Goal: Contribute content

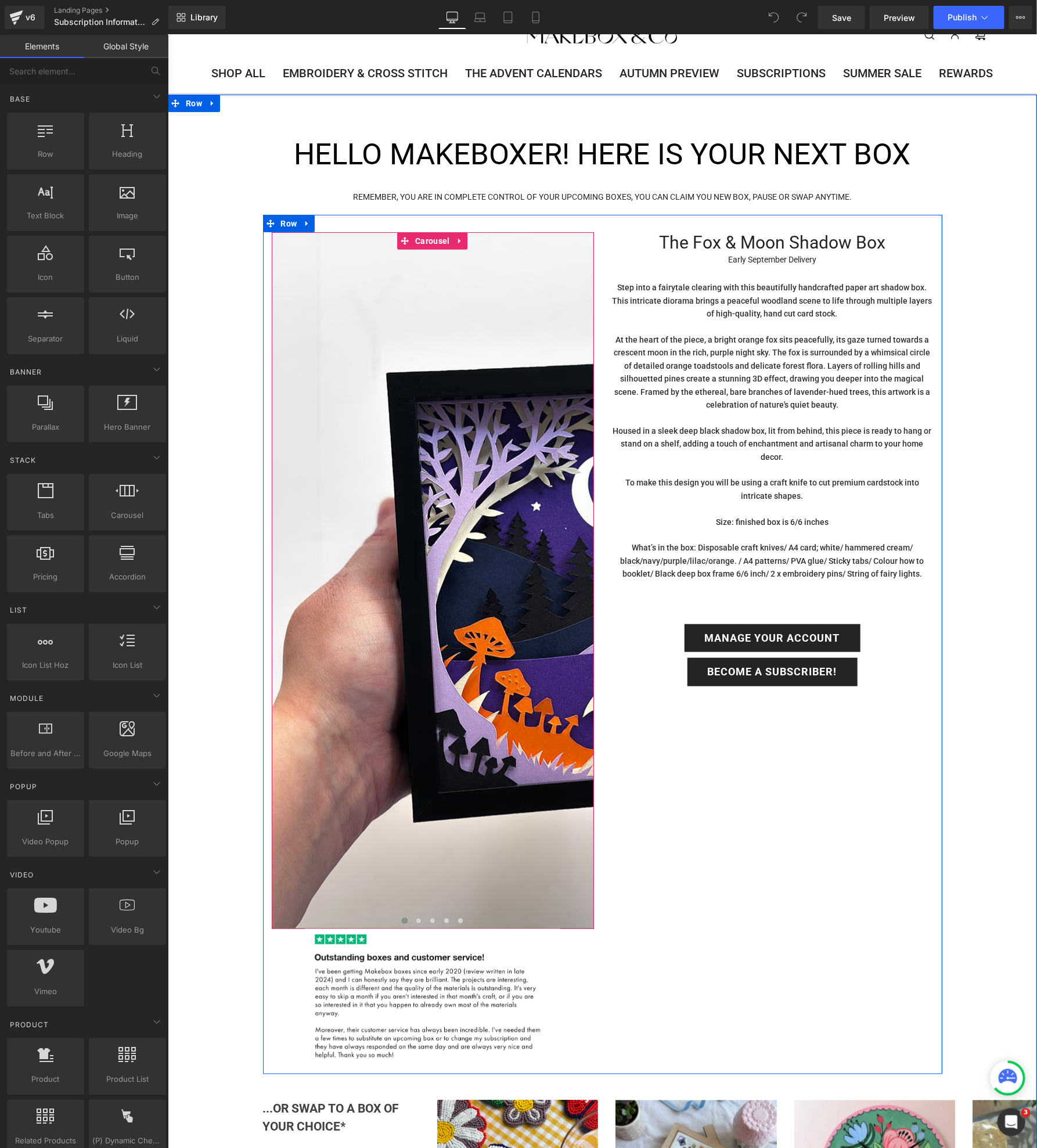
scroll to position [58, 0]
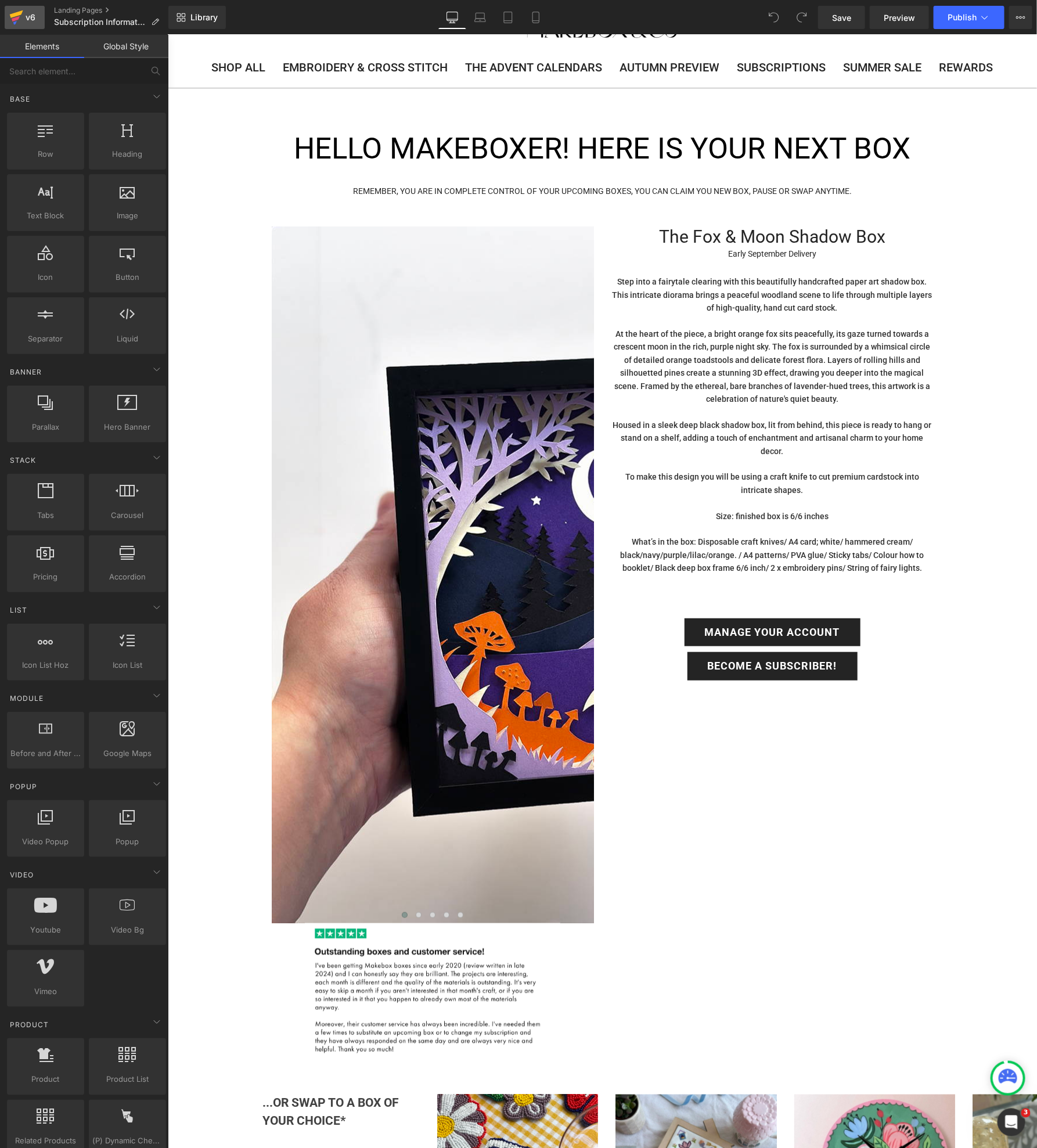
click at [17, 20] on icon at bounding box center [16, 17] width 14 height 29
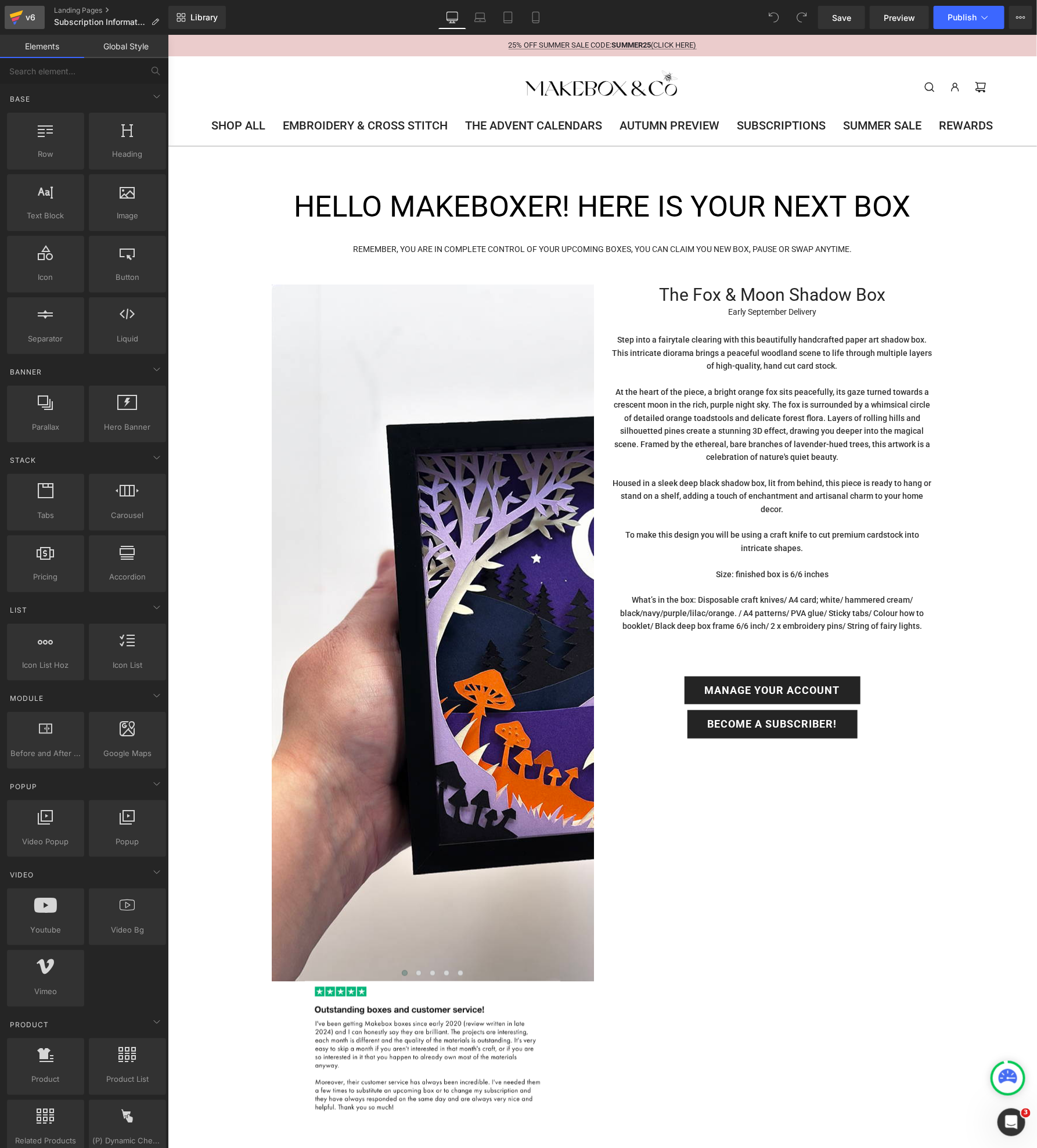
click at [20, 14] on icon at bounding box center [17, 13] width 13 height 8
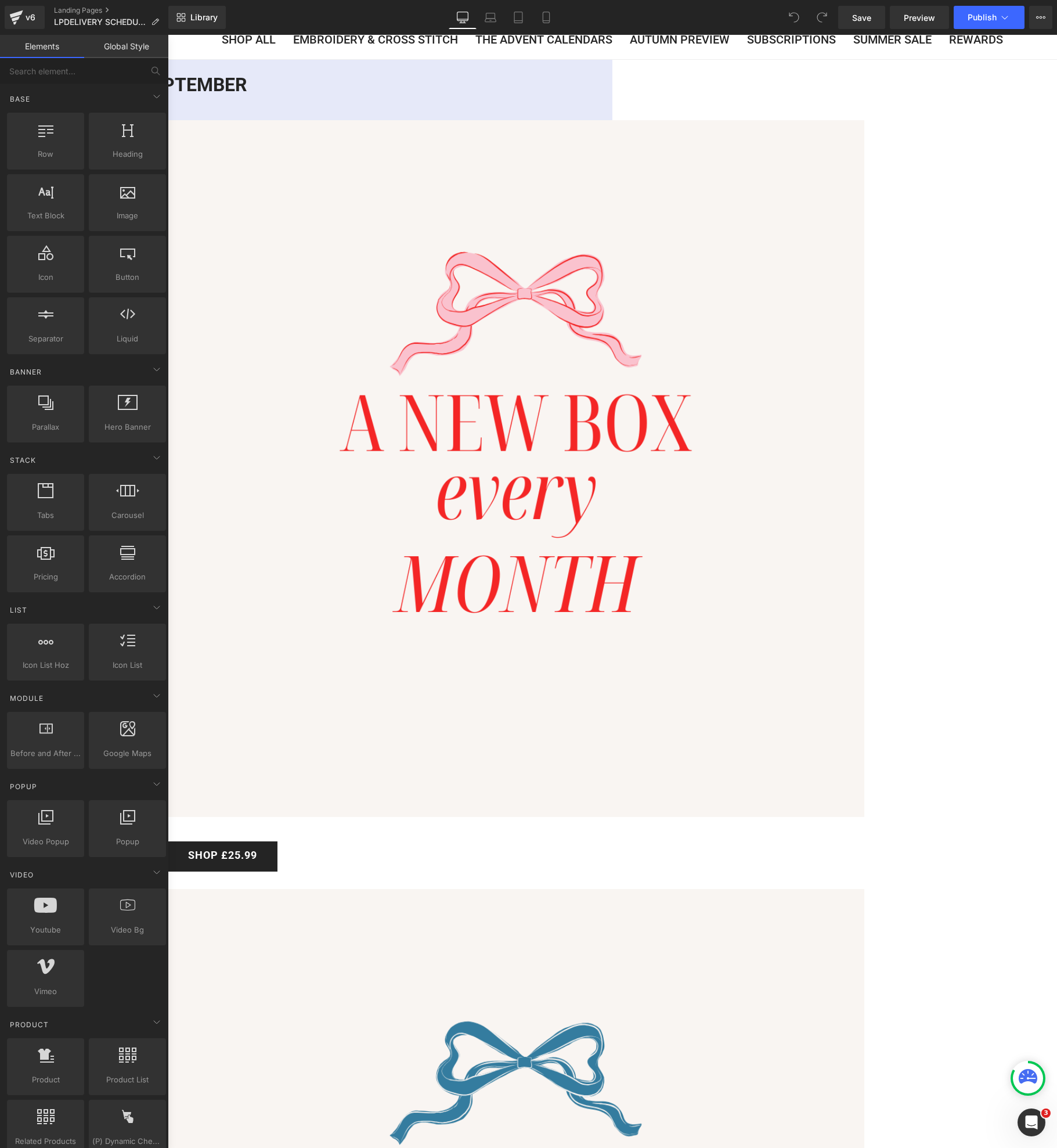
click at [168, 35] on span "Button" at bounding box center [168, 35] width 0 height 0
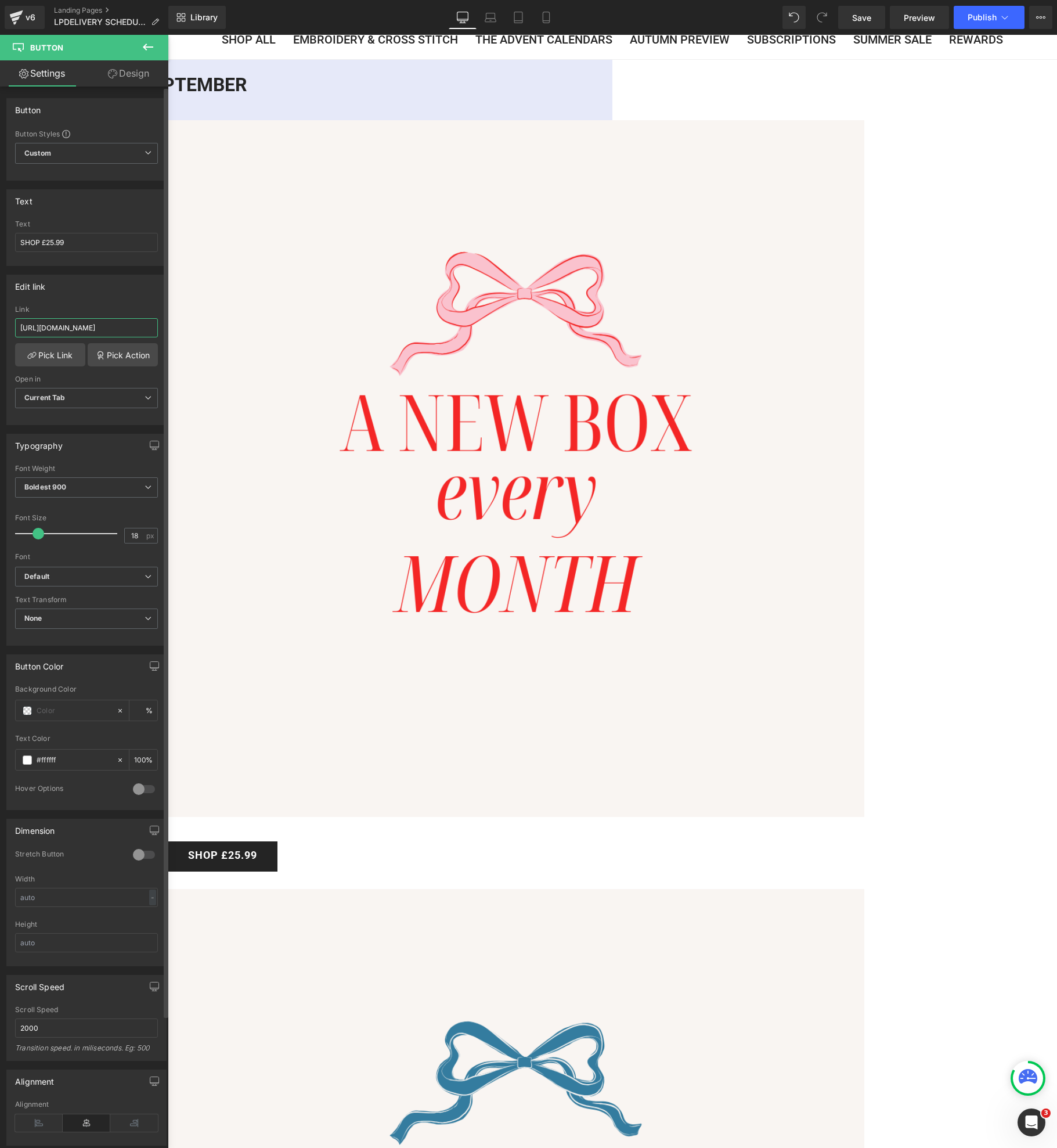
click at [68, 326] on input "https://makebox.co/tools/recurring/checkout_link?magic=eyJpdGVtcyI6IFt7ImlkIjog…" at bounding box center [86, 328] width 142 height 19
paste input "4Mjk1NDk4NzU1NzgsICJxdWFudGl0eSI6IDEsICJzZWxsaW5nX3BsYW4iOiA3MTEwMzA4MzM1MzAsIC…"
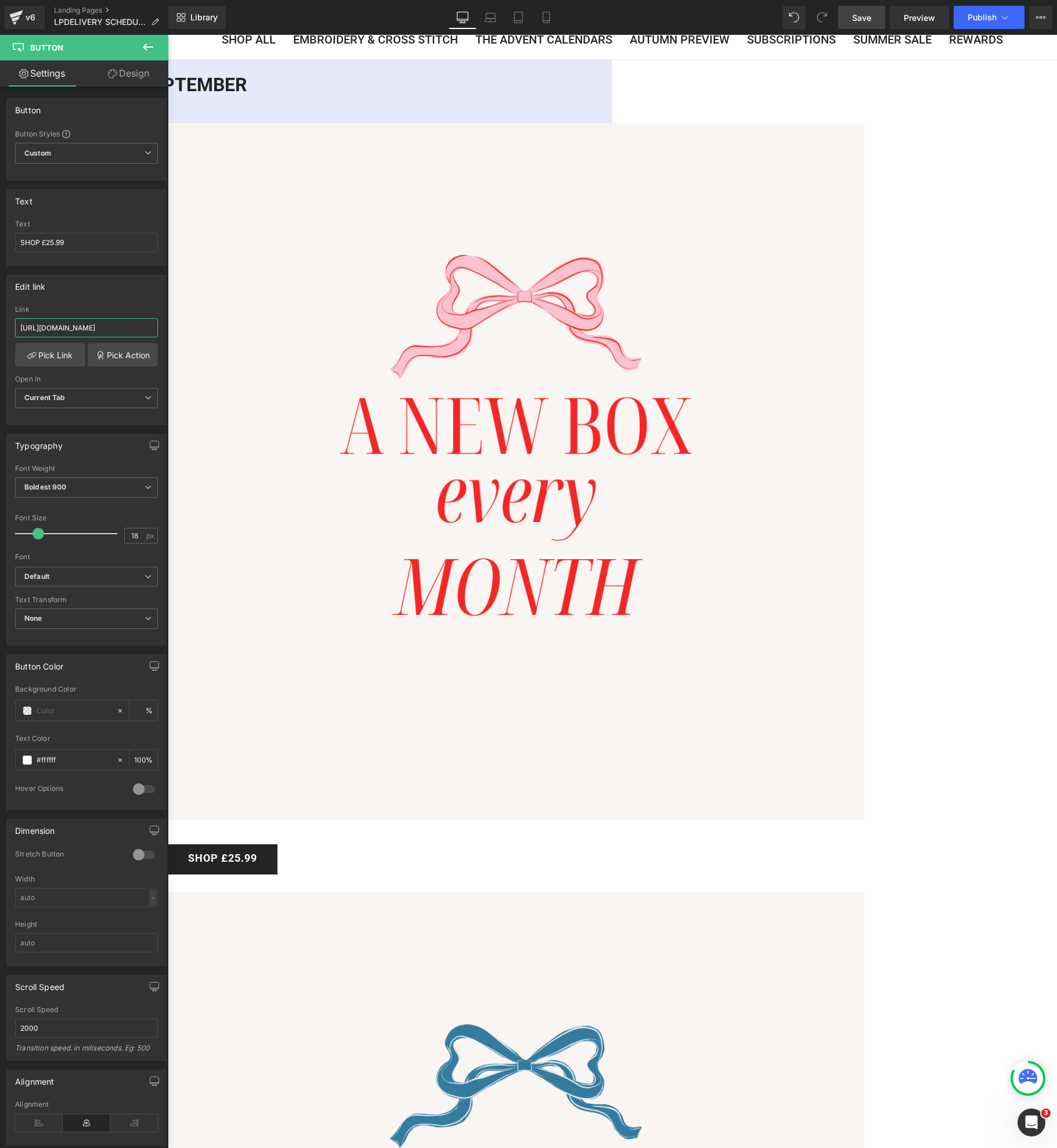
type input "https://makebox.co/tools/recurring/checkout_link?magic=eyJpdGVtcyI6IFt7ImlkIjog…"
click at [860, 16] on span "Save" at bounding box center [862, 18] width 19 height 13
click at [168, 35] on span "Button" at bounding box center [168, 35] width 0 height 0
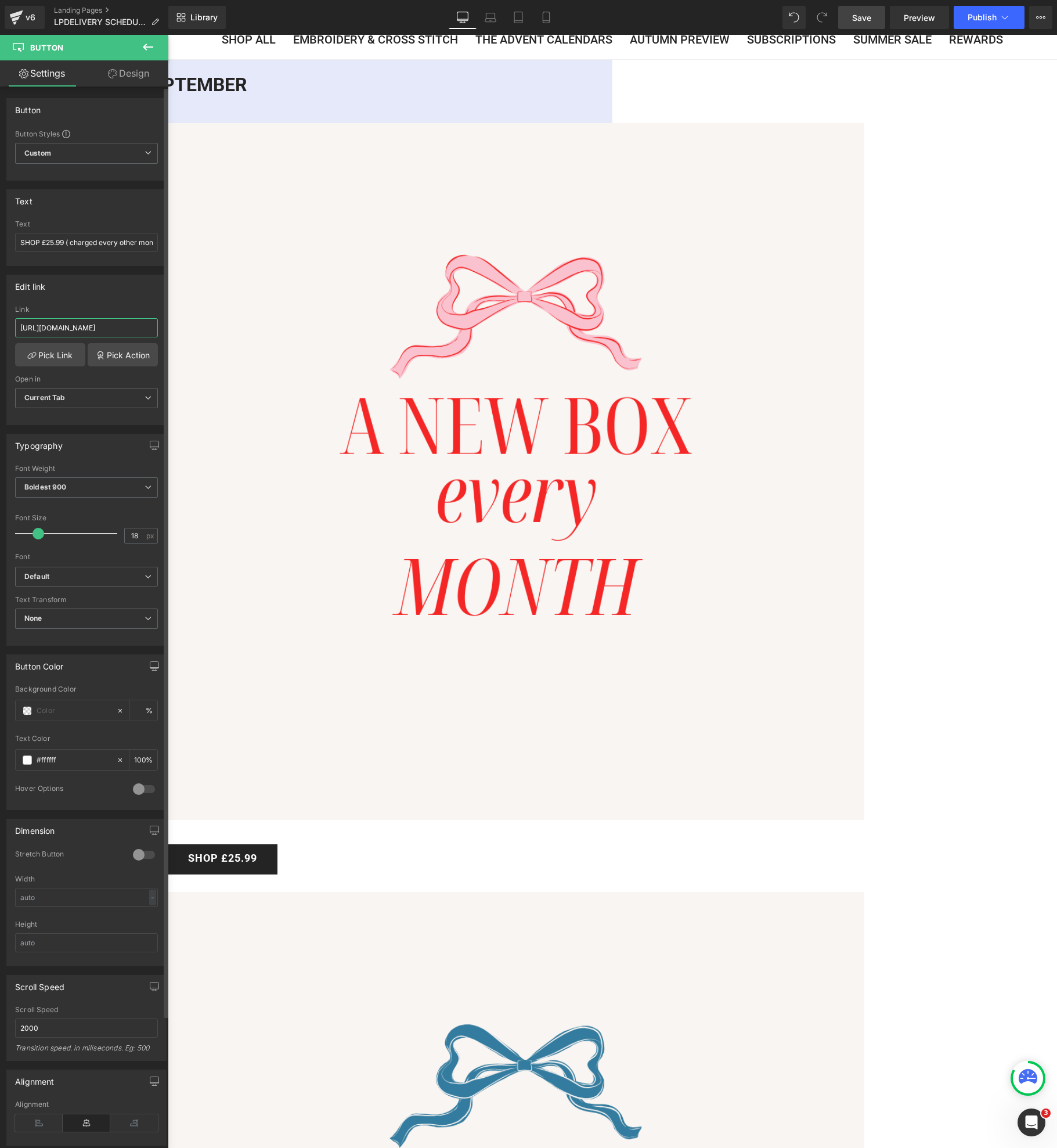
click at [91, 320] on input "https://makebox.co/tools/recurring/checkout_link?magic=eyJpdGVtcyI6IFt7ImlkIjog…" at bounding box center [86, 328] width 142 height 19
paste input "4Mjk1NDk4NzU1NzgsICJxdWFudGl0eSI6IDEsICJzZWxsaW5nX3BsYW4iOiA3MTEwMzA4NjYyOTgsIC…"
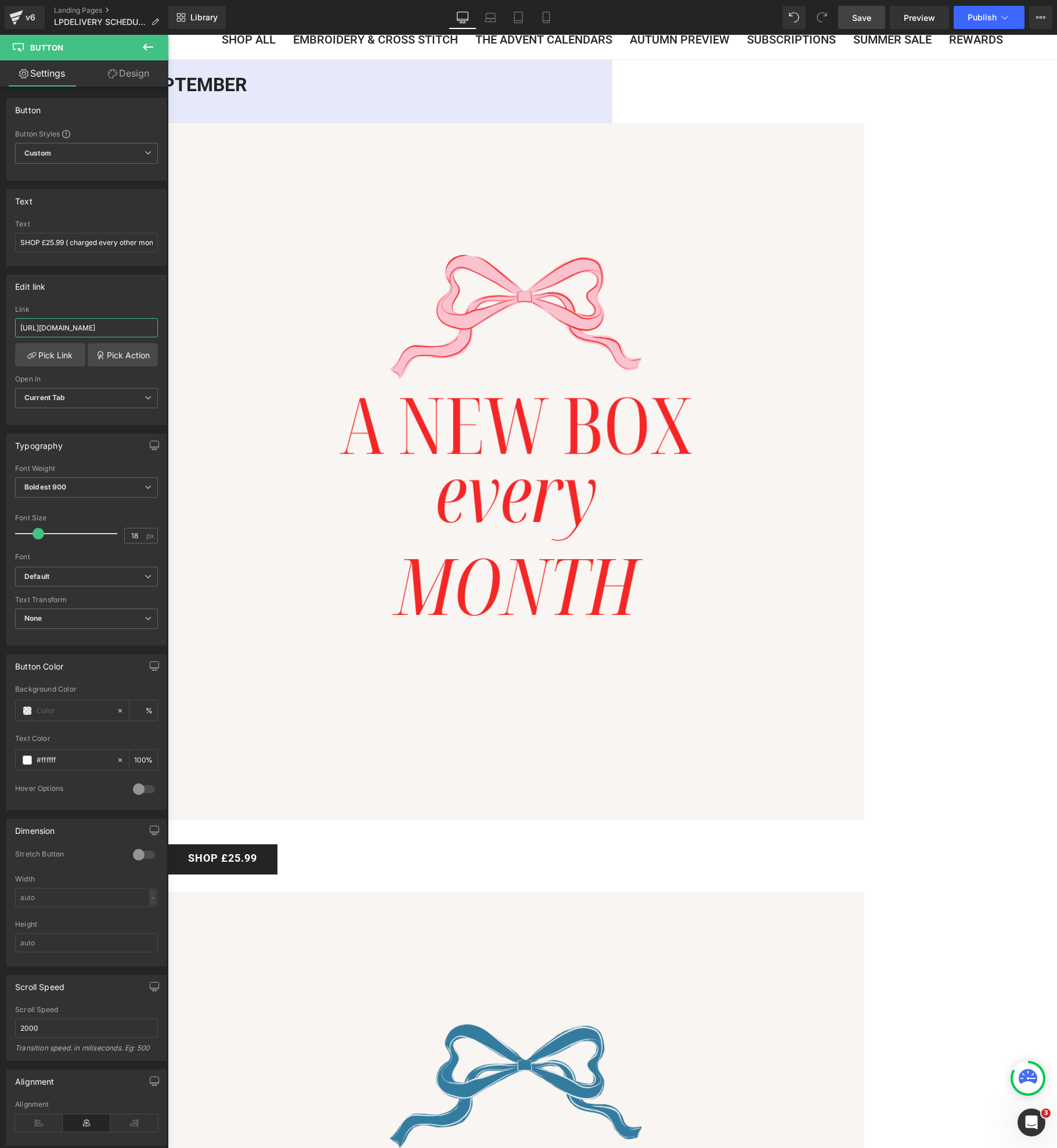
type input "https://makebox.co/tools/recurring/checkout_link?magic=eyJpdGVtcyI6IFt7ImlkIjog…"
click at [867, 22] on span "Save" at bounding box center [862, 18] width 19 height 13
click at [976, 20] on span "Publish" at bounding box center [982, 17] width 29 height 9
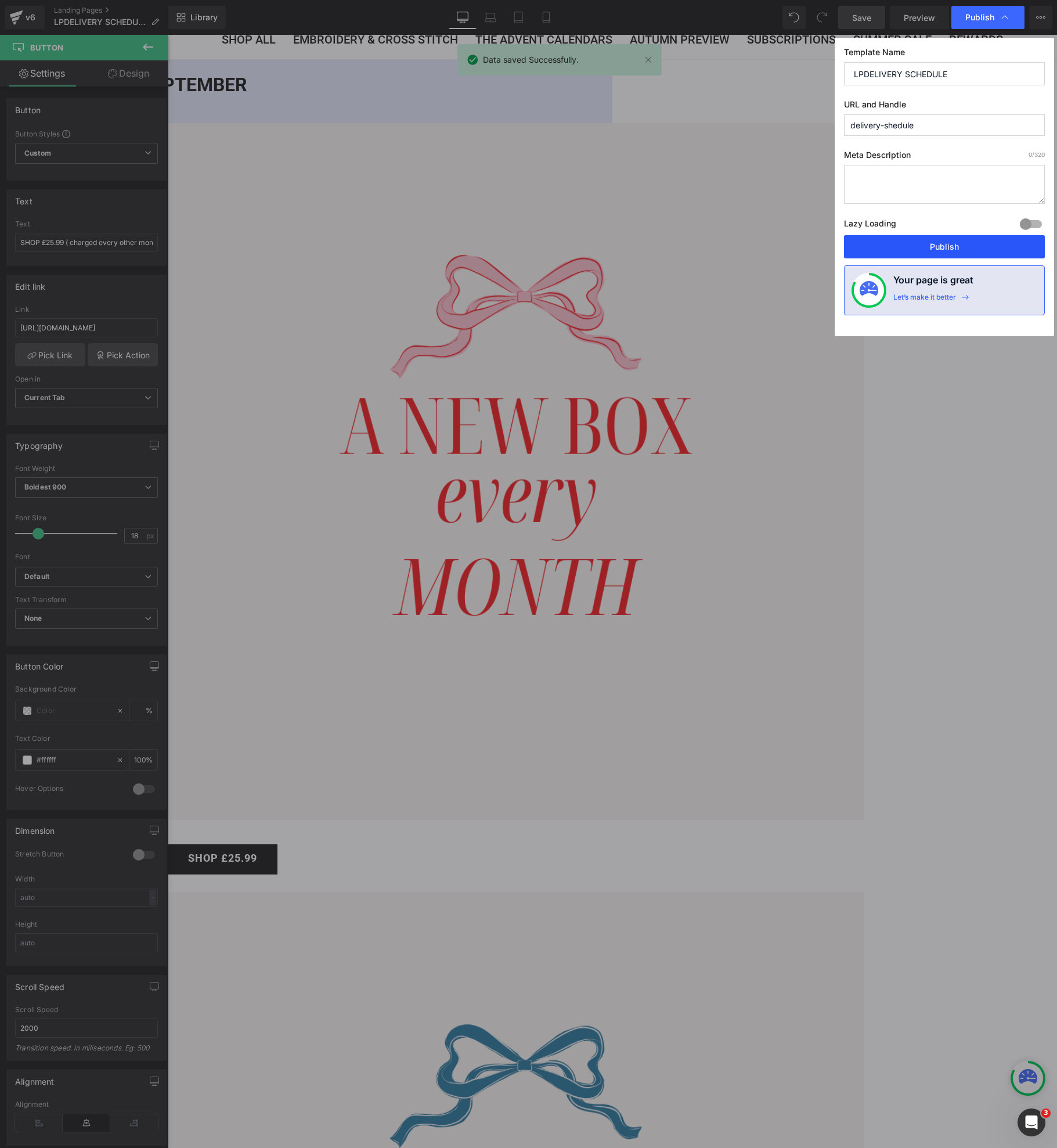
click at [959, 245] on button "Publish" at bounding box center [945, 247] width 201 height 23
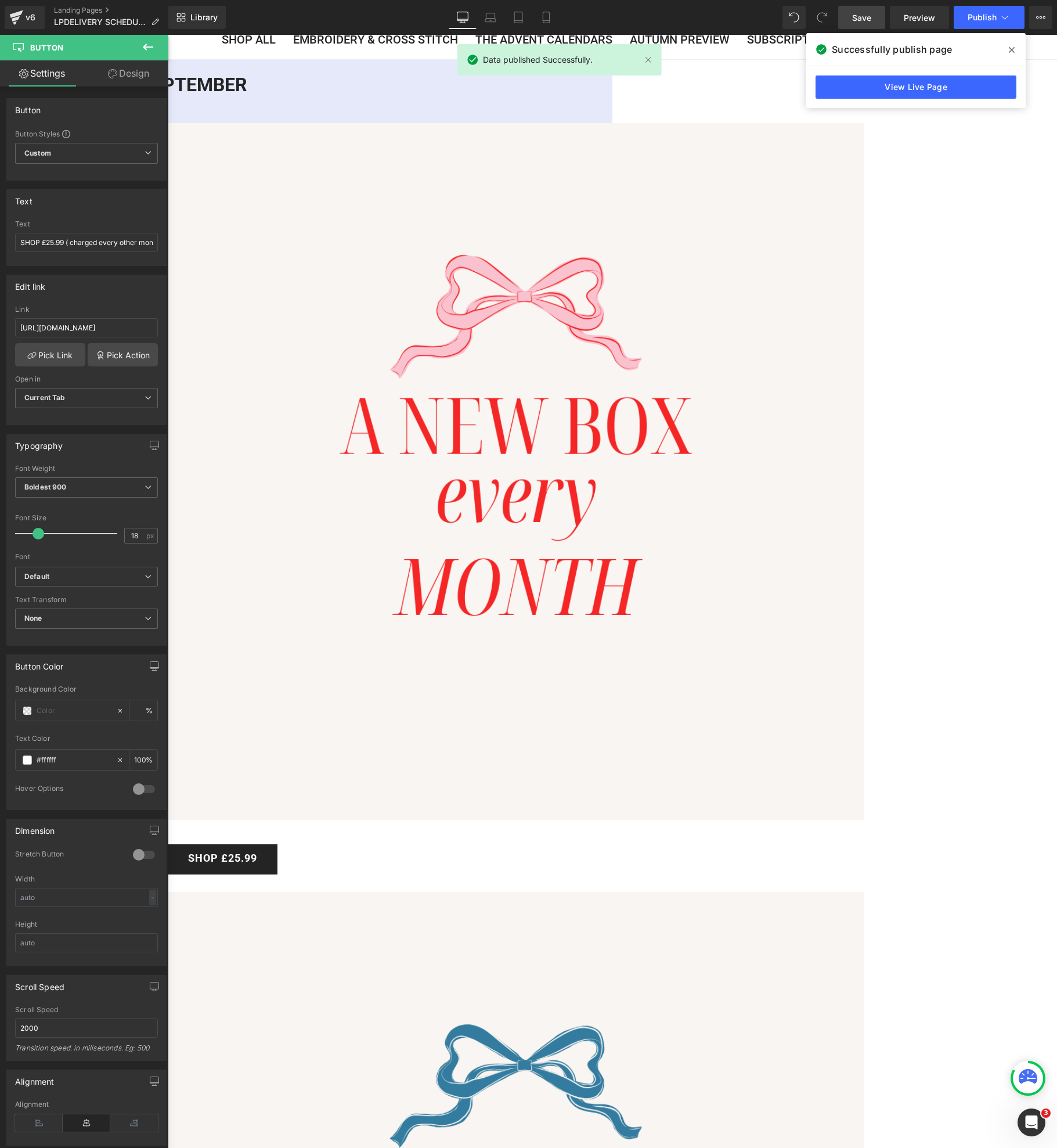
click at [613, 96] on h2 "2. YOUR DELIVERY SCHEDULE: STARTING EARLY SEPTEMBER" at bounding box center [168, 85] width 889 height 22
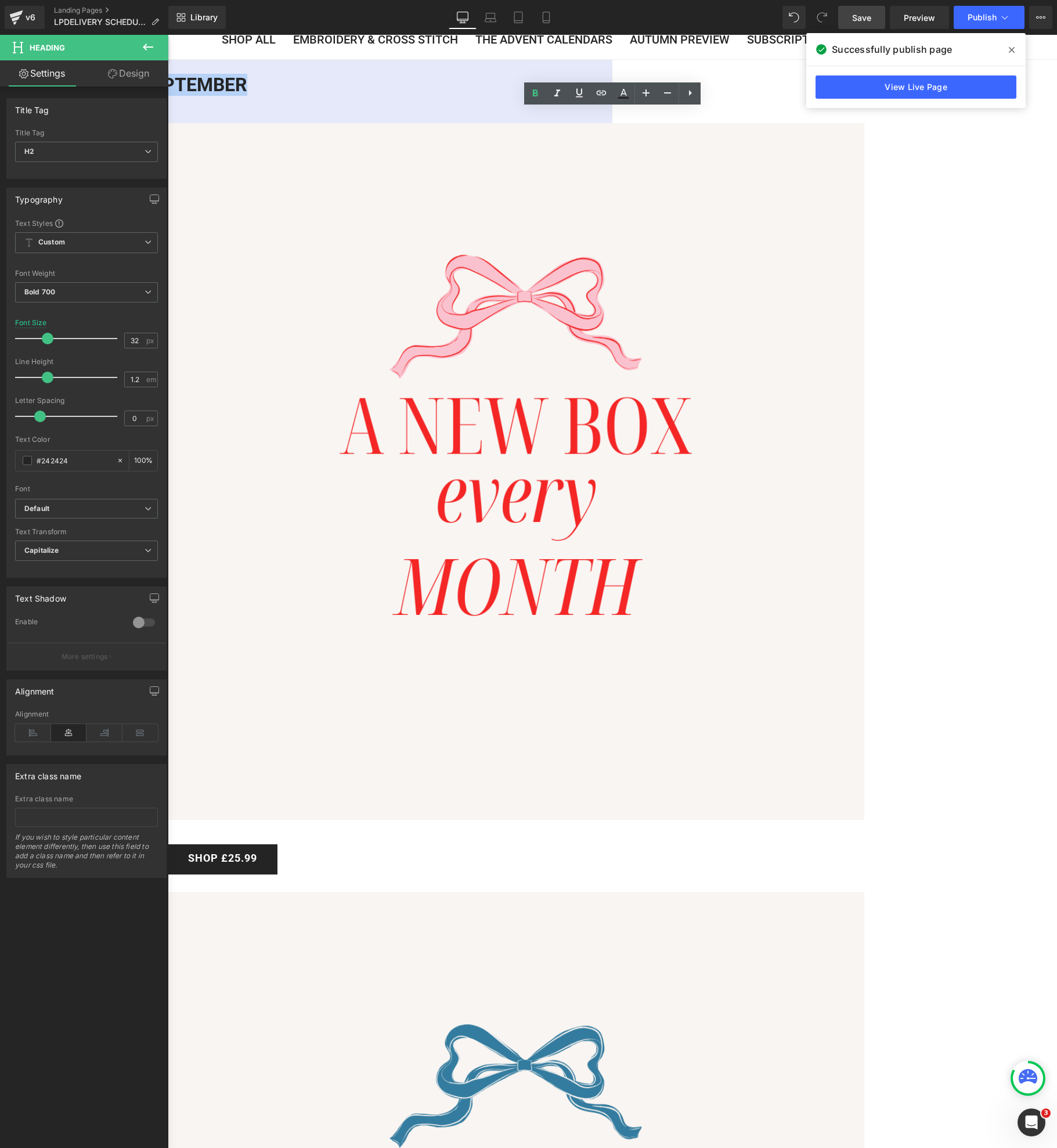
drag, startPoint x: 787, startPoint y: 124, endPoint x: 901, endPoint y: 120, distance: 114.1
click at [613, 96] on h2 "2. YOUR DELIVERY SCHEDULE: STARTING EARLY SEPTEMBER" at bounding box center [168, 85] width 889 height 22
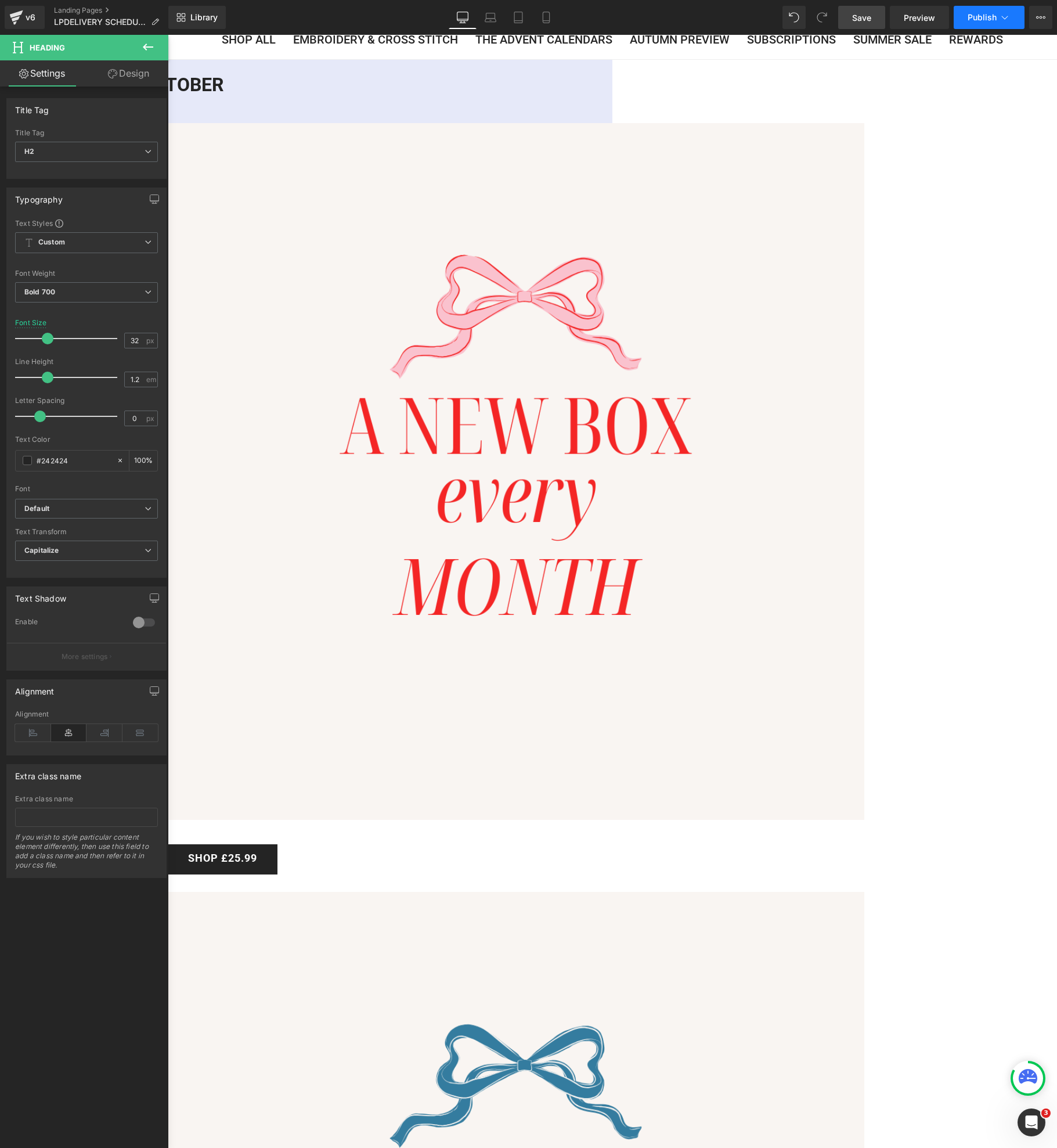
click at [993, 23] on button "Publish" at bounding box center [989, 18] width 71 height 23
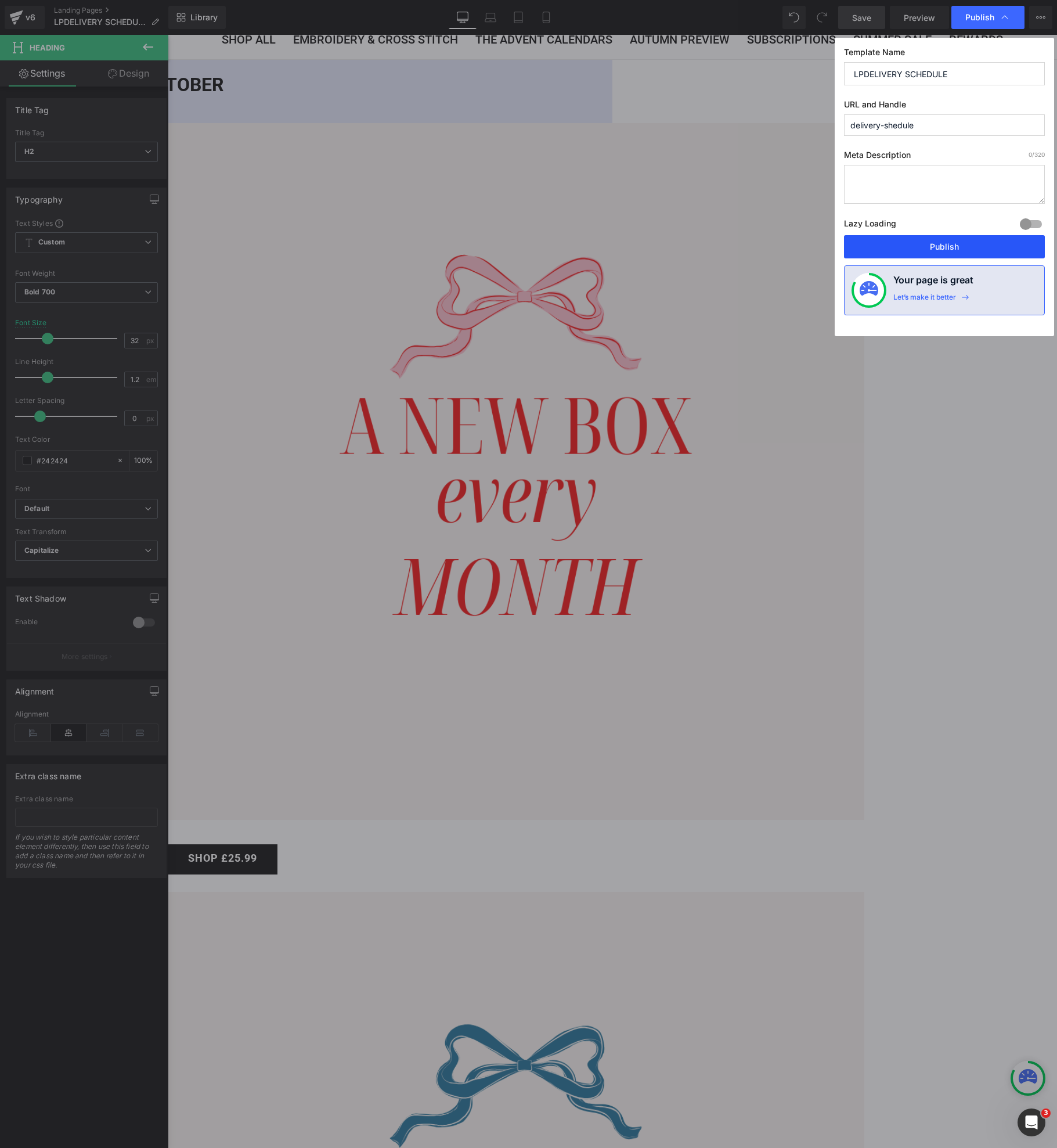
click at [965, 248] on button "Publish" at bounding box center [945, 247] width 201 height 23
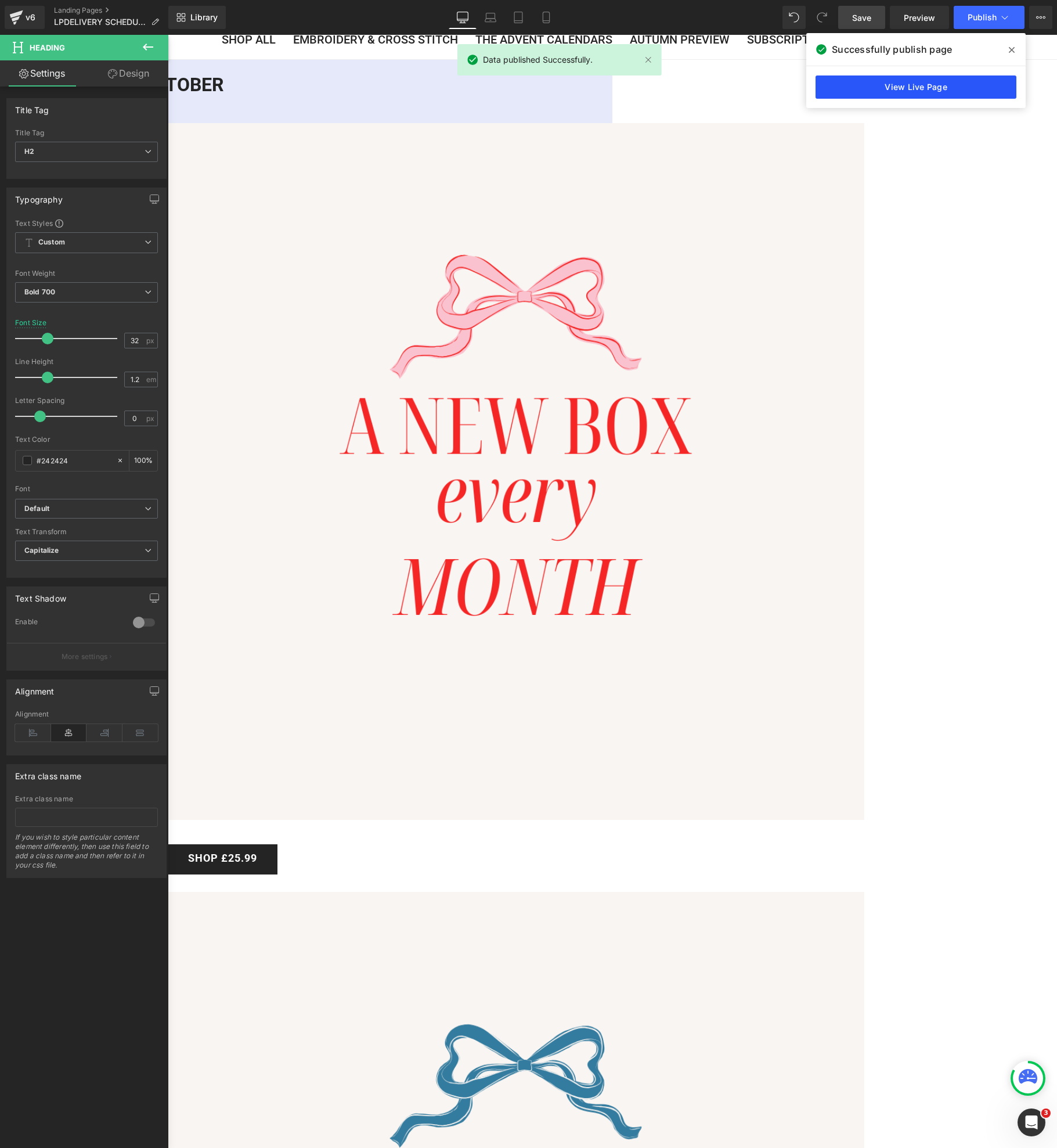
click at [924, 97] on link "View Live Page" at bounding box center [916, 87] width 201 height 23
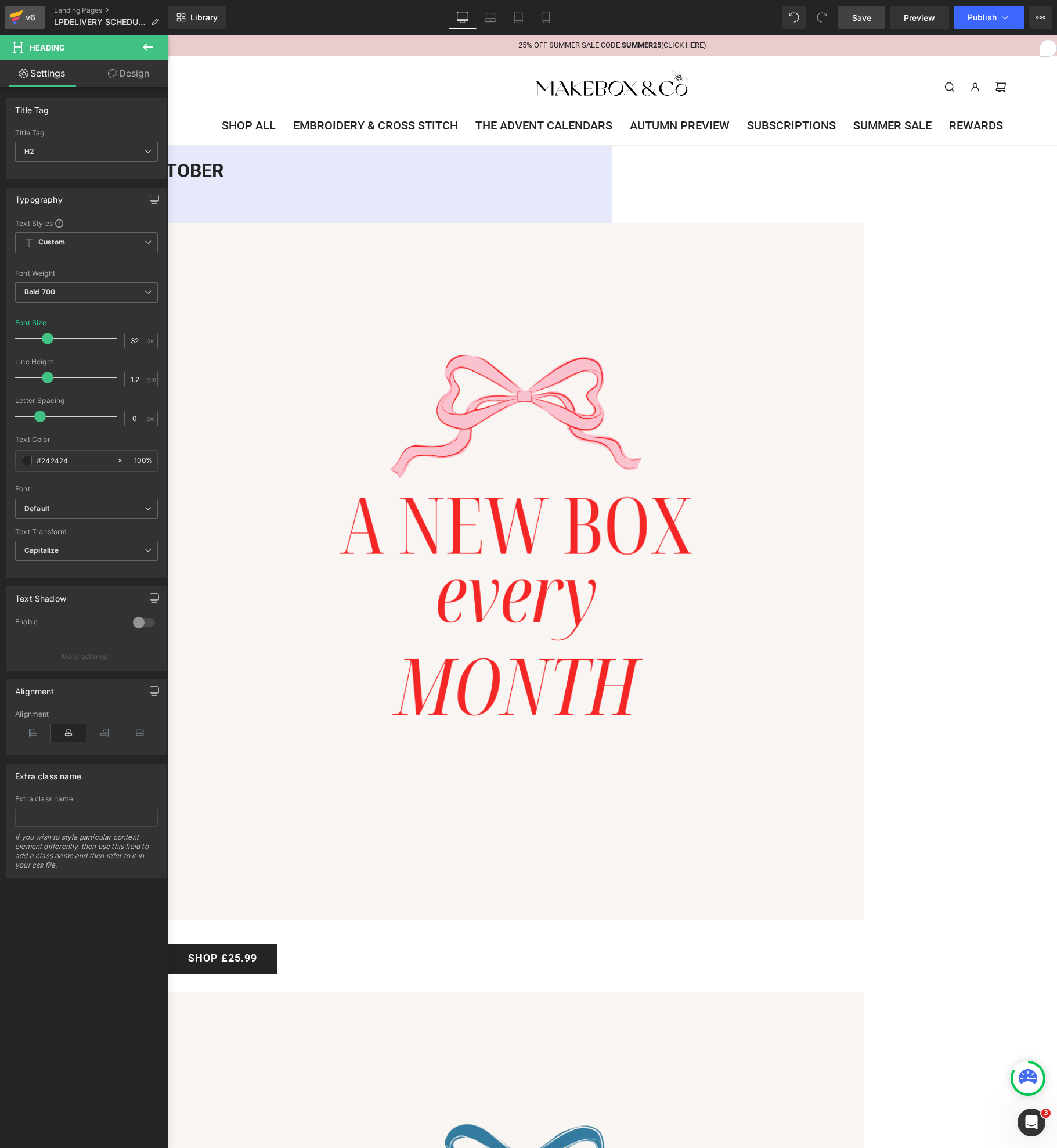
click at [14, 23] on icon at bounding box center [15, 23] width 3 height 3
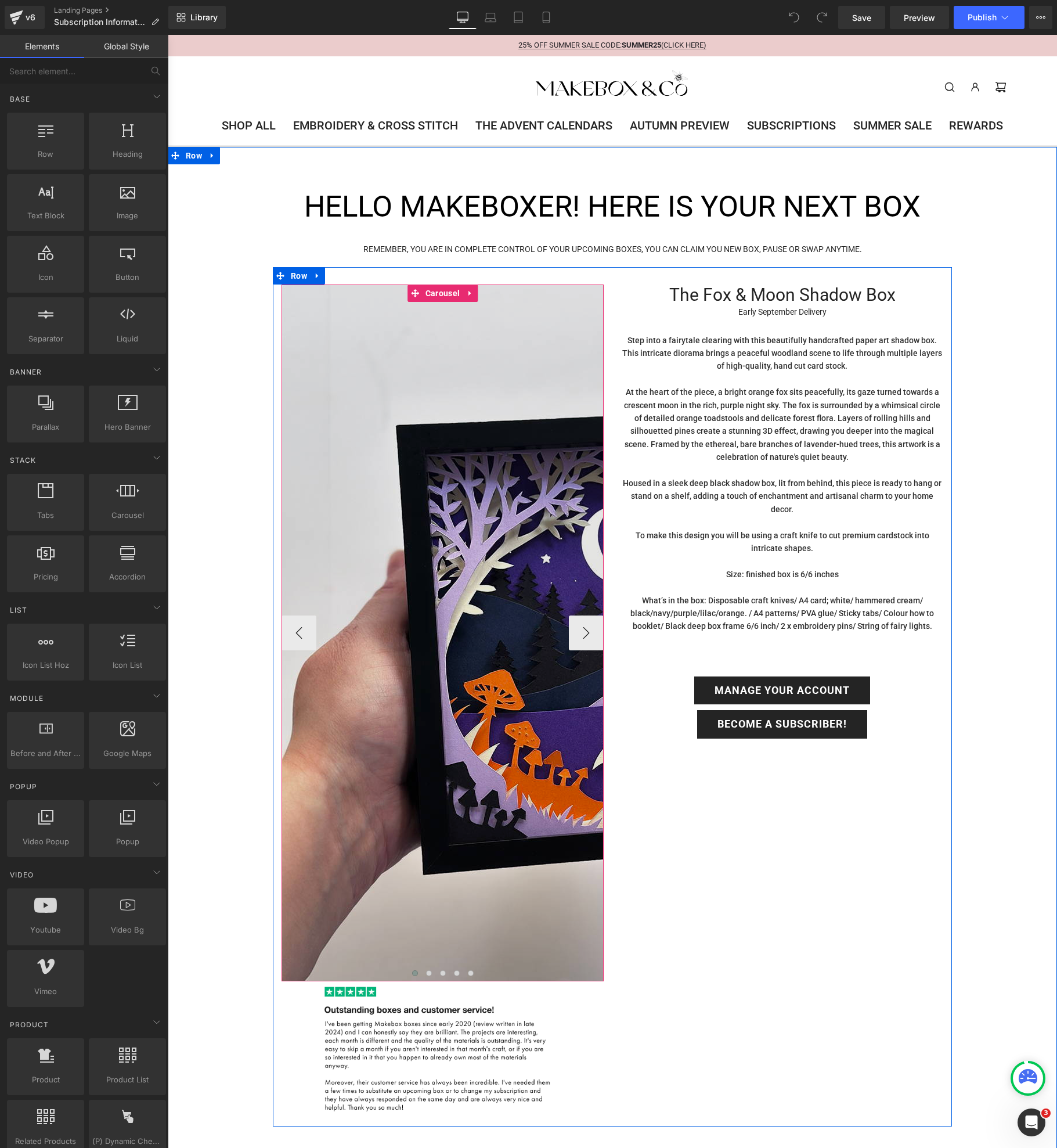
click at [428, 549] on img at bounding box center [630, 632] width 697 height 697
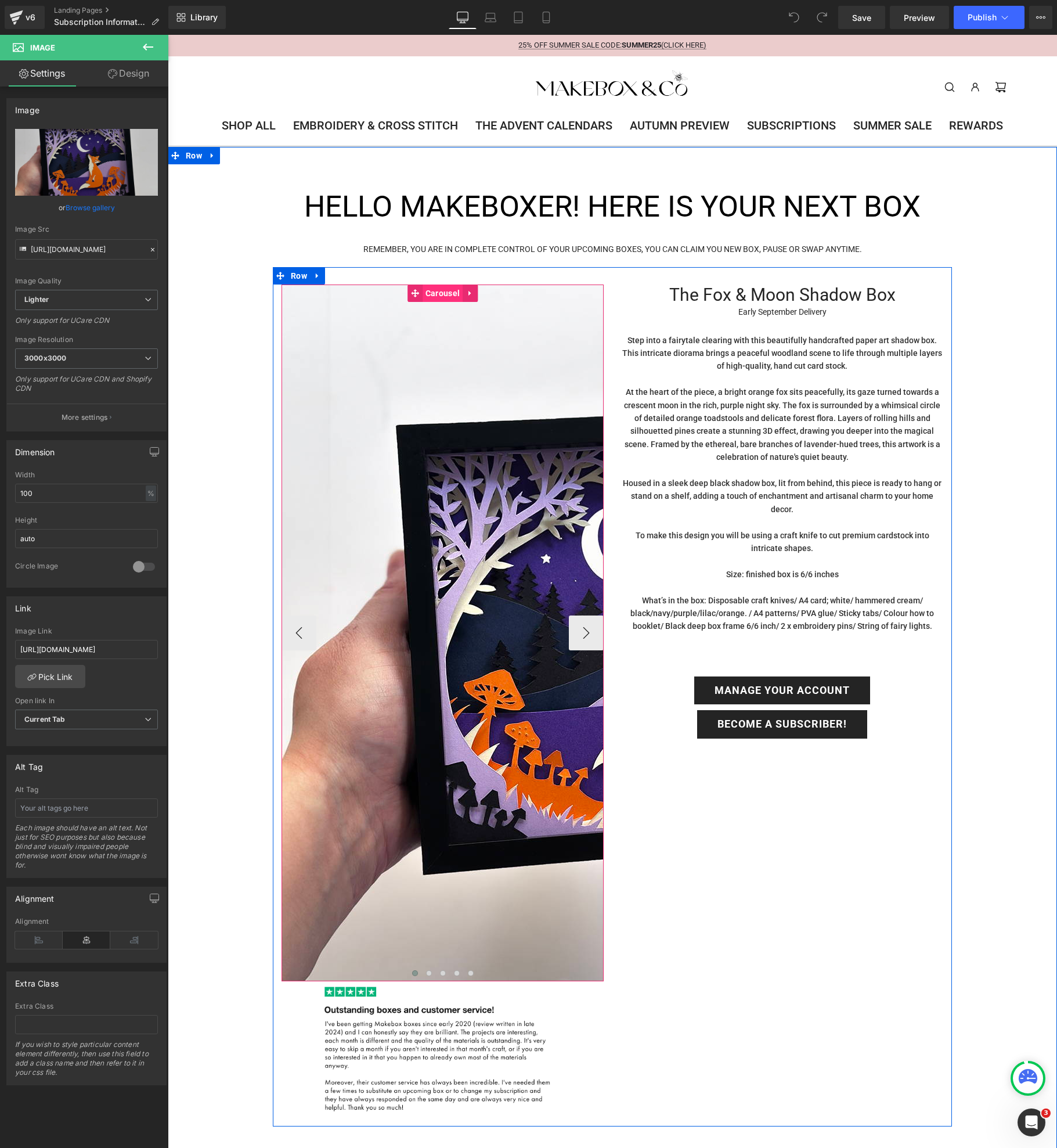
click at [441, 302] on span "Carousel" at bounding box center [443, 293] width 40 height 18
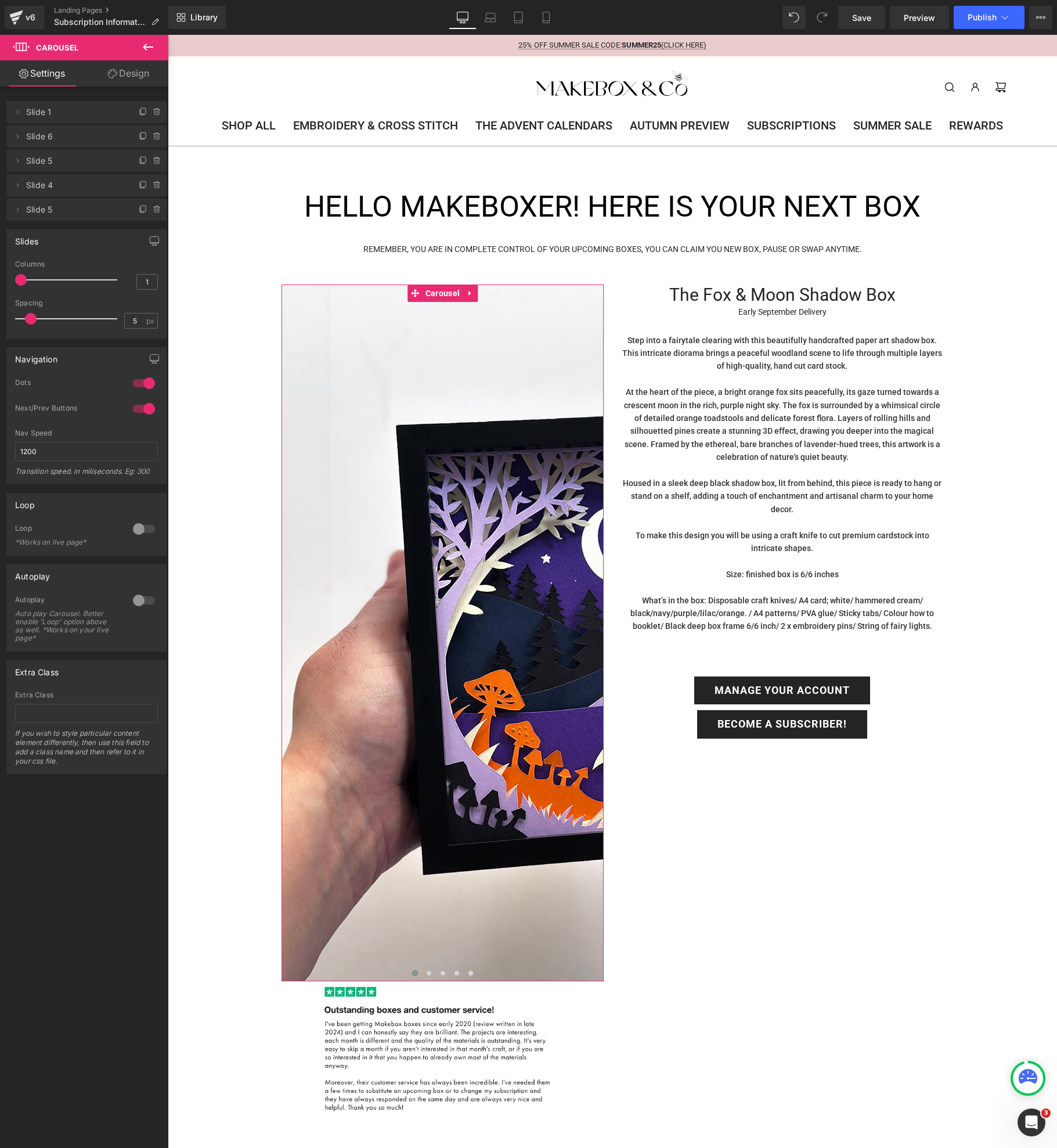
click at [48, 117] on span "Slide 1" at bounding box center [75, 112] width 97 height 22
click at [90, 109] on span "Slide 1" at bounding box center [75, 112] width 97 height 22
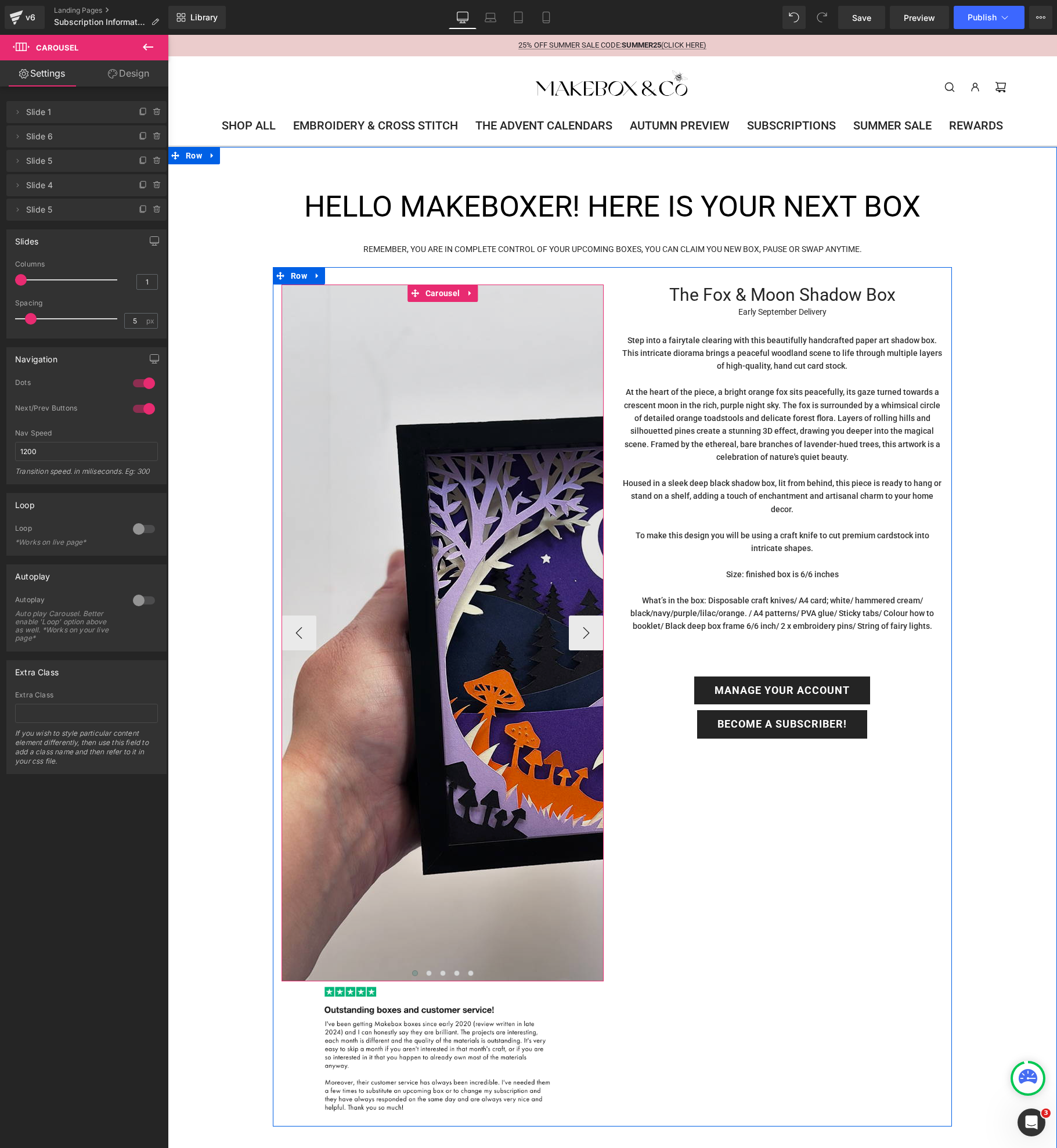
click at [447, 515] on img at bounding box center [630, 632] width 697 height 697
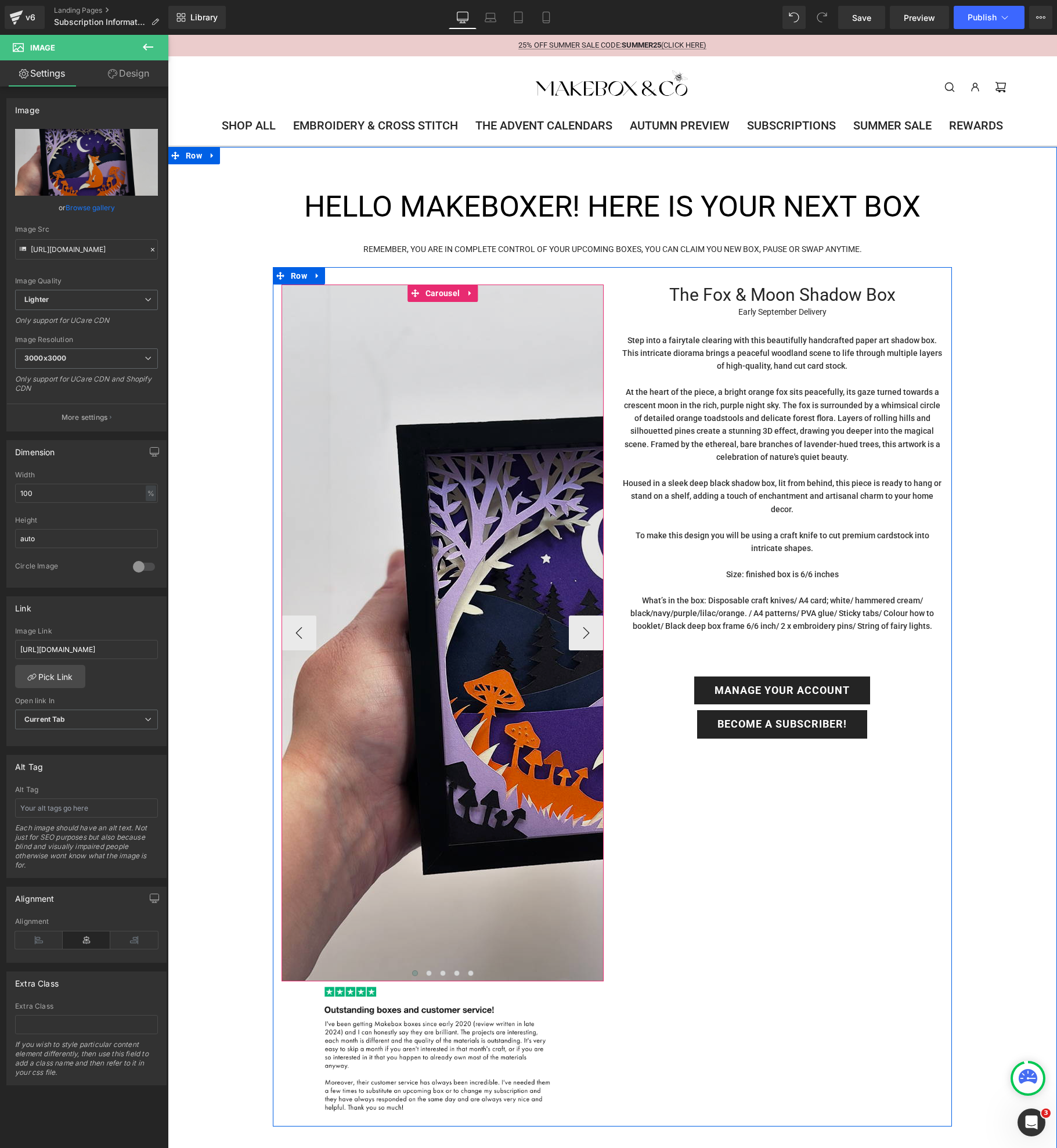
click at [459, 702] on img at bounding box center [630, 632] width 697 height 697
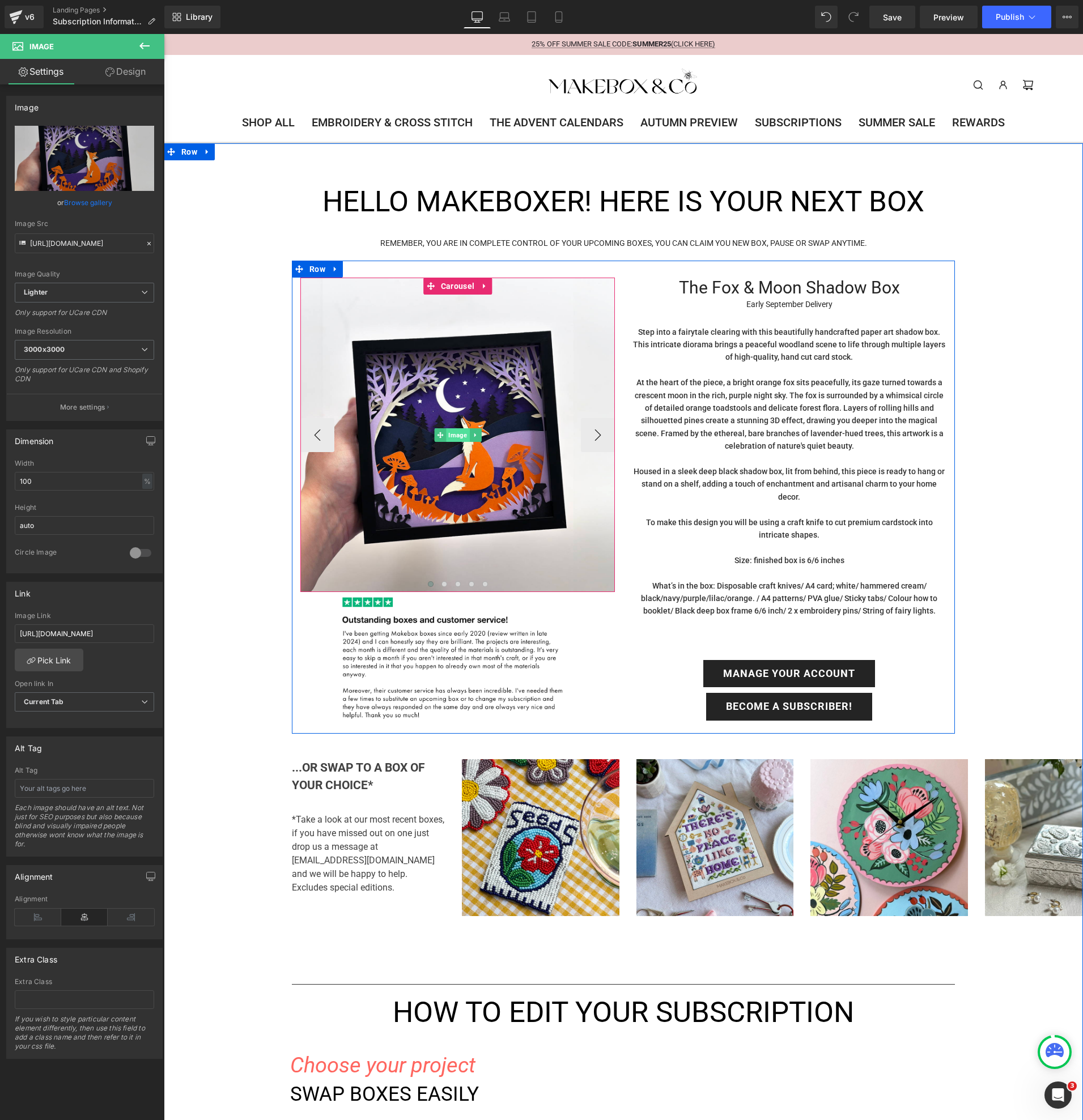
click at [455, 433] on span "Image" at bounding box center [457, 435] width 23 height 14
click at [456, 436] on span "Image" at bounding box center [457, 435] width 23 height 14
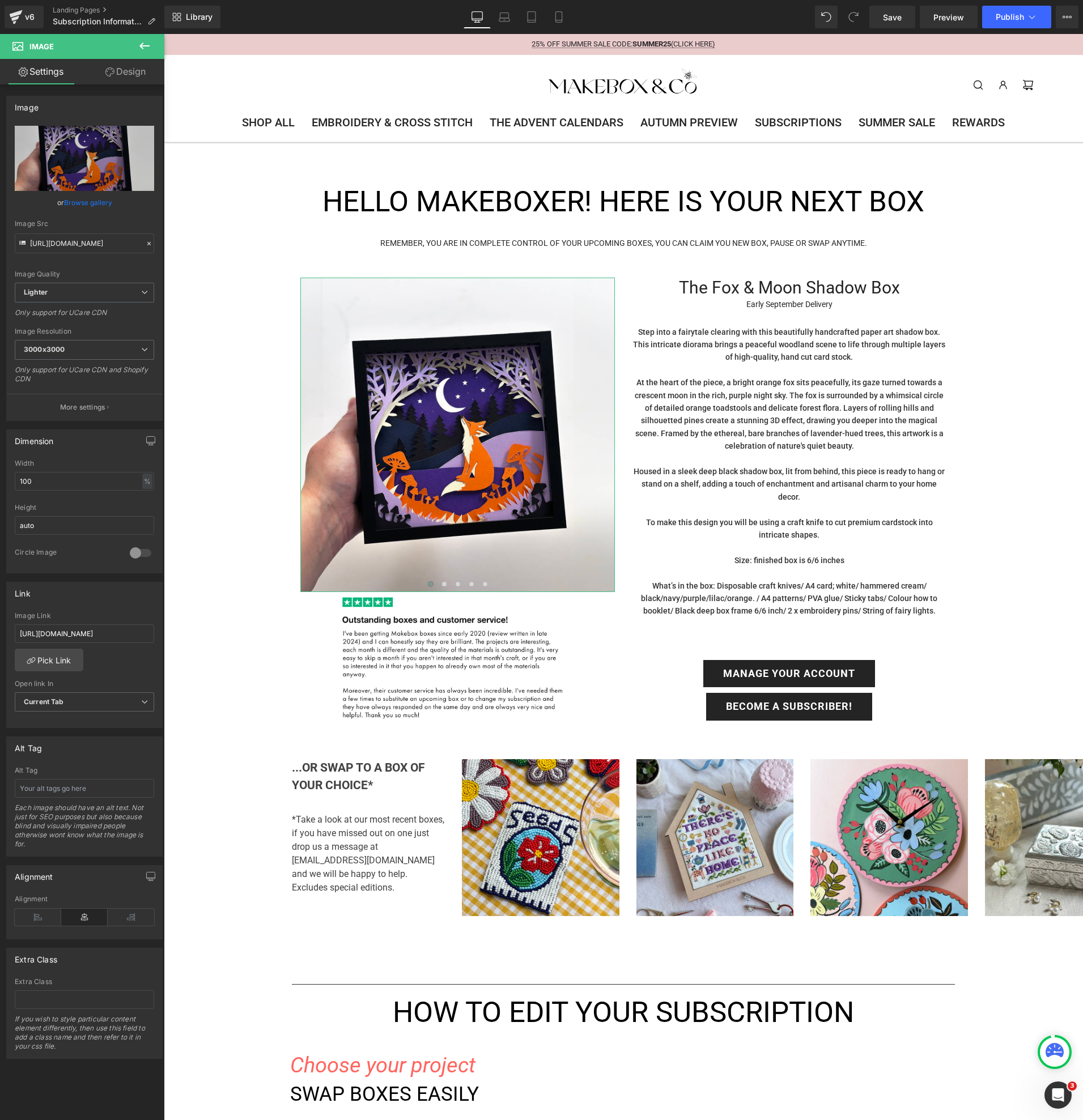
click at [95, 202] on link "Browse gallery" at bounding box center [88, 203] width 48 height 20
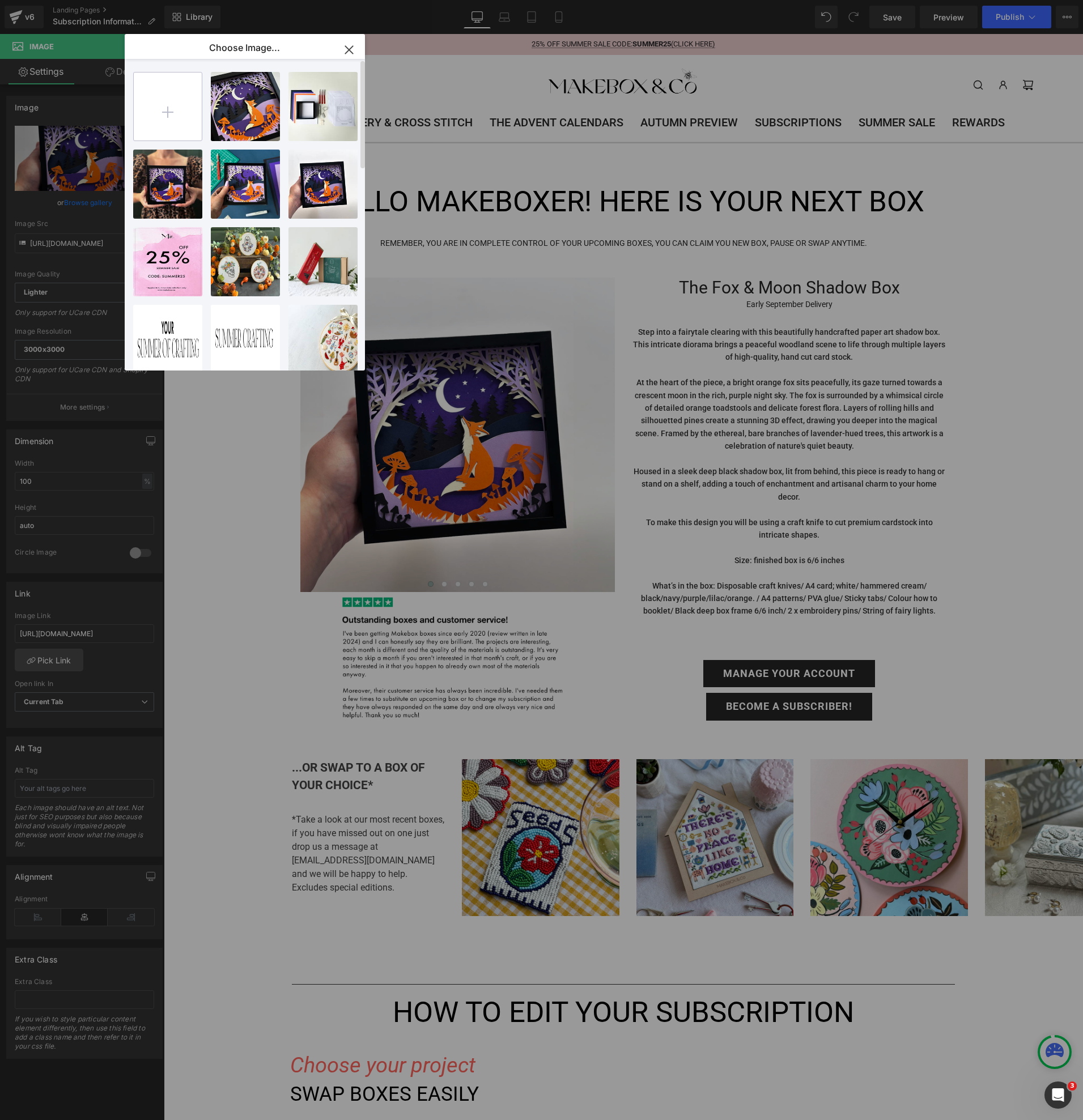
click at [171, 115] on input "file" at bounding box center [167, 106] width 68 height 68
type input "C:\fakepath\WEBwhatsintheboxmoon.jpg"
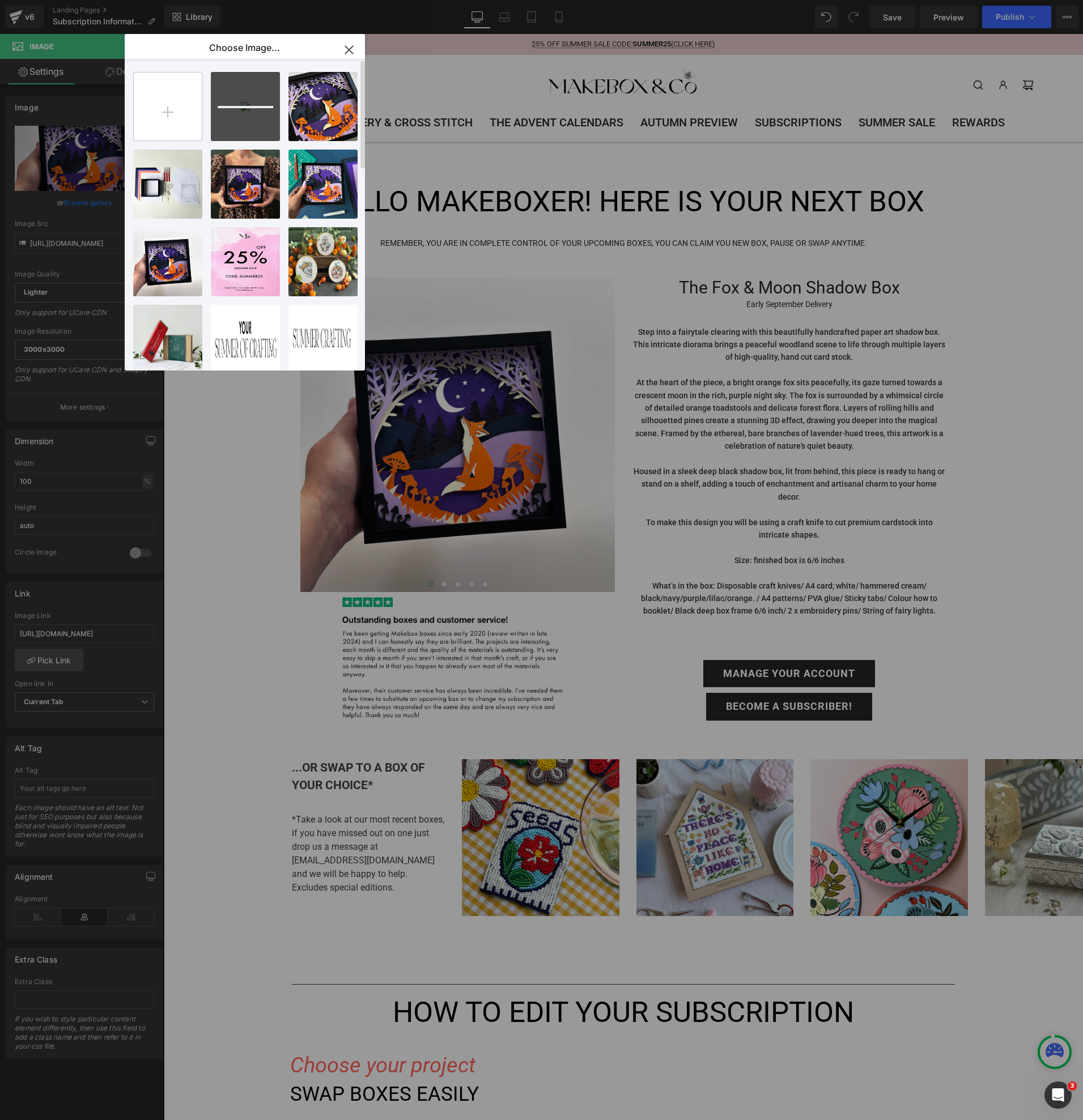
click at [173, 102] on input "file" at bounding box center [167, 106] width 68 height 68
type input "C:\fakepath\WEBmoongreen.jpg"
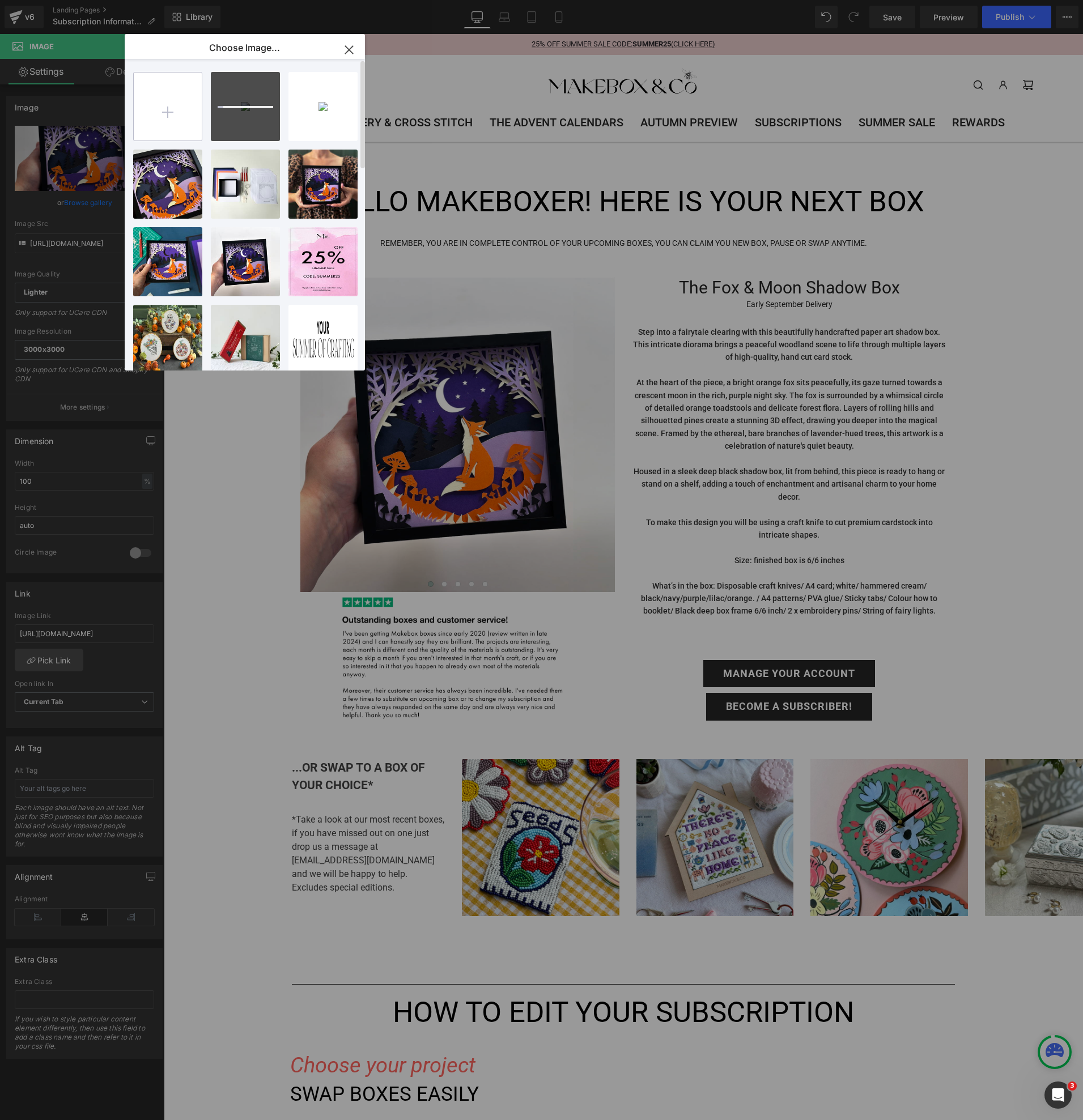
click at [170, 101] on input "file" at bounding box center [167, 106] width 68 height 68
type input "C:\fakepath\WEBclose_7876e9af-6eb1-4219-91a4-ab94584bd912.jpg"
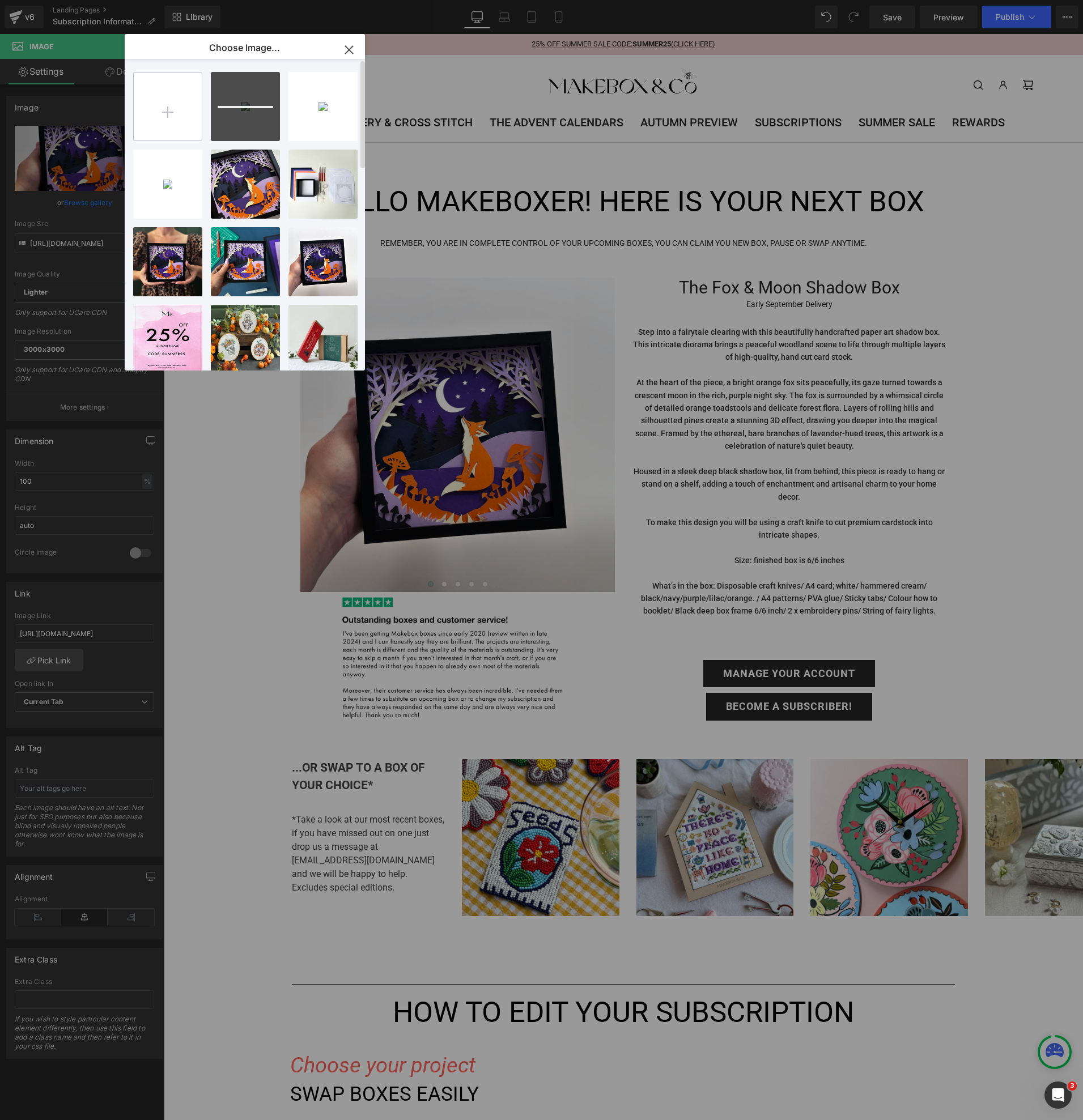
click at [183, 104] on input "file" at bounding box center [167, 106] width 68 height 68
type input "C:\fakepath\WEBmoonhand.jpg"
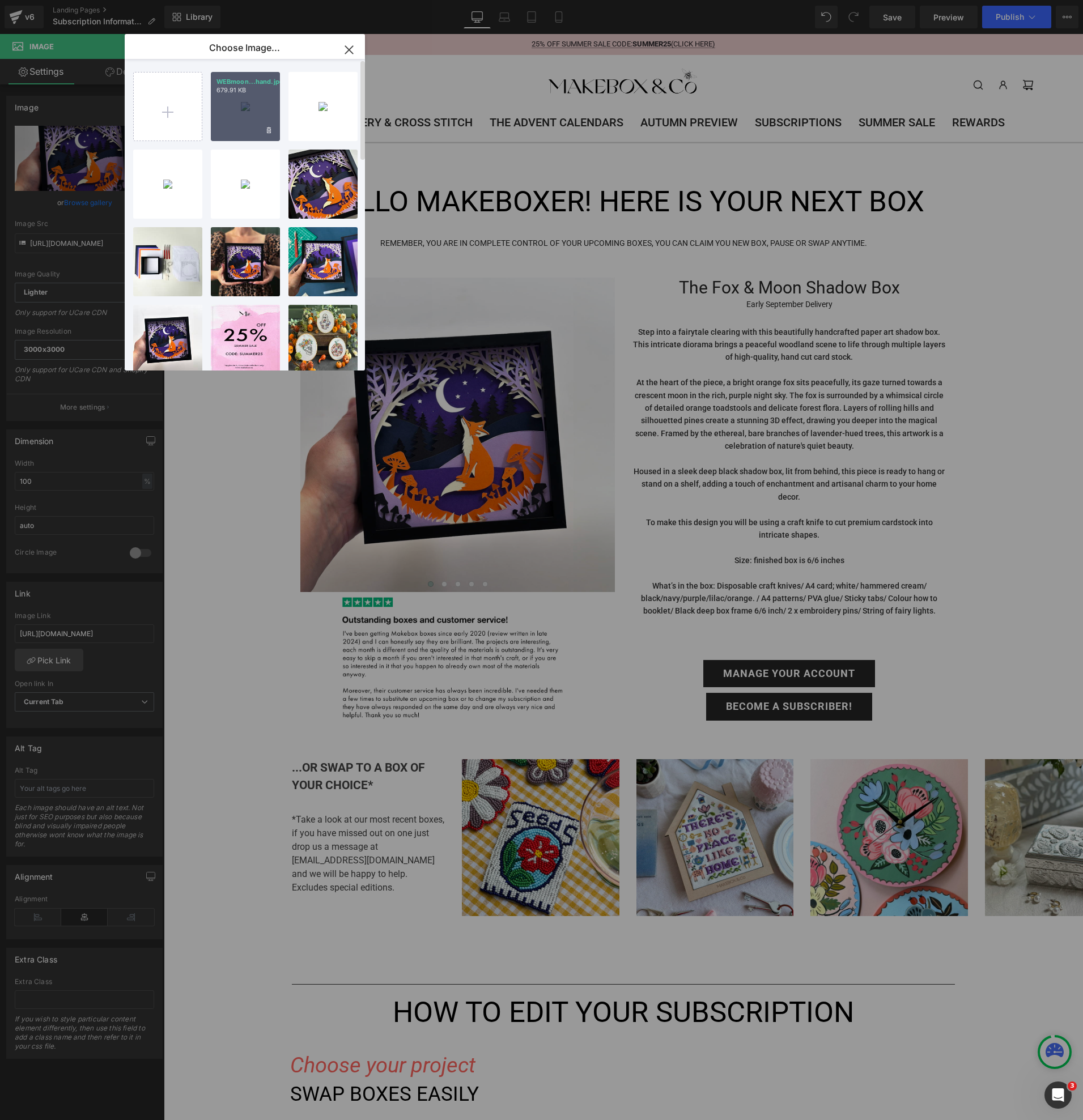
click at [239, 109] on div "WEBmoon...hand.jpg 679.91 KB" at bounding box center [245, 106] width 70 height 70
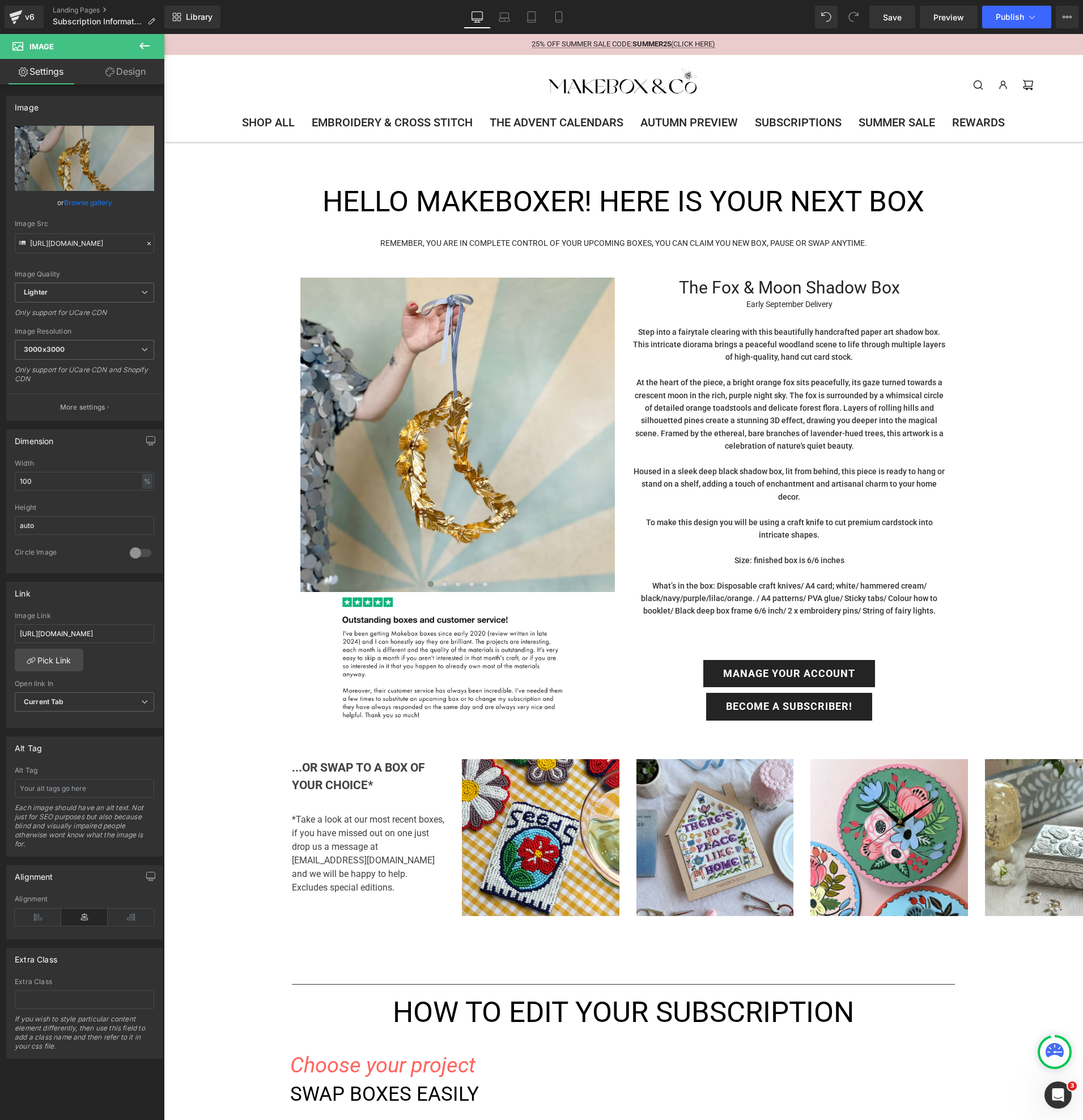
type input "[URL][DOMAIN_NAME]"
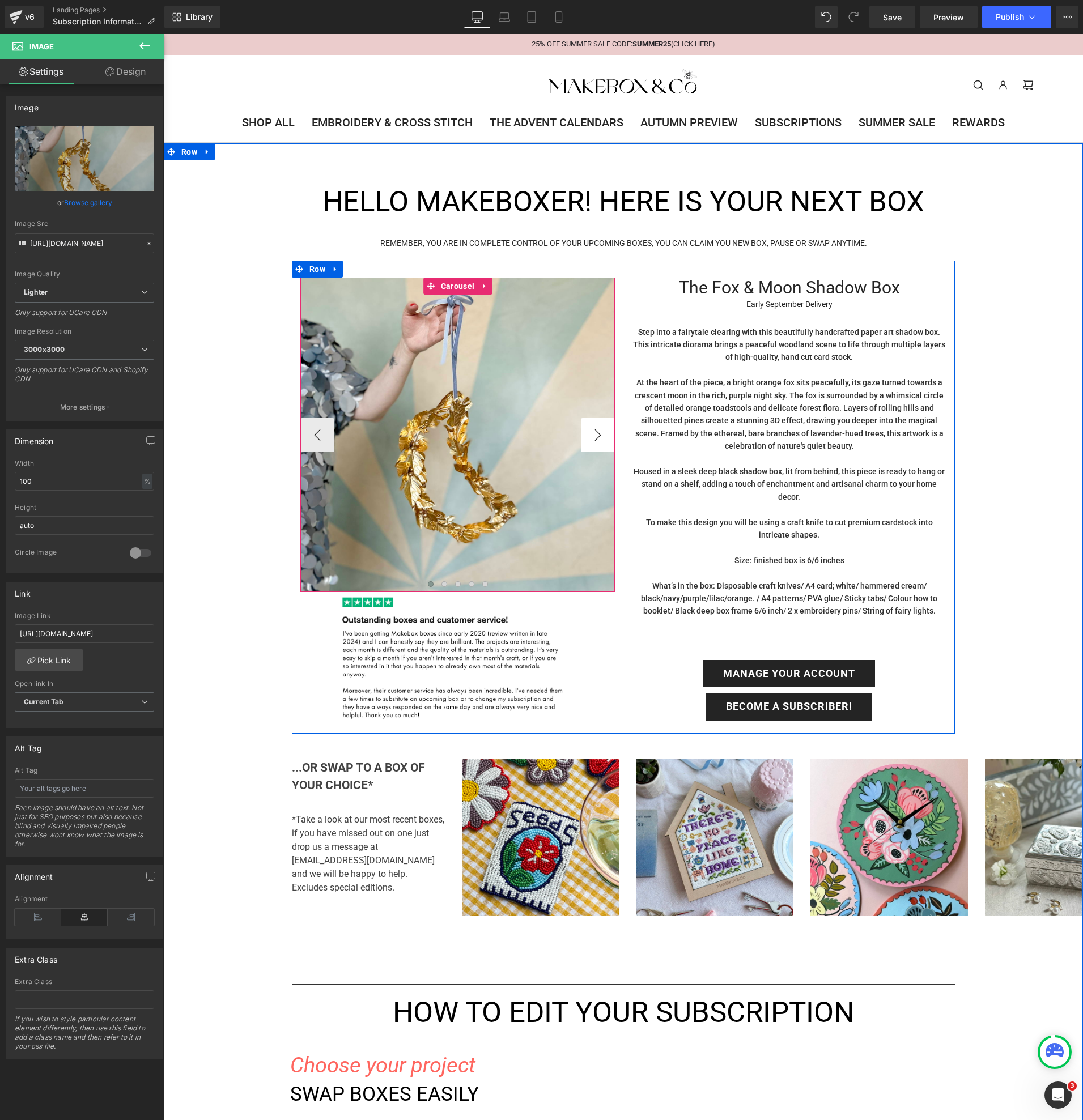
click at [592, 427] on button "›" at bounding box center [598, 435] width 34 height 34
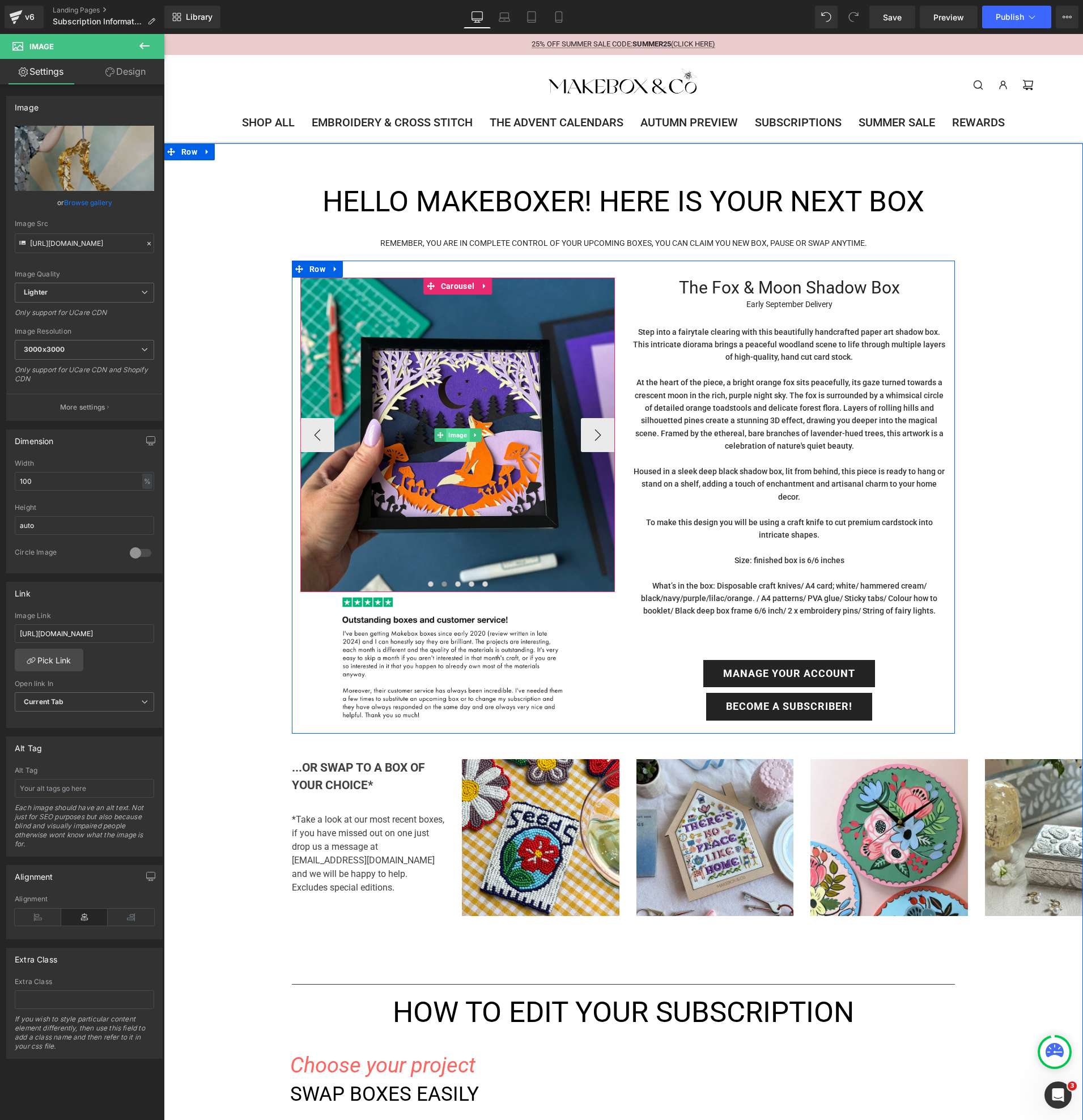
click at [456, 433] on span "Image" at bounding box center [457, 435] width 23 height 14
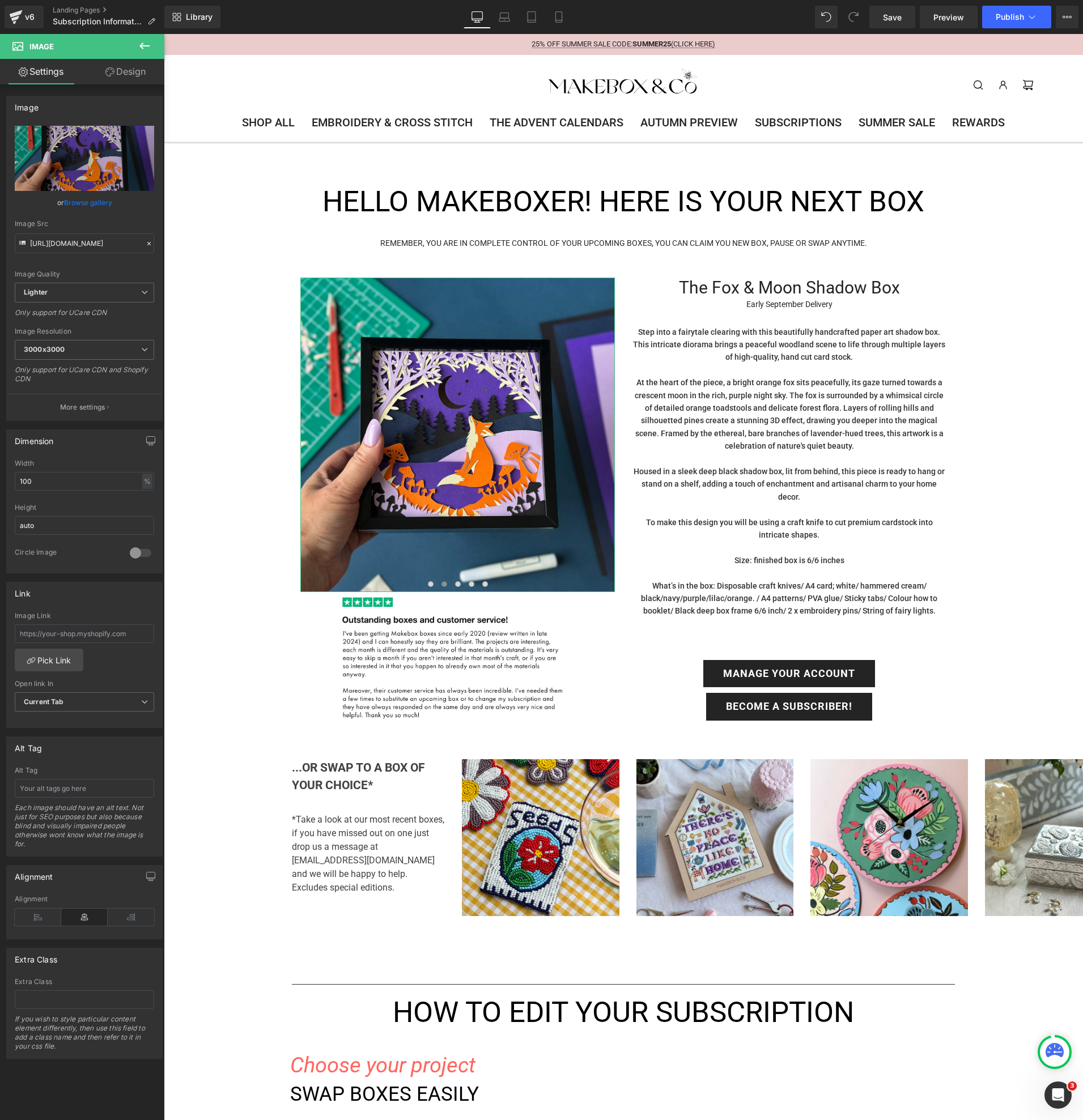
click at [83, 201] on link "Browse gallery" at bounding box center [88, 203] width 48 height 20
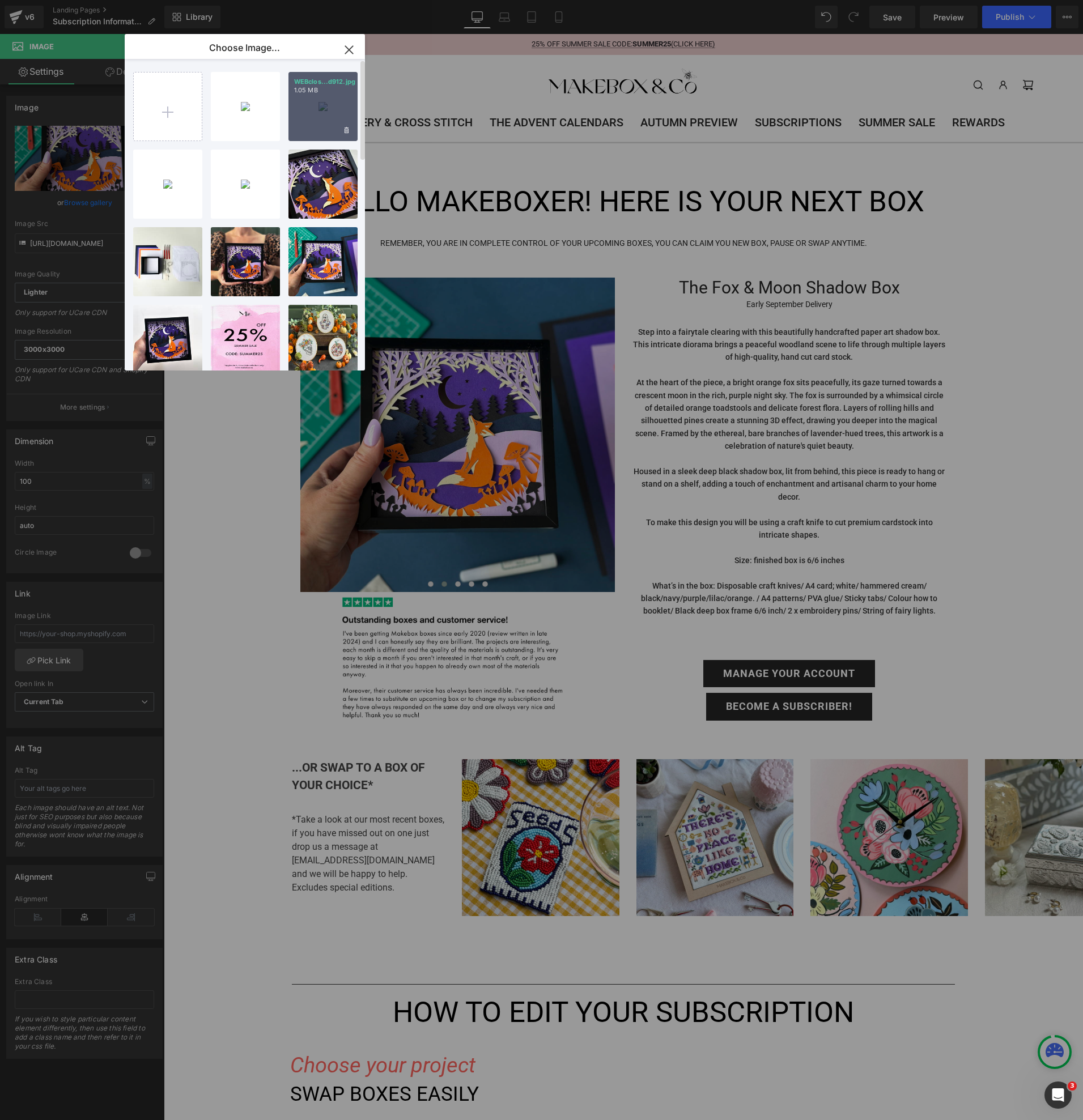
click at [316, 102] on div "WEBclos...d912.jpg 1.05 MB" at bounding box center [323, 106] width 70 height 70
type input "[URL][DOMAIN_NAME]"
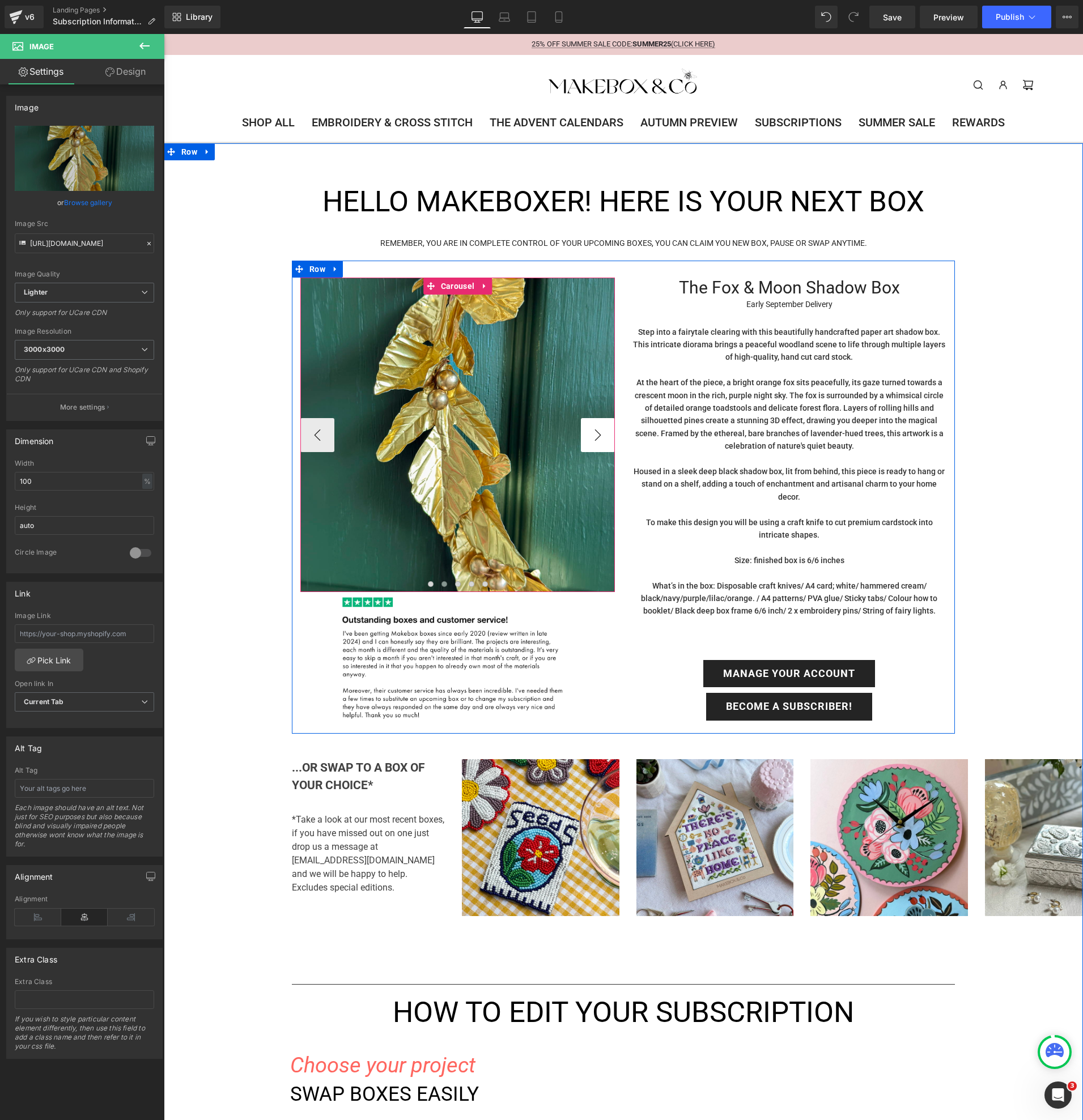
click at [597, 439] on button "›" at bounding box center [598, 435] width 34 height 34
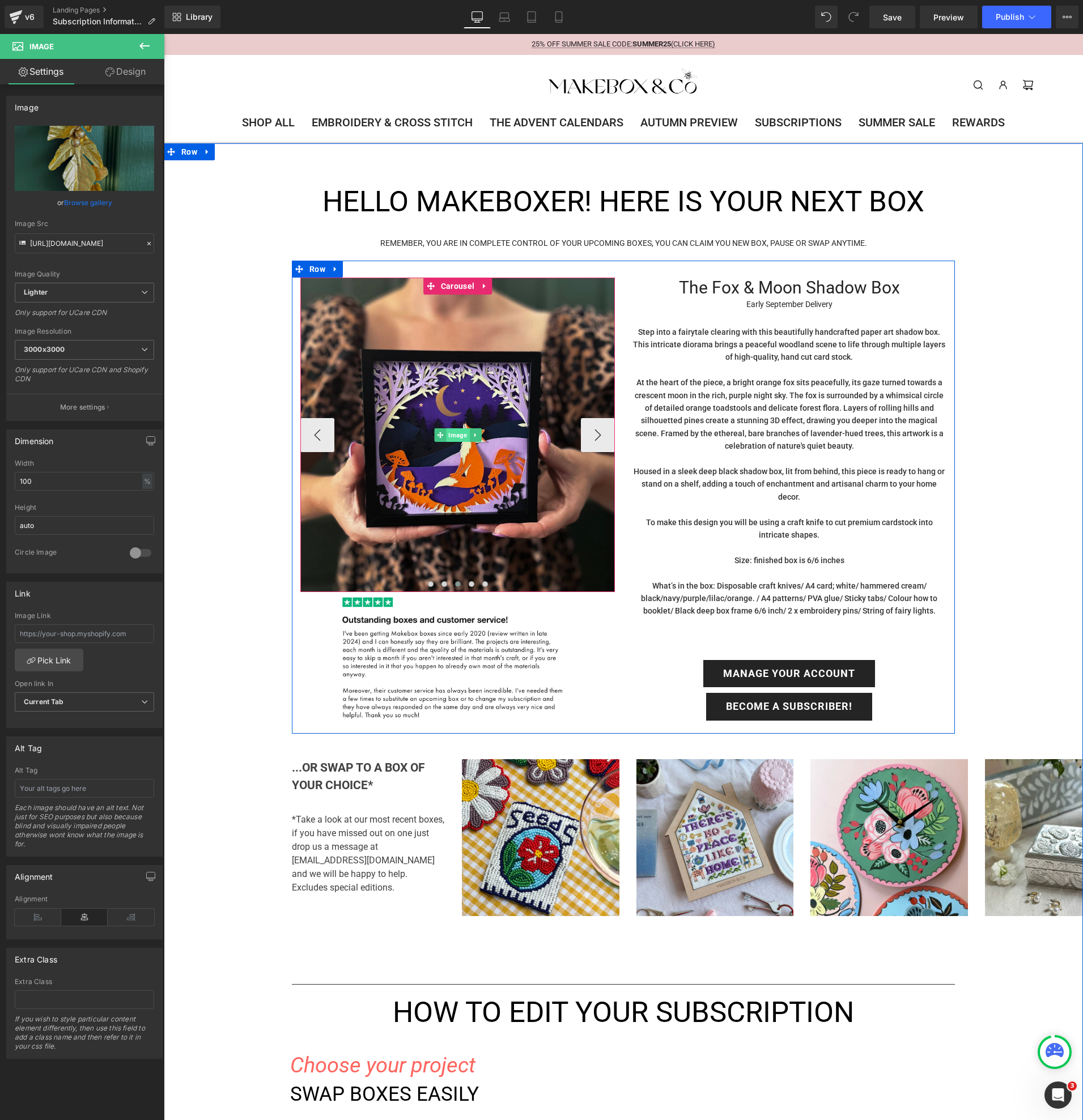
click at [458, 439] on span "Image" at bounding box center [457, 435] width 23 height 14
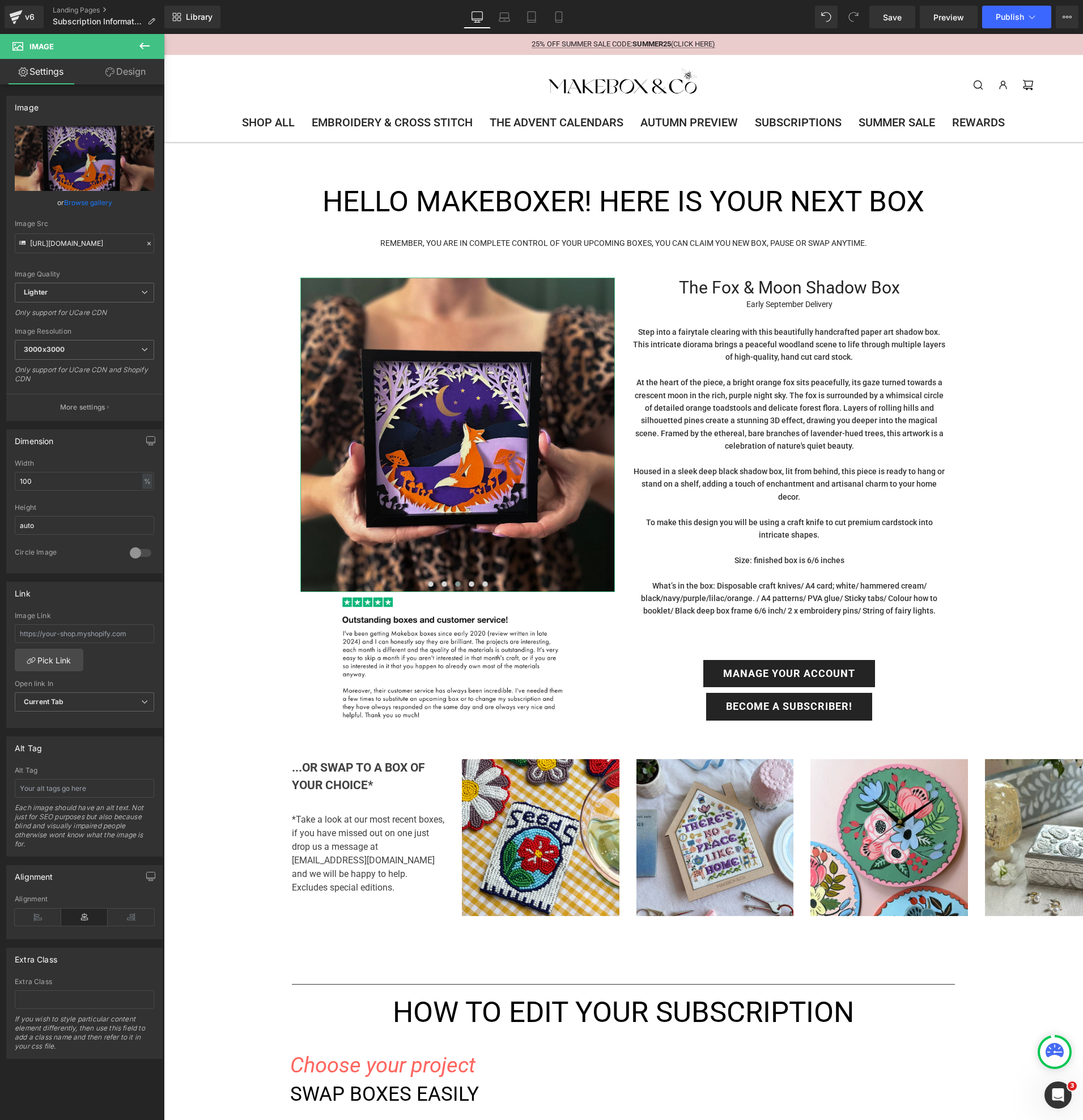
click at [81, 207] on link "Browse gallery" at bounding box center [88, 203] width 48 height 20
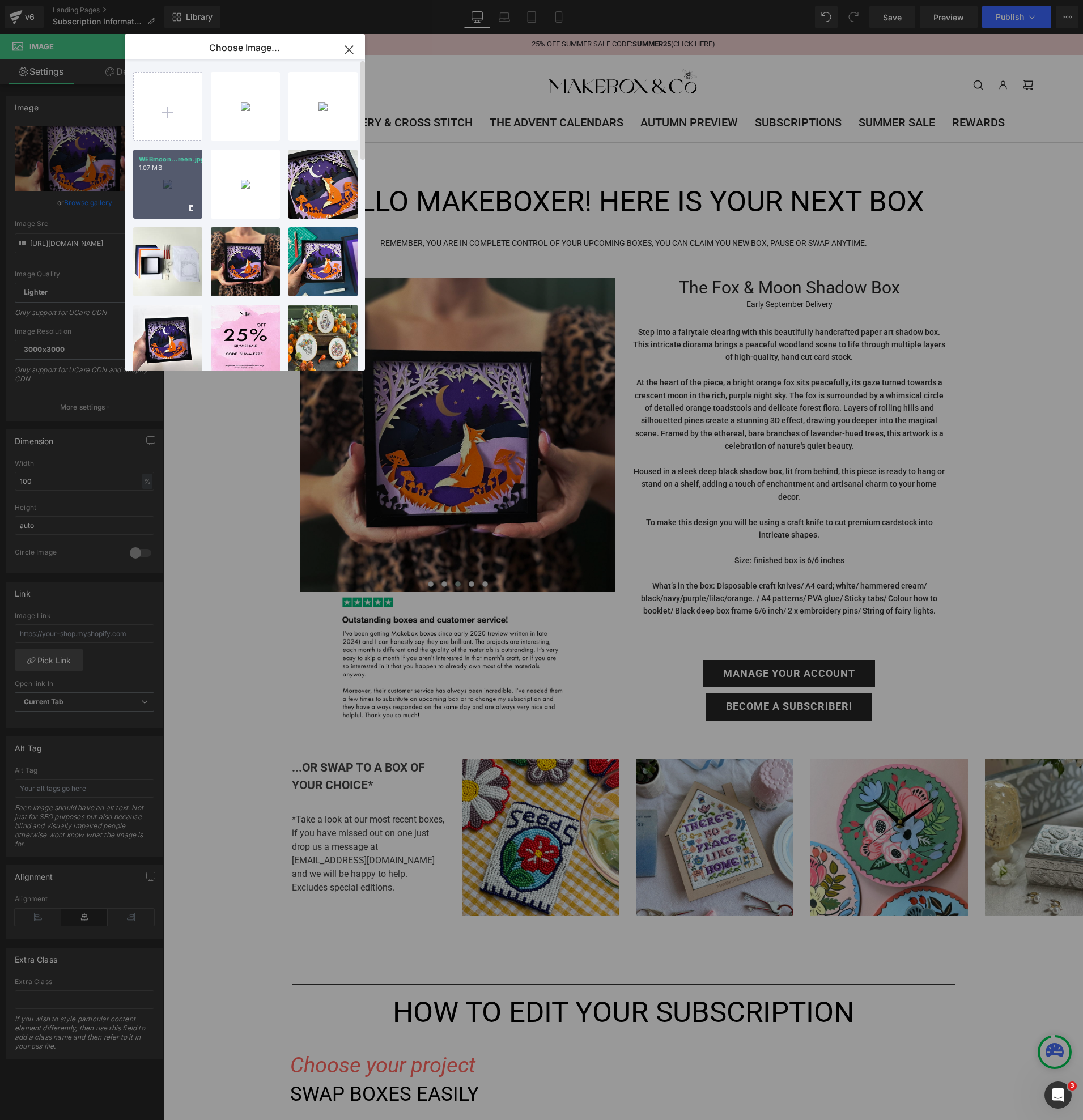
click at [160, 191] on div "WEBmoon...reen.jpg 1.07 MB" at bounding box center [168, 184] width 70 height 70
type input "[URL][DOMAIN_NAME]"
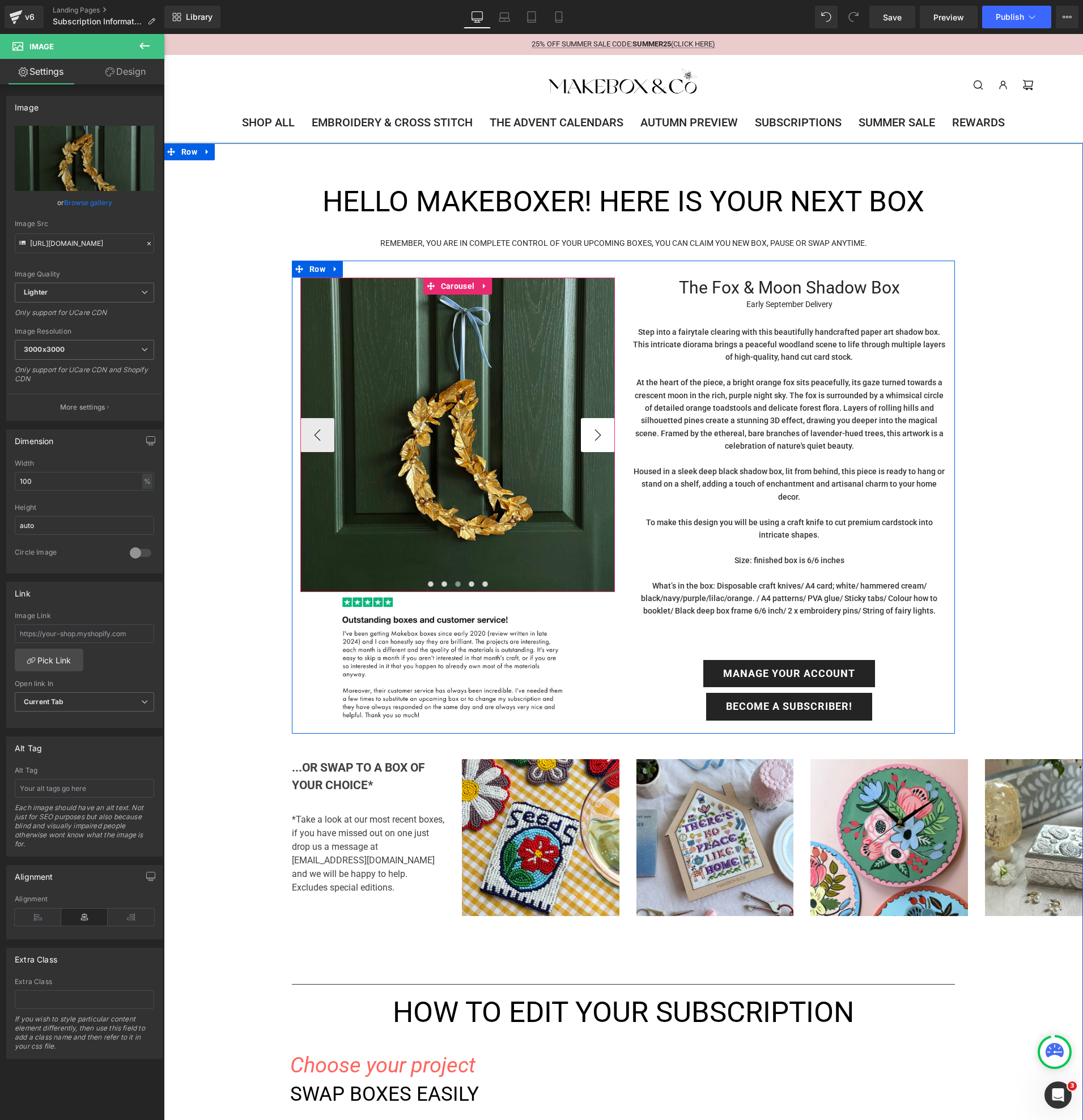
click at [590, 434] on button "›" at bounding box center [598, 435] width 34 height 34
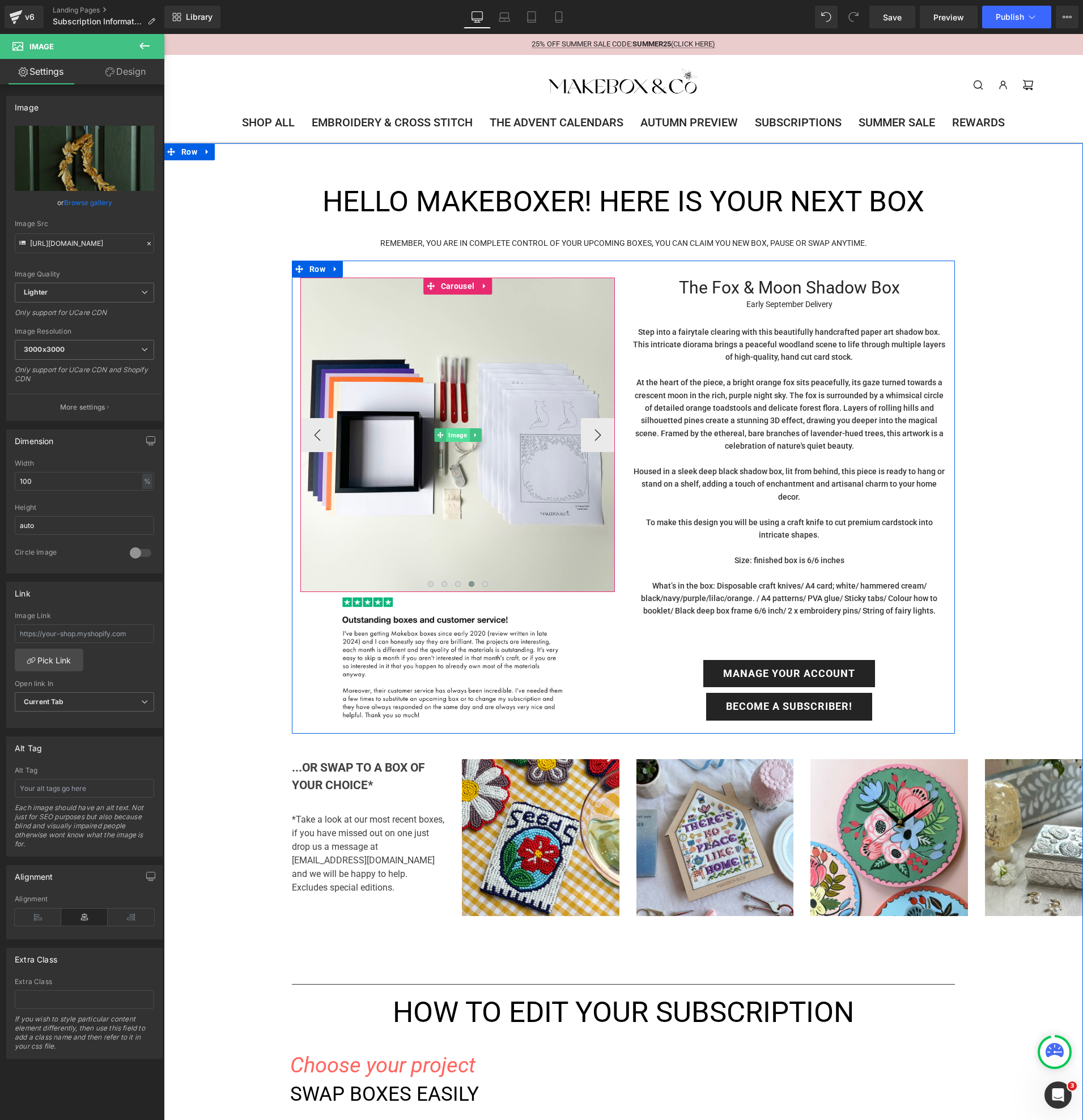
click at [457, 436] on span "Image" at bounding box center [457, 435] width 23 height 14
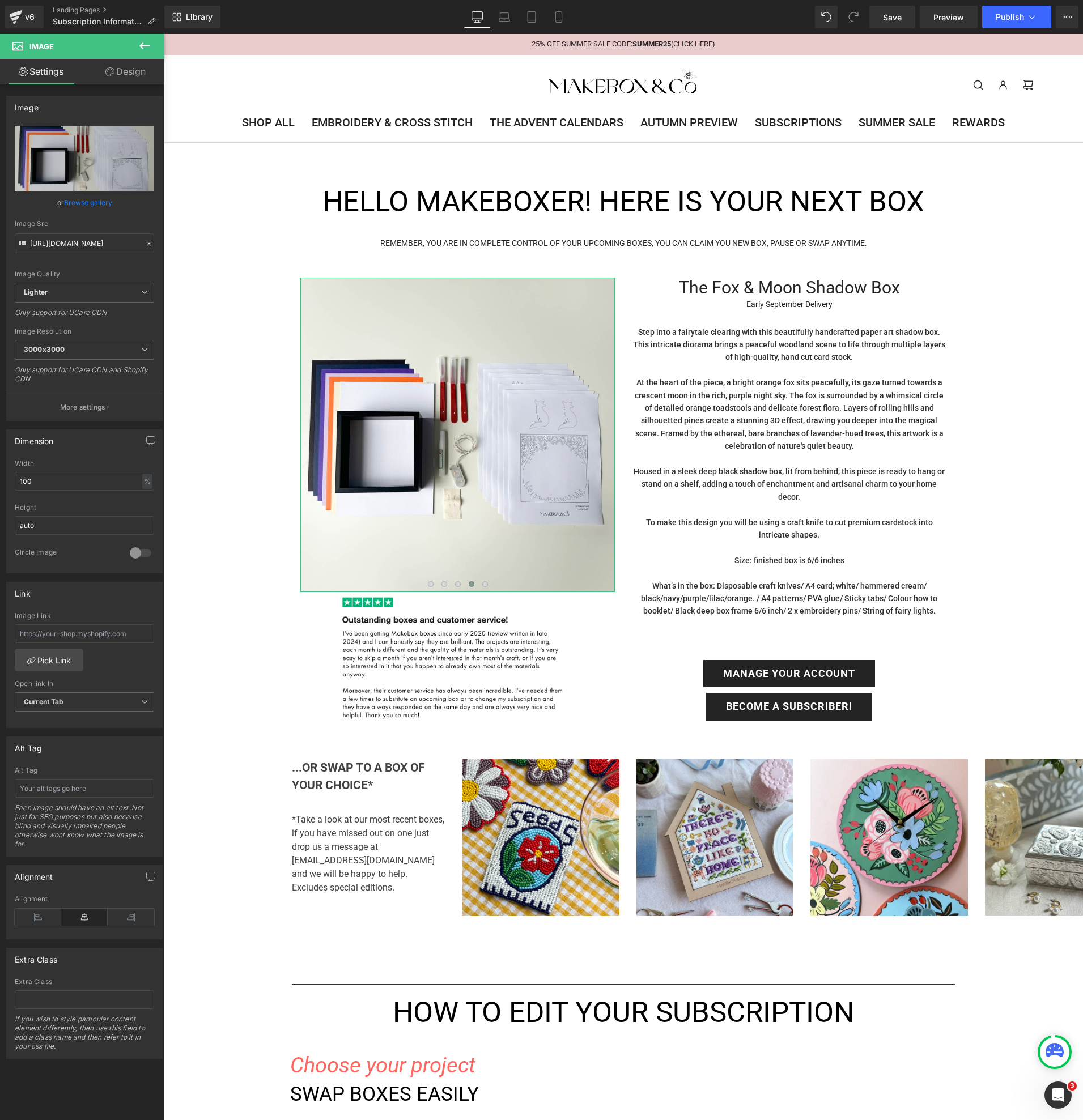
click at [96, 208] on link "Browse gallery" at bounding box center [88, 203] width 48 height 20
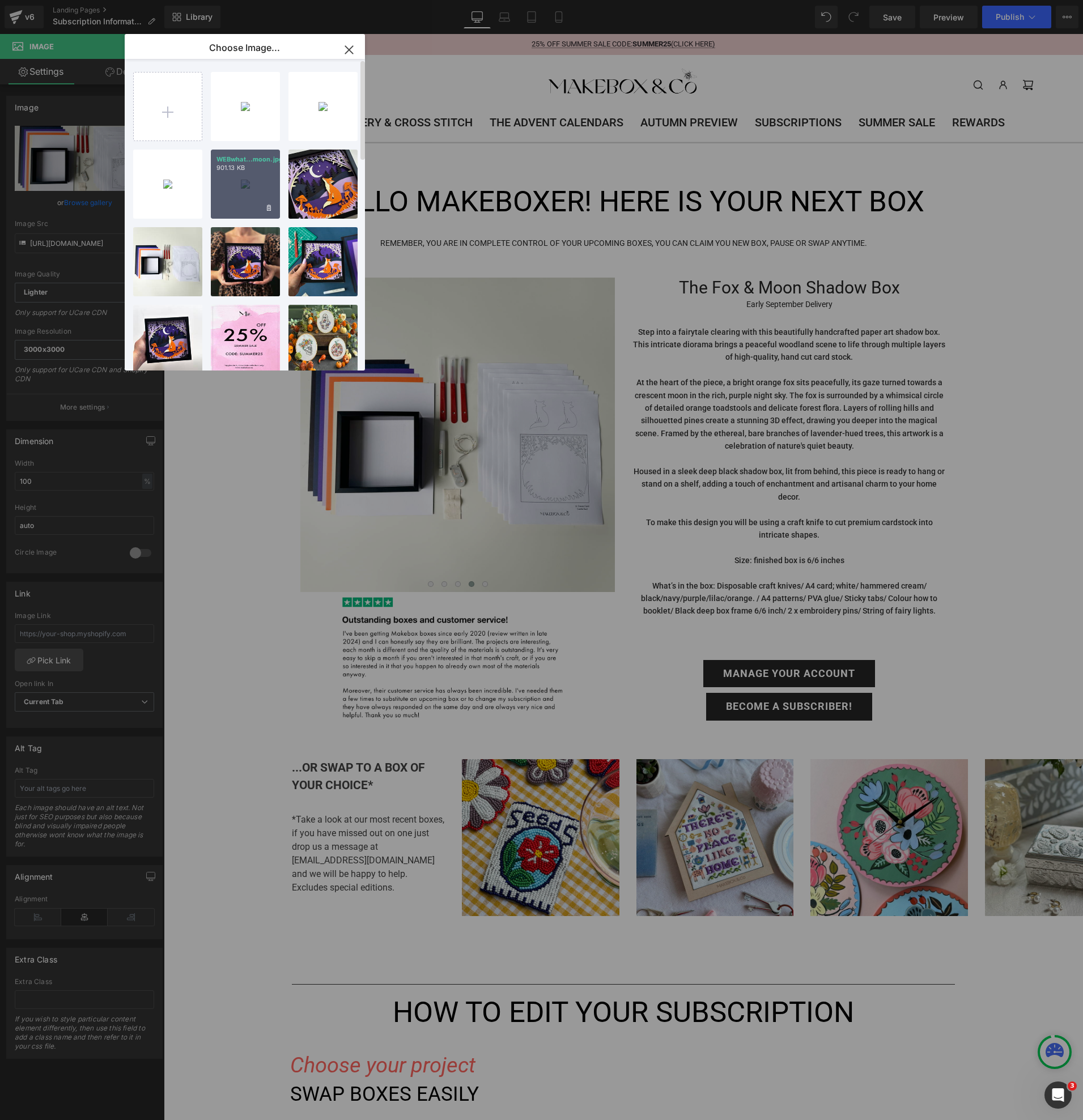
click at [263, 187] on div "WEBwhat...moon.jpg 901.13 KB" at bounding box center [245, 184] width 70 height 70
type input "[URL][DOMAIN_NAME]"
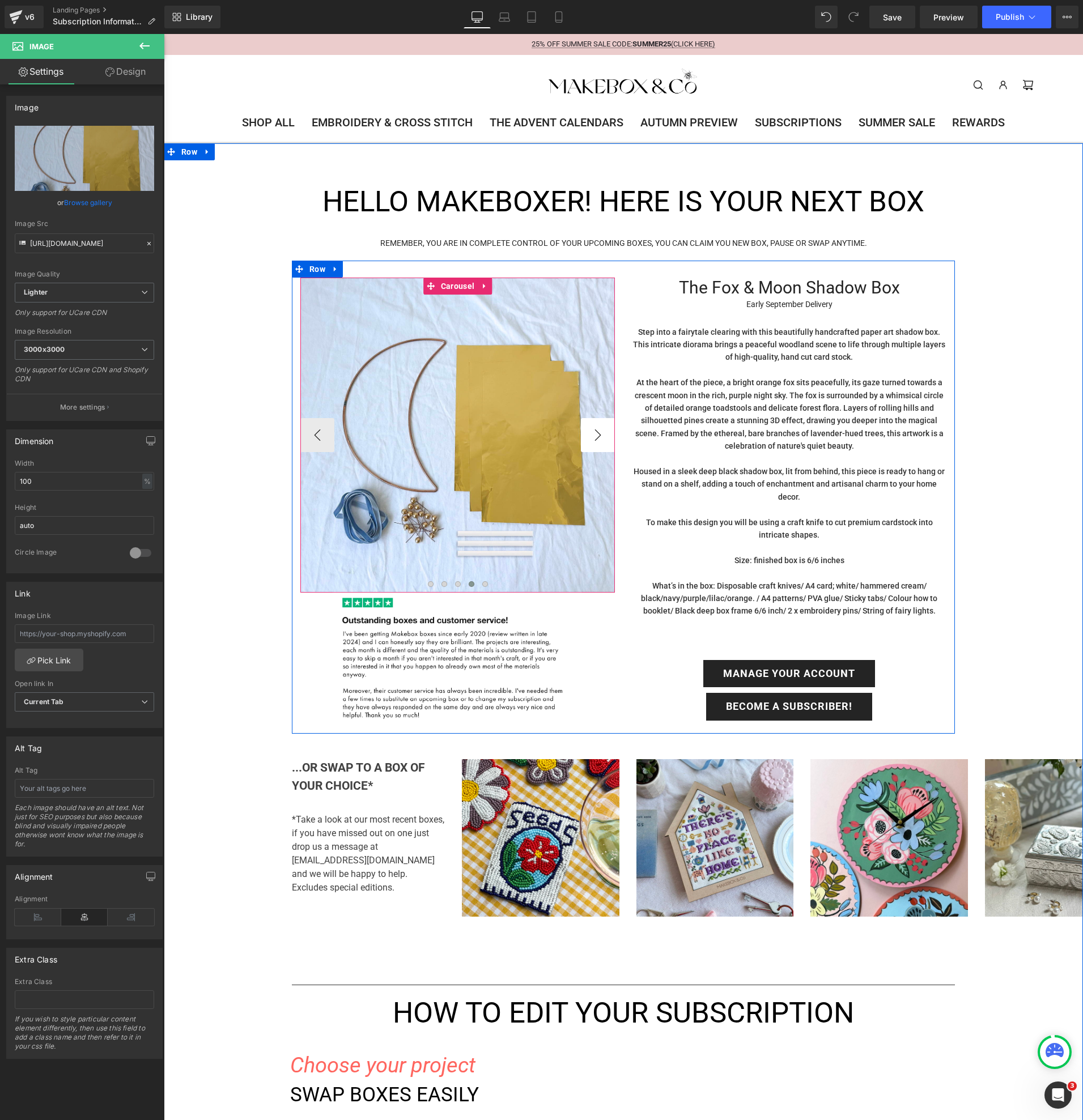
click at [594, 430] on button "›" at bounding box center [598, 435] width 34 height 34
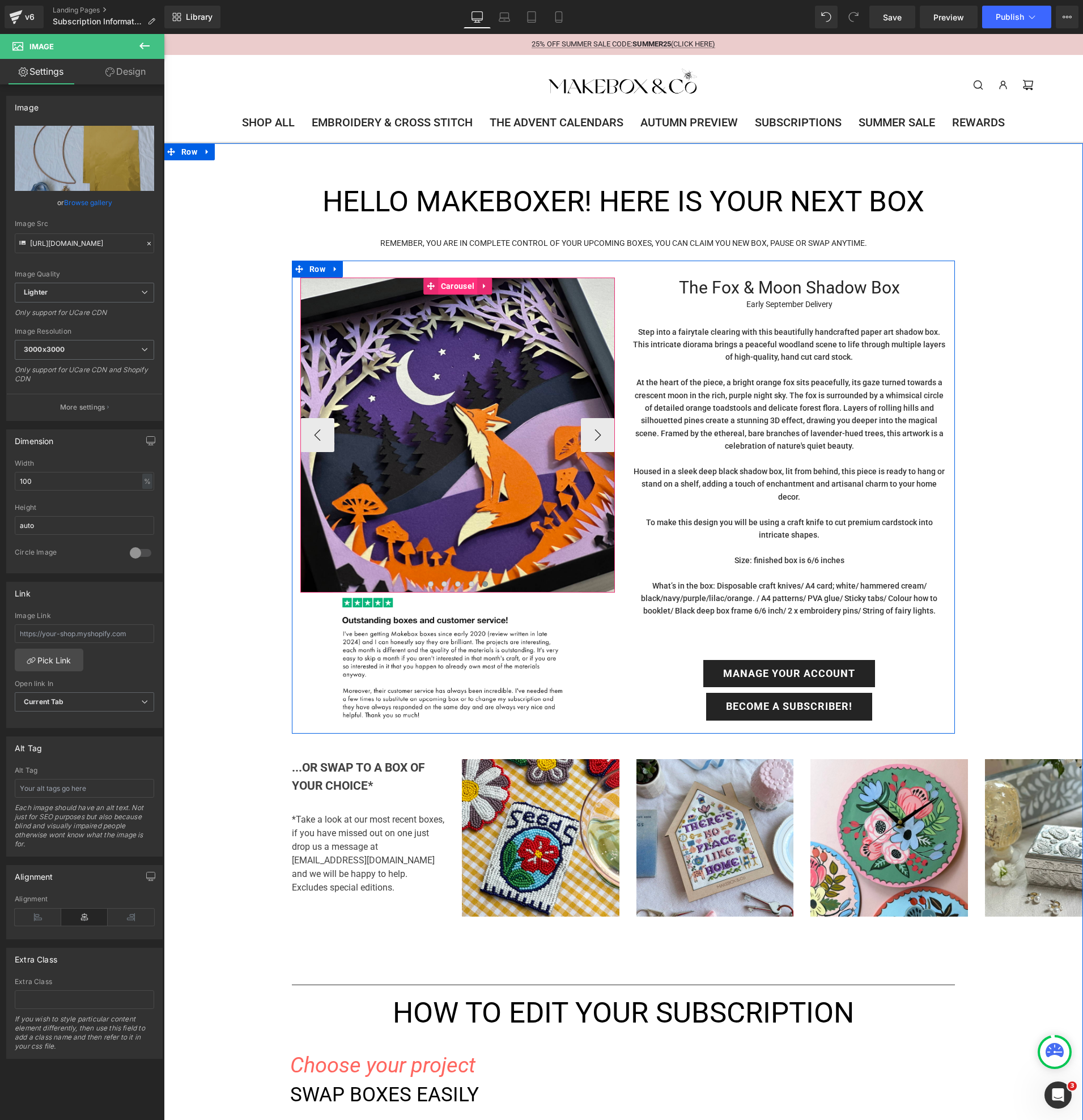
click at [445, 283] on span "Carousel" at bounding box center [457, 286] width 39 height 17
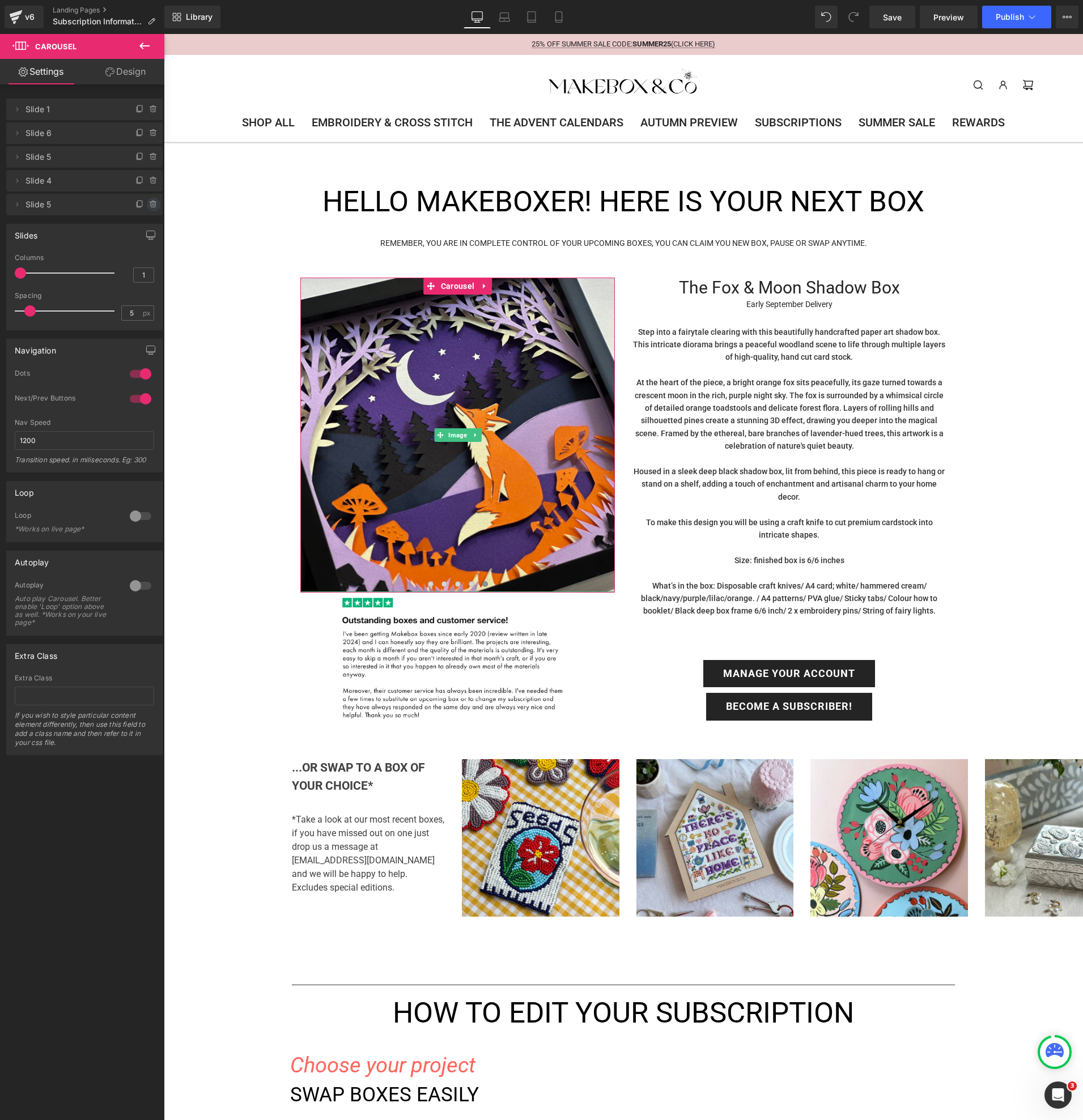
click at [149, 205] on icon at bounding box center [153, 205] width 9 height 9
click at [148, 205] on button "Delete" at bounding box center [142, 205] width 36 height 15
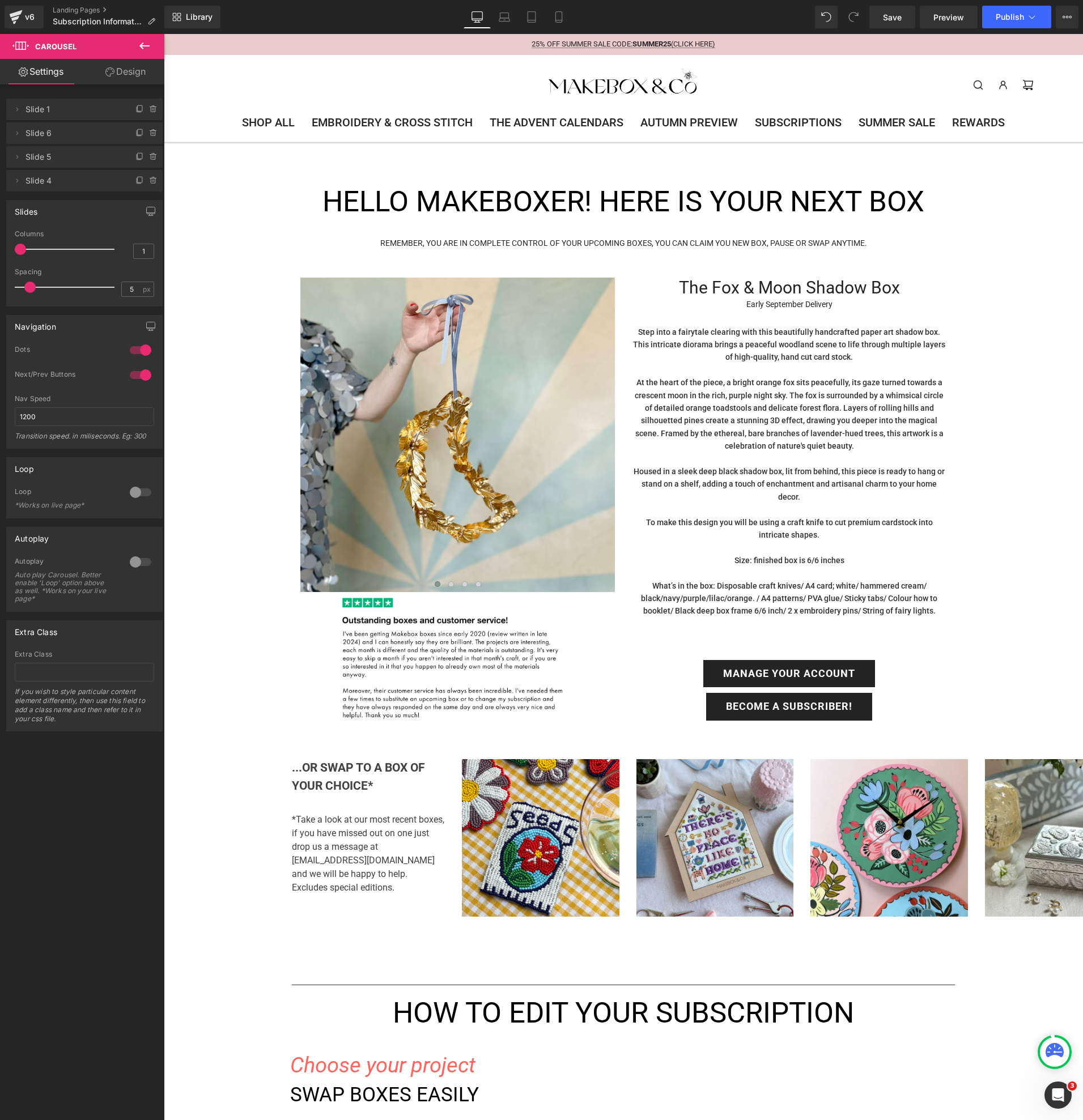
click at [811, 281] on span "The Fox & Moon Shadow Box" at bounding box center [789, 287] width 221 height 20
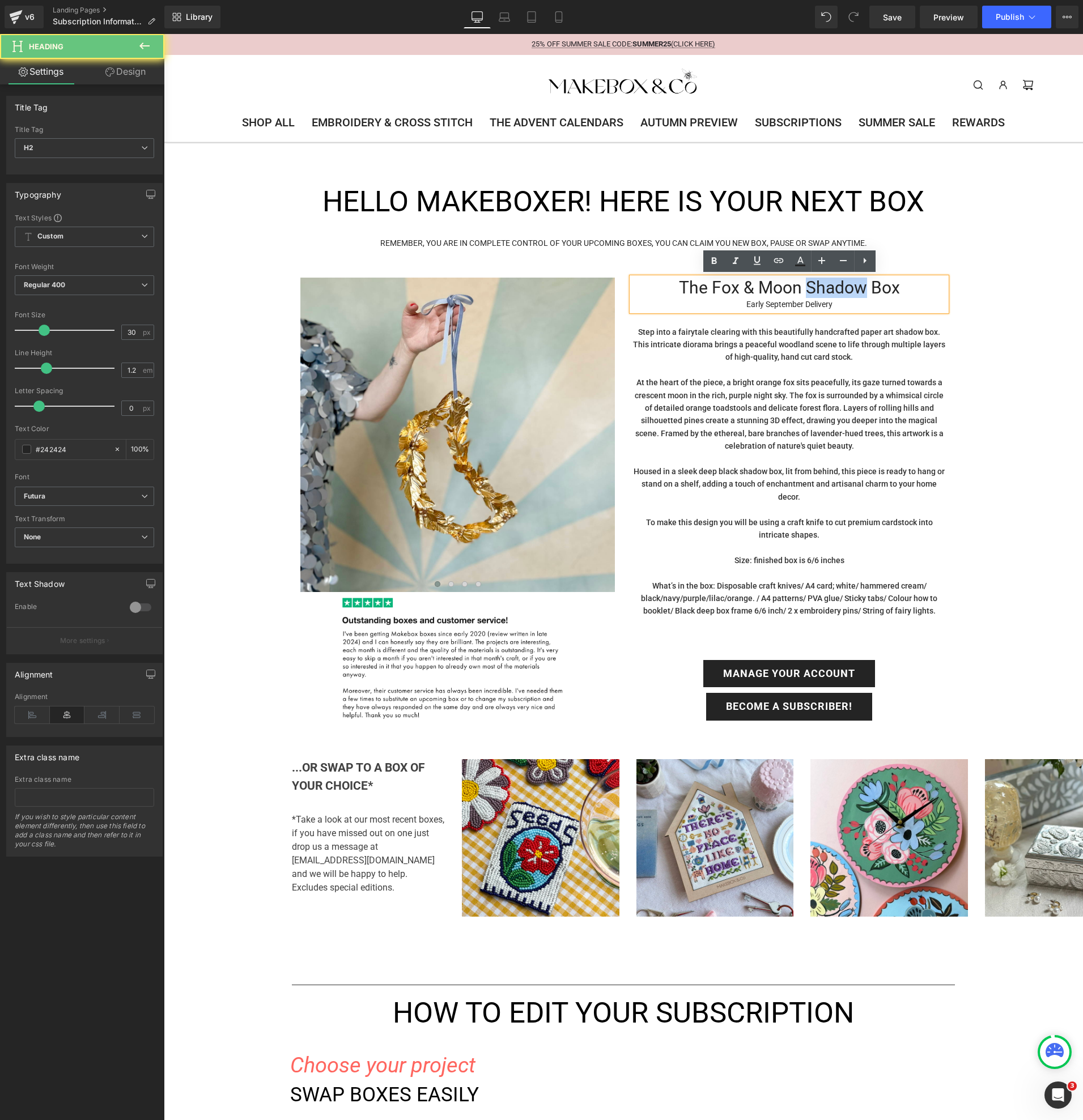
click at [811, 283] on span "The Fox & Moon Shadow Box" at bounding box center [789, 287] width 221 height 20
paste div "To enrich screen reader interactions, please activate Accessibility in Grammarl…"
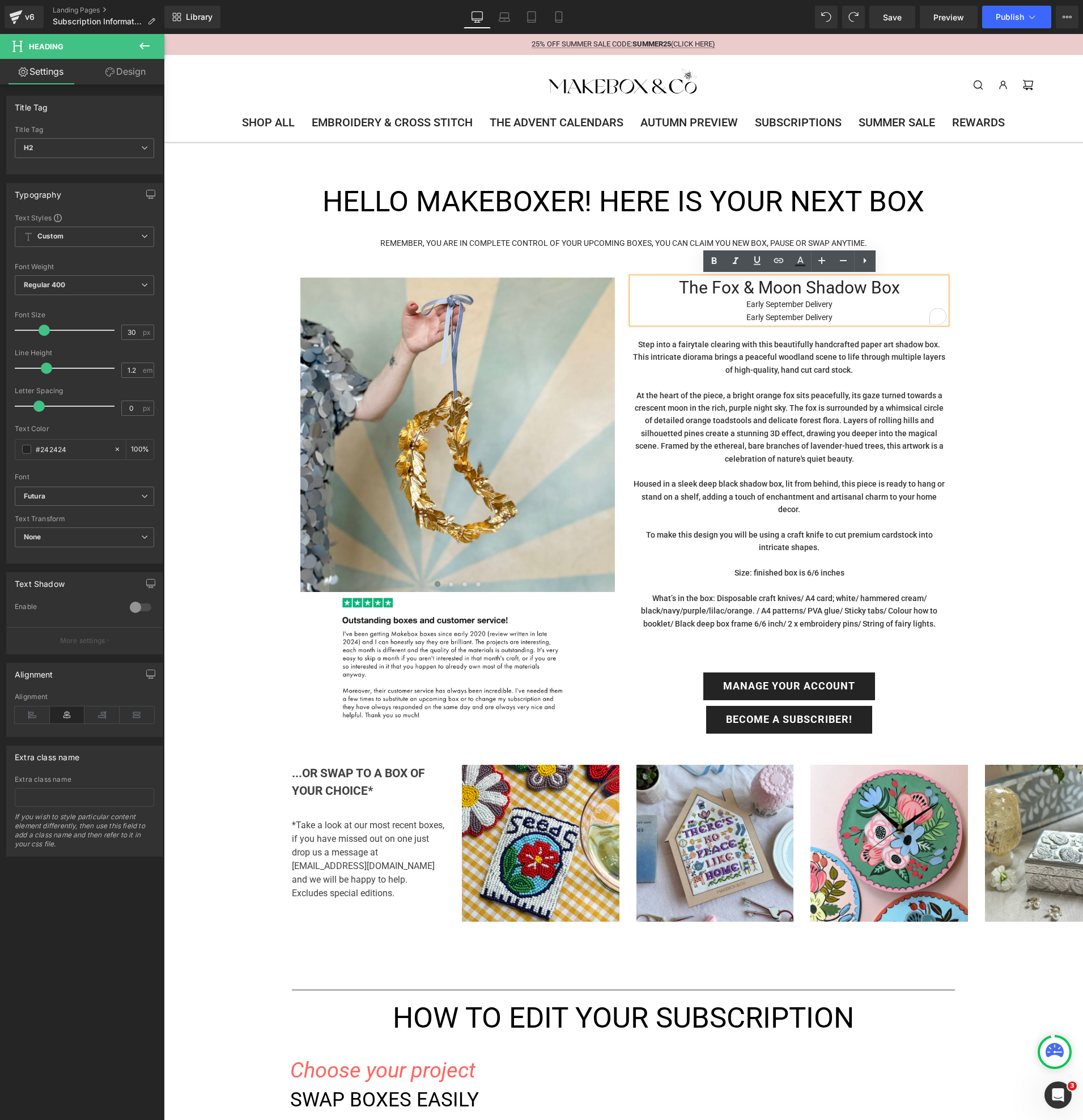
click at [762, 314] on span "Early September Delivery" at bounding box center [789, 317] width 86 height 9
click at [761, 317] on span "Early September Delivery" at bounding box center [789, 317] width 86 height 9
drag, startPoint x: 841, startPoint y: 317, endPoint x: 748, endPoint y: 317, distance: 93.0
click at [748, 317] on div "Early September Delivery" at bounding box center [789, 317] width 314 height 12
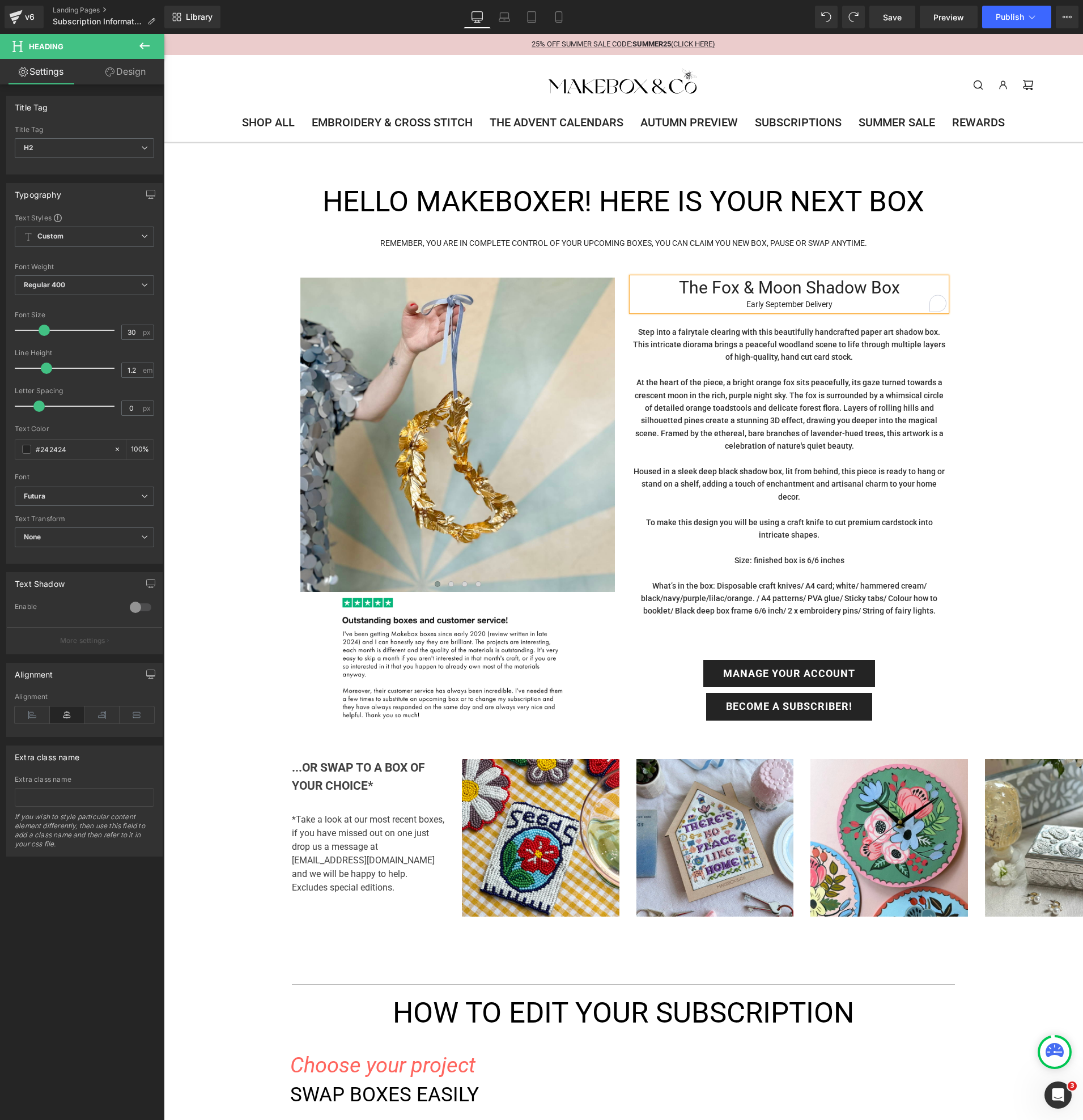
click at [805, 298] on h2 "The Fox & Moon Shadow Box" at bounding box center [789, 287] width 314 height 20
click at [803, 304] on span "Early September Delivery" at bounding box center [789, 304] width 86 height 9
drag, startPoint x: 714, startPoint y: 284, endPoint x: 865, endPoint y: 283, distance: 151.0
click at [865, 283] on span "The Fox & Moon Shadow Box" at bounding box center [789, 287] width 221 height 20
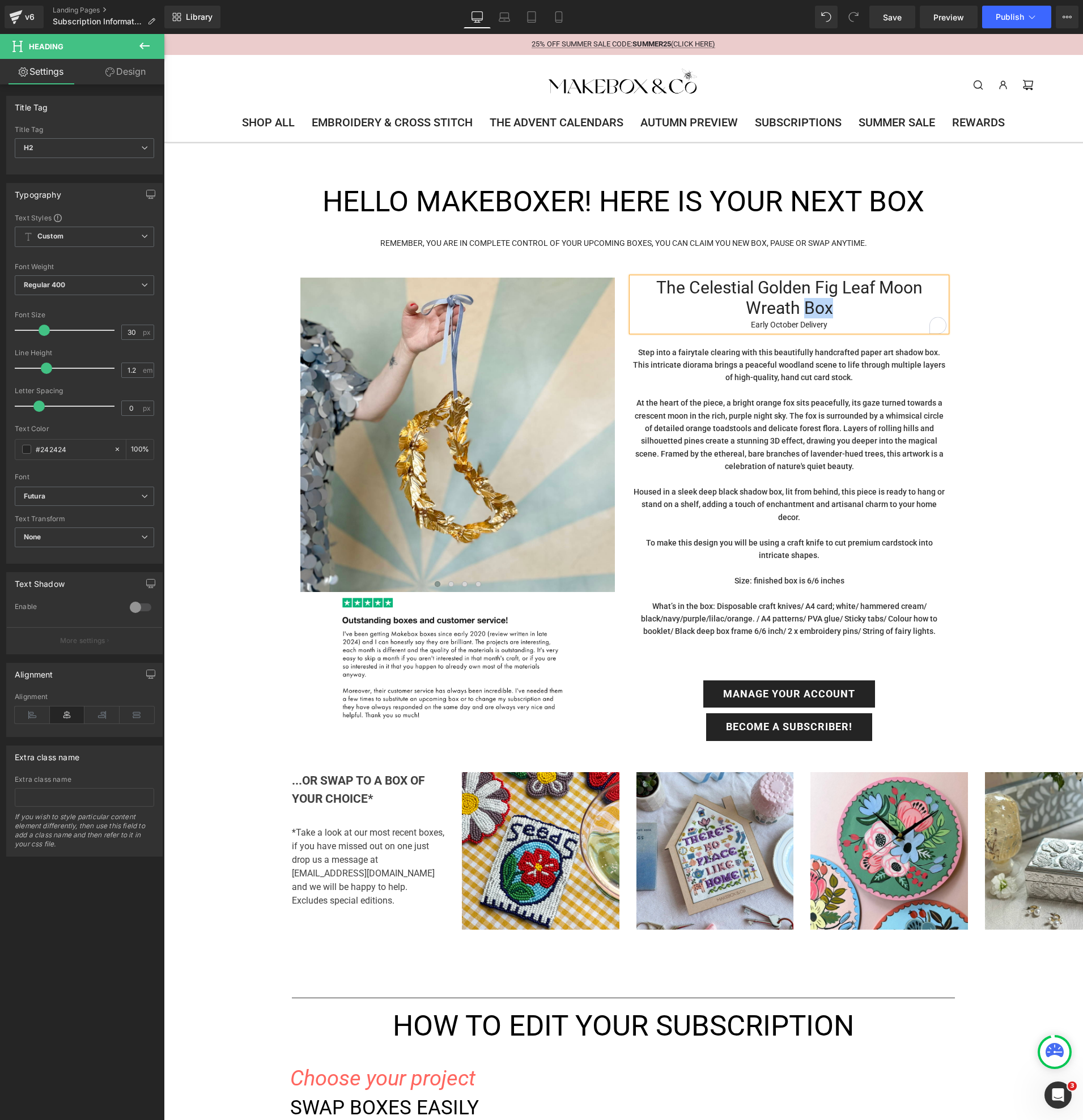
drag, startPoint x: 804, startPoint y: 306, endPoint x: 835, endPoint y: 308, distance: 31.1
click at [835, 308] on h2 "The Celestial Golden Fig Leaf Moon Wreath Box" at bounding box center [789, 298] width 314 height 41
click at [654, 359] on p "Step into a fairytale clearing with this beautifully handcrafted paper art shad…" at bounding box center [789, 365] width 314 height 38
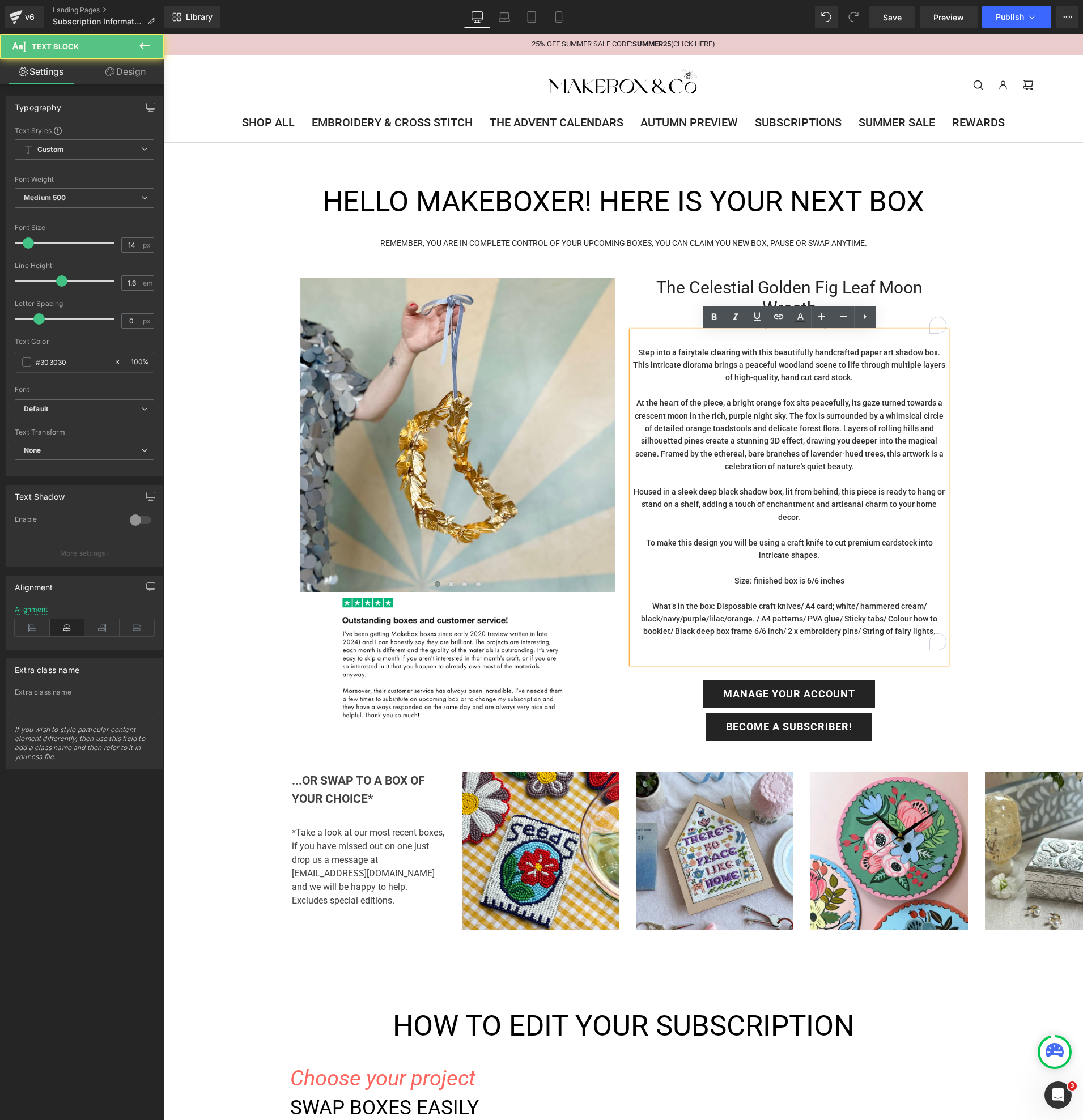
drag, startPoint x: 637, startPoint y: 356, endPoint x: 701, endPoint y: 404, distance: 80.0
click at [701, 404] on div "Step into a fairytale clearing with this beautifully handcrafted paper art shad…" at bounding box center [789, 497] width 314 height 332
click at [636, 353] on p "Step into a fairytale clearing with this beautifully handcrafted paper art shad…" at bounding box center [789, 365] width 314 height 38
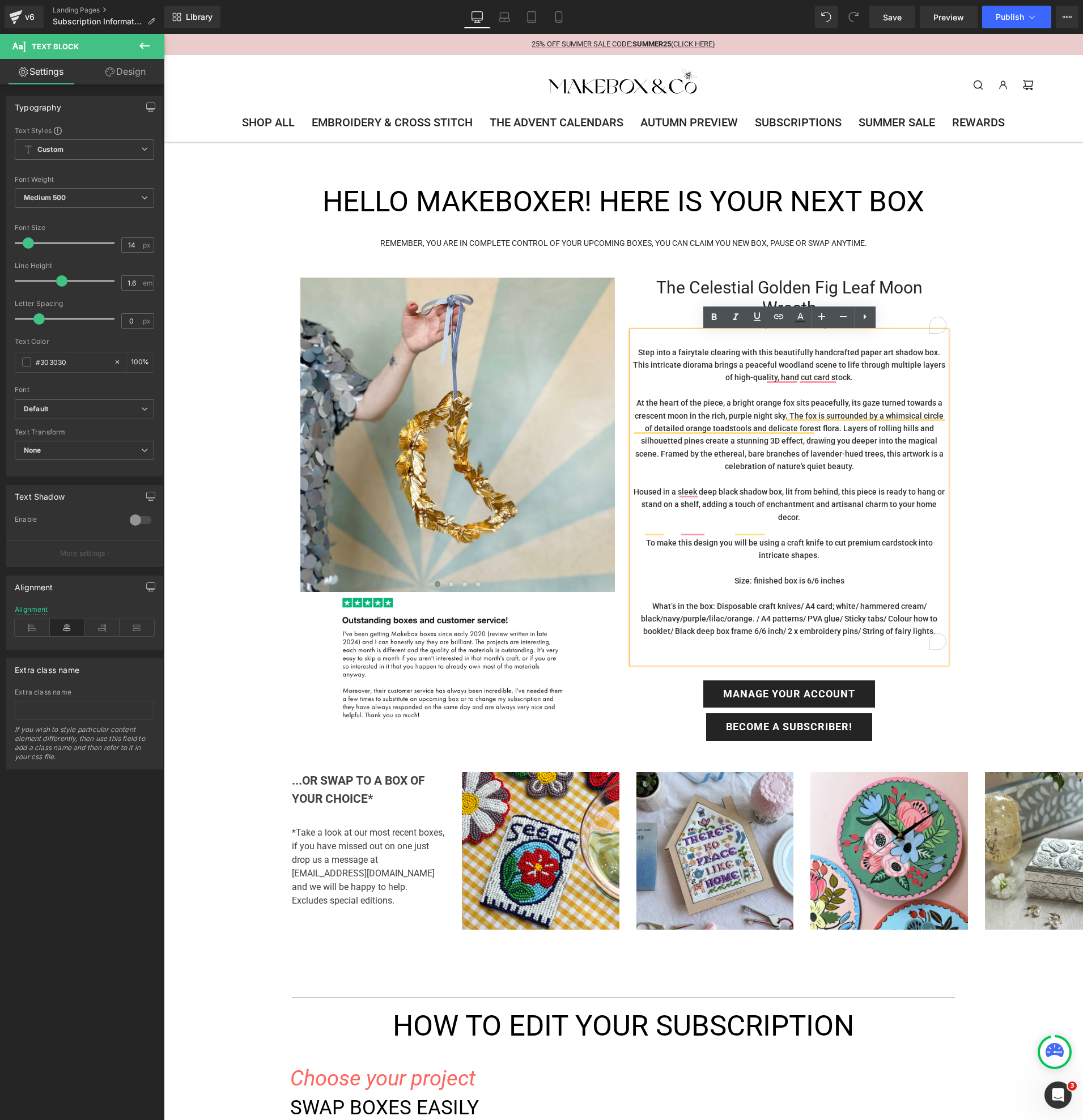
click at [636, 353] on p "Step into a fairytale clearing with this beautifully handcrafted paper art shad…" at bounding box center [789, 365] width 314 height 38
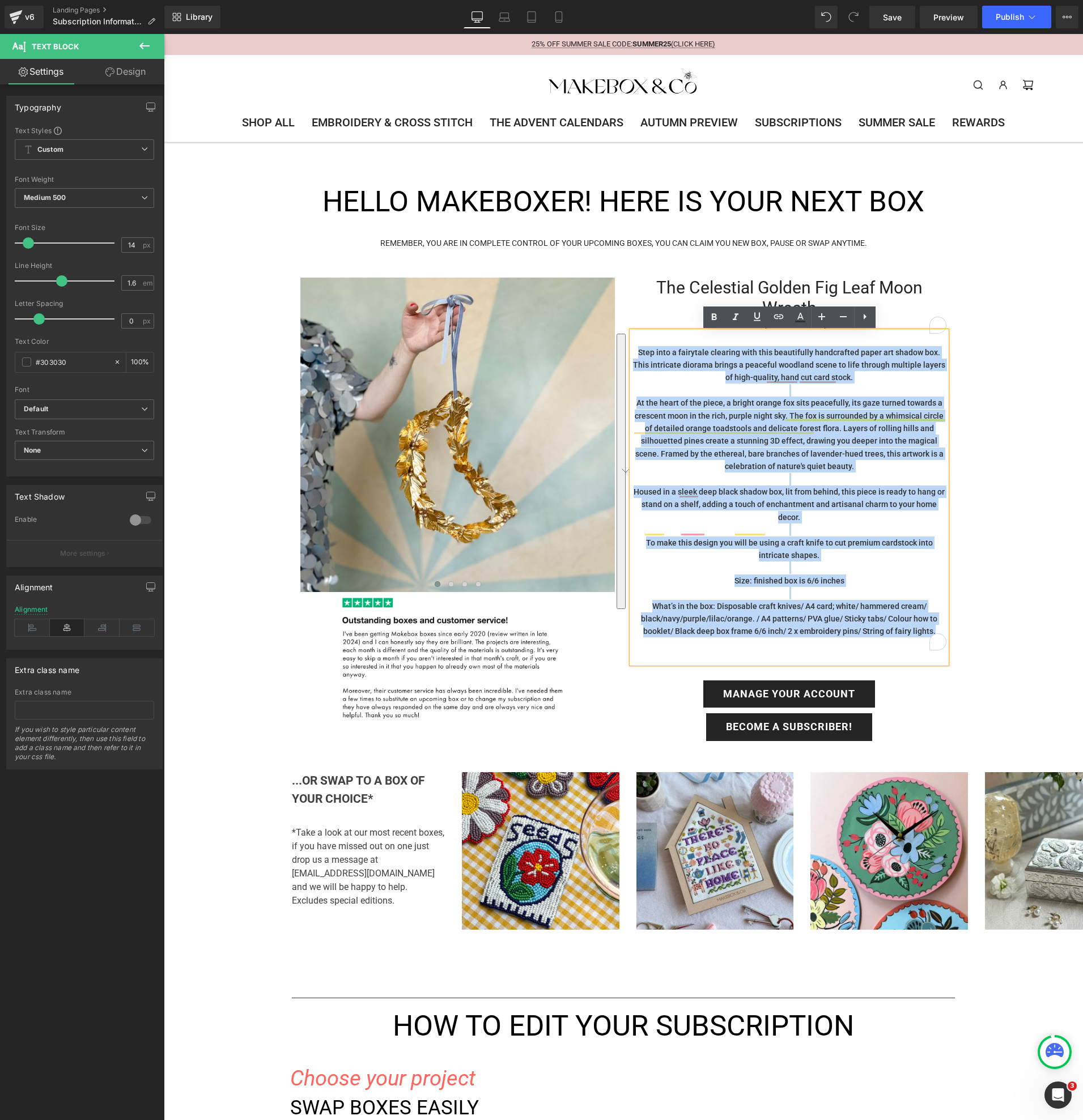
drag, startPoint x: 636, startPoint y: 353, endPoint x: 932, endPoint y: 614, distance: 394.6
click at [932, 614] on div "Step into a fairytale clearing with this beautifully handcrafted paper art shad…" at bounding box center [789, 497] width 314 height 332
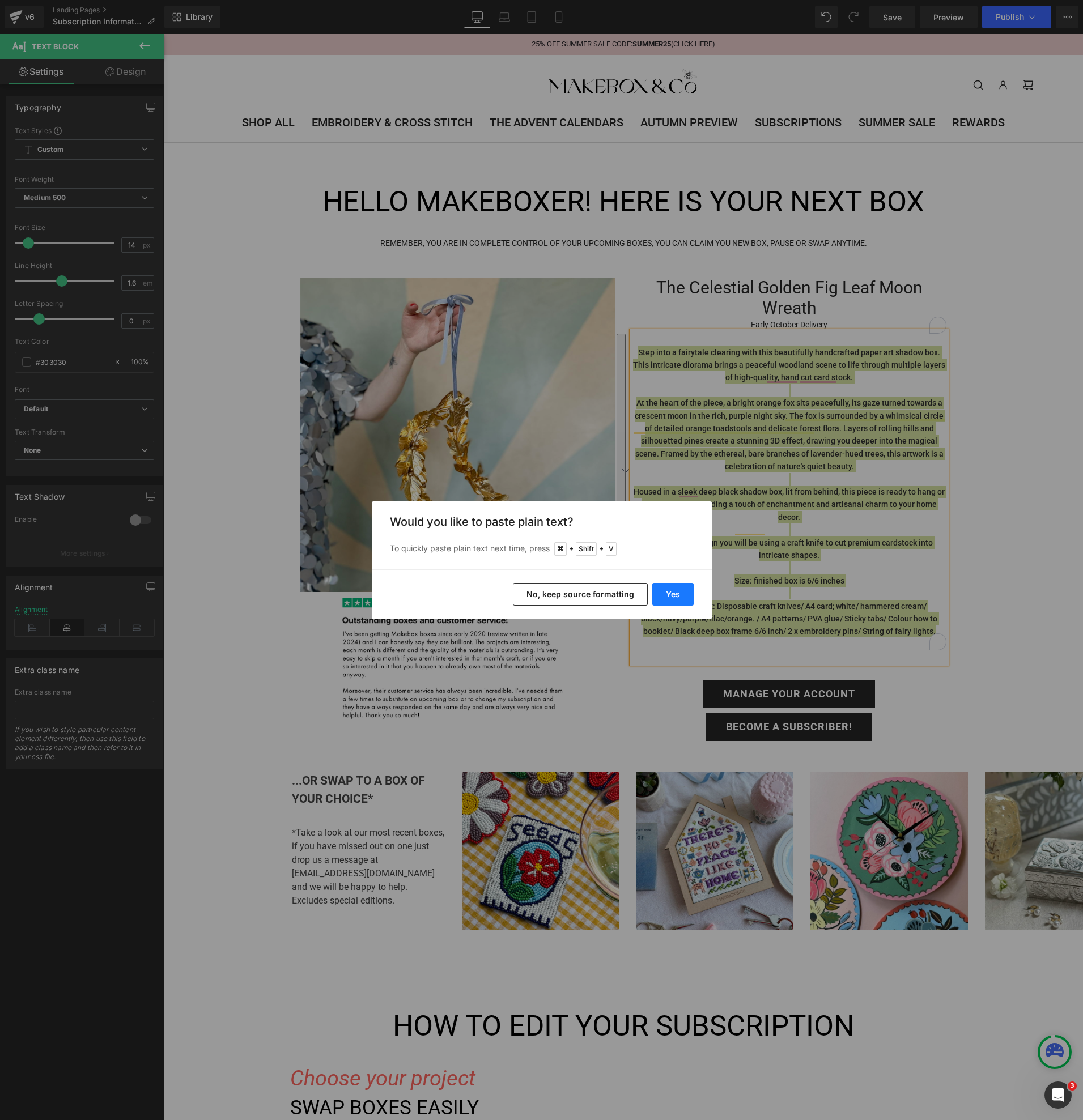
click at [667, 598] on button "Yes" at bounding box center [672, 595] width 42 height 23
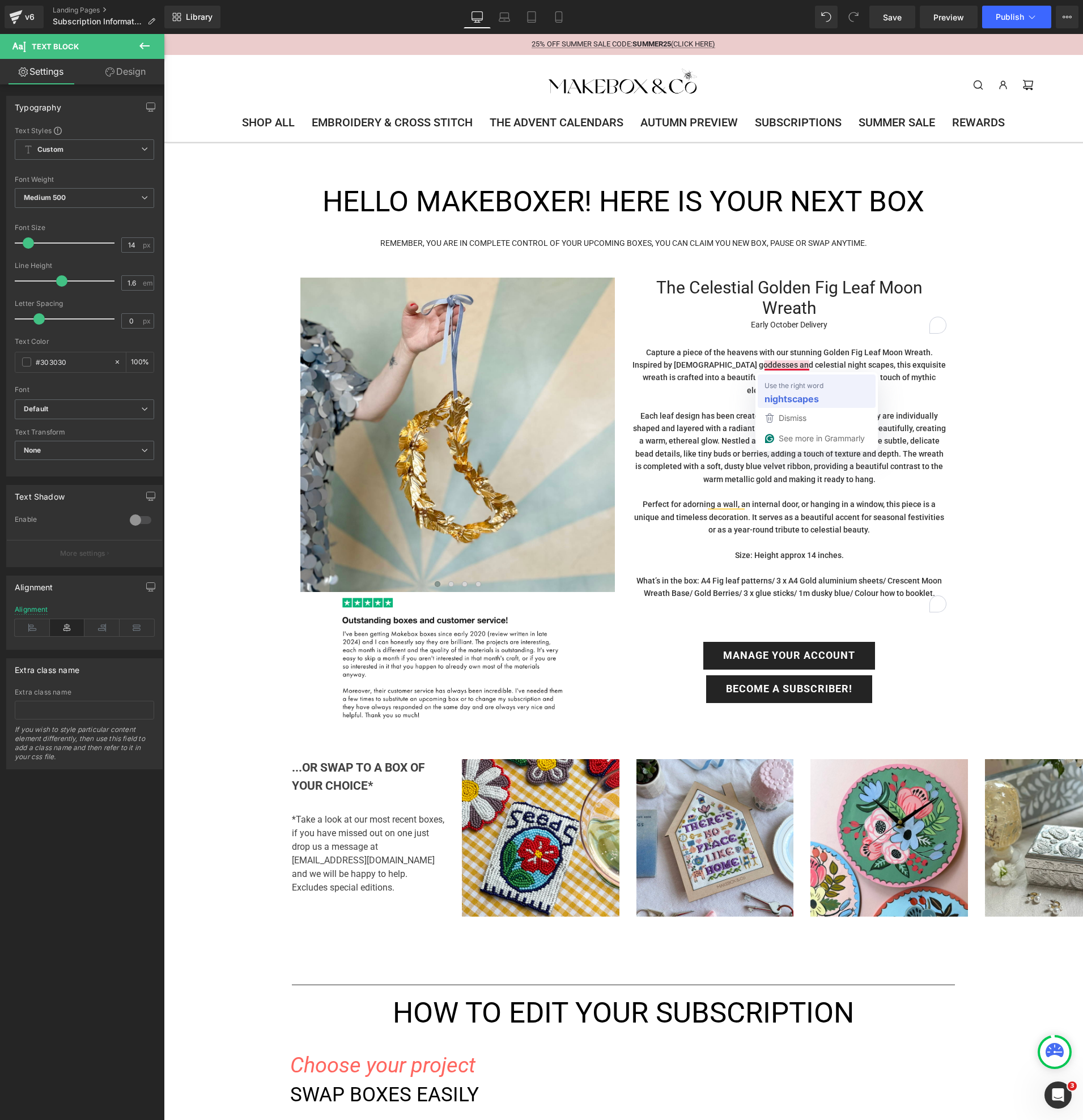
click at [786, 399] on strong "nightscapes" at bounding box center [791, 398] width 54 height 14
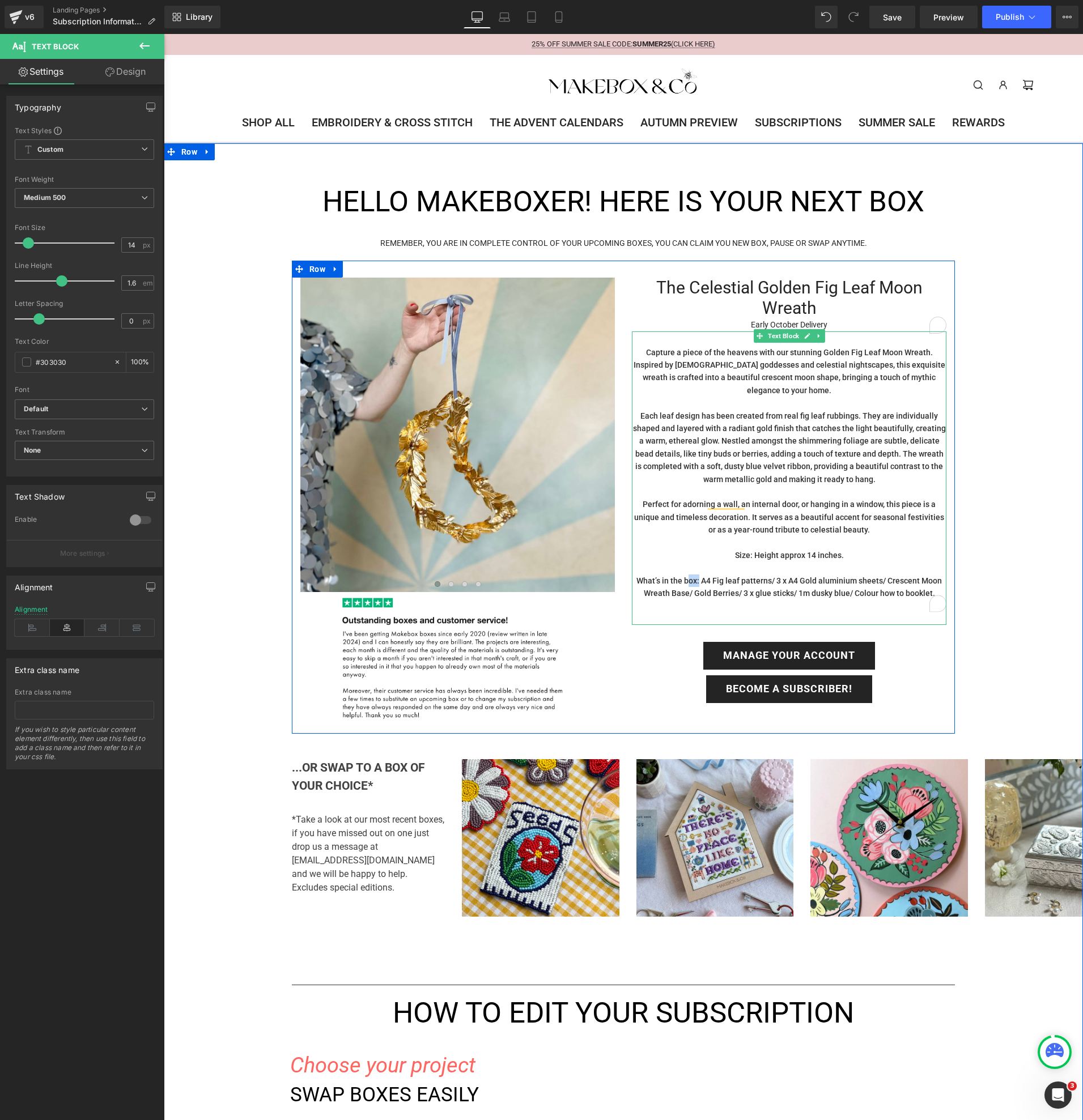
drag, startPoint x: 639, startPoint y: 569, endPoint x: 702, endPoint y: 569, distance: 63.0
click at [702, 574] on p "What’s in the box: A4 Fig leaf patterns/ 3 x A4 Gold aluminium sheets/ Crescent…" at bounding box center [789, 587] width 314 height 25
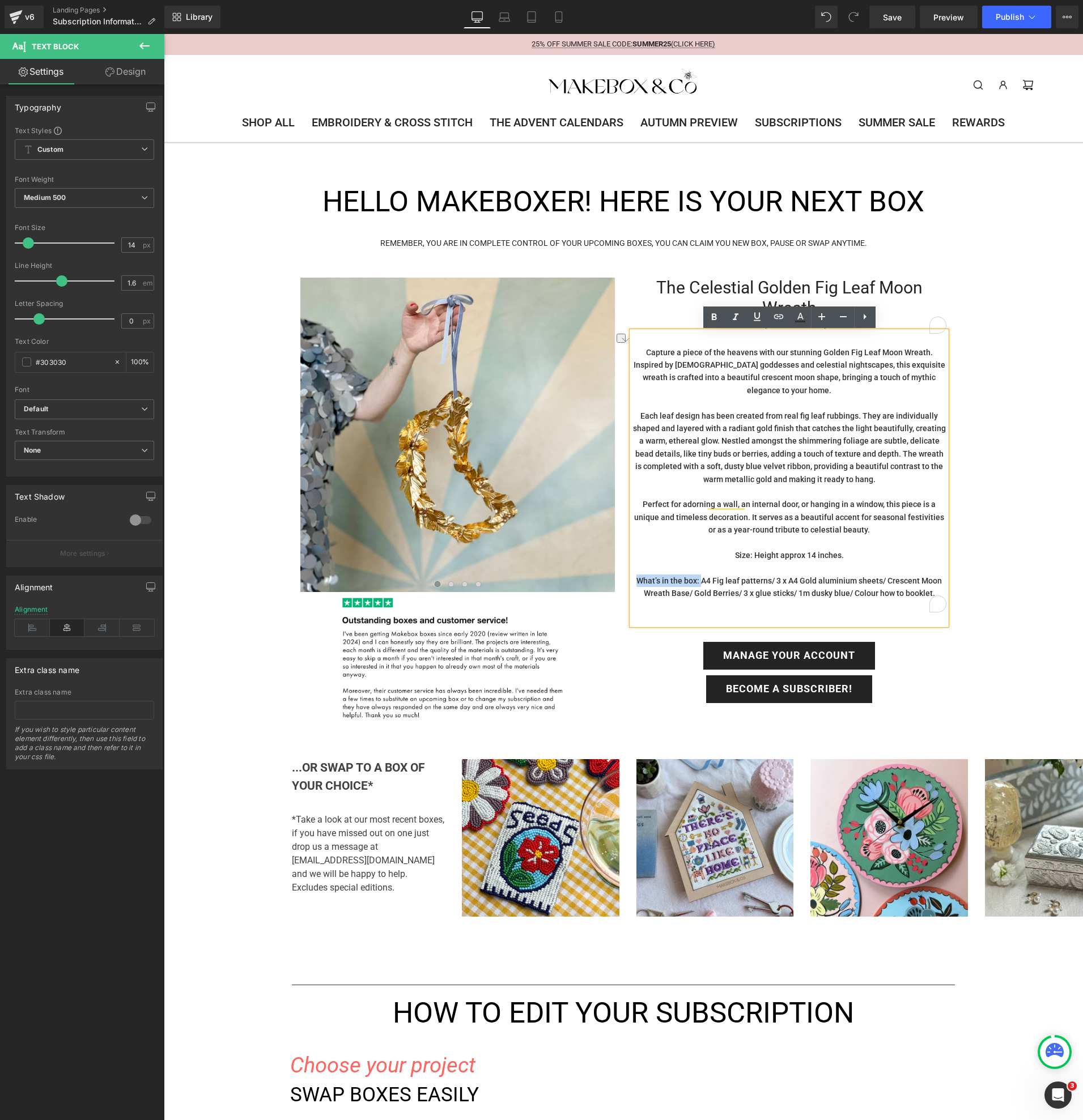
drag, startPoint x: 640, startPoint y: 569, endPoint x: 703, endPoint y: 569, distance: 63.0
click at [703, 574] on p "What’s in the box: A4 Fig leaf patterns/ 3 x A4 Gold aluminium sheets/ Crescent…" at bounding box center [789, 587] width 314 height 25
click at [715, 317] on icon at bounding box center [713, 317] width 5 height 7
click at [779, 650] on span "Button" at bounding box center [789, 656] width 25 height 14
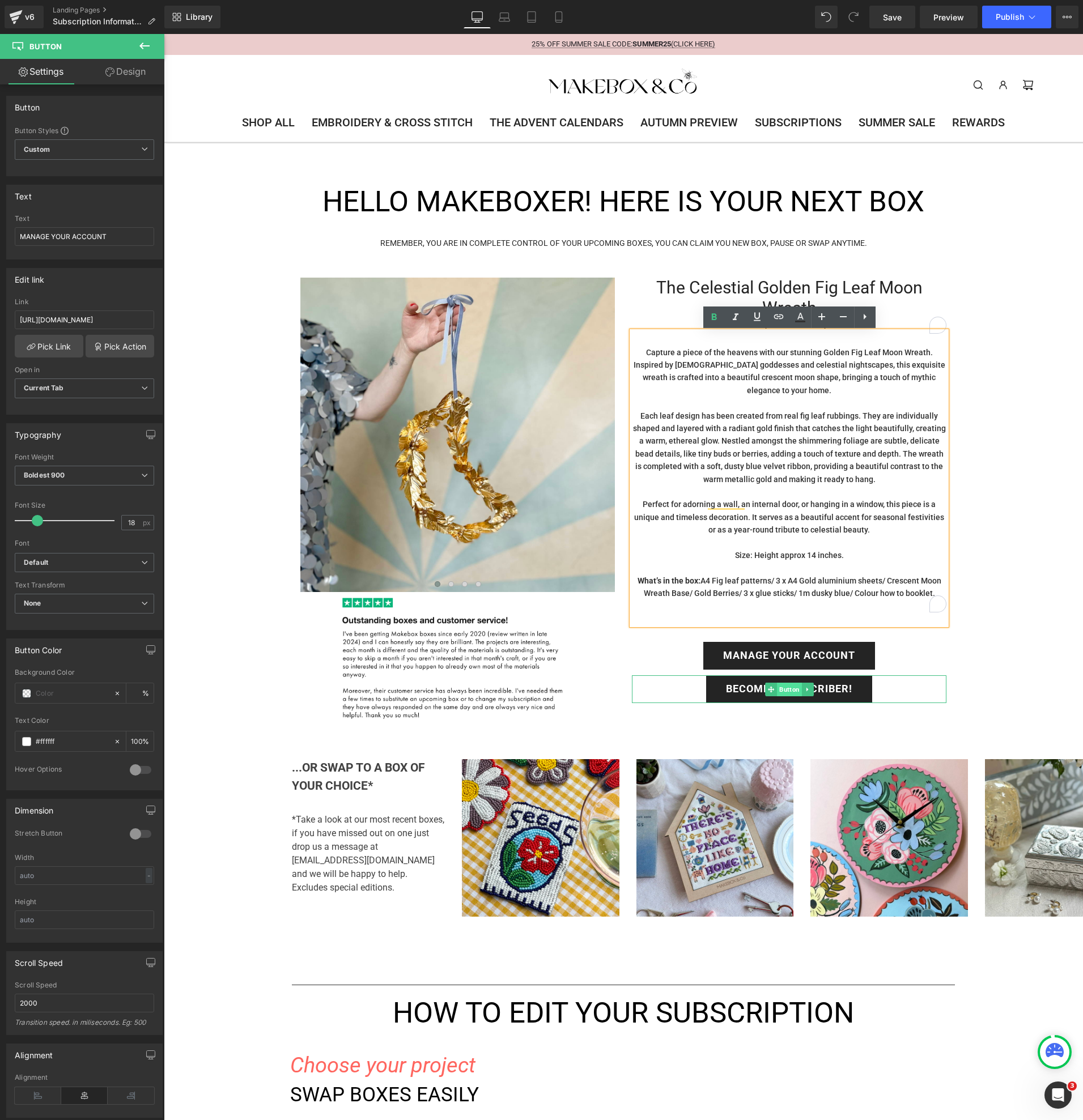
click at [784, 683] on span "Button" at bounding box center [789, 690] width 25 height 14
click at [600, 440] on button "›" at bounding box center [598, 435] width 34 height 34
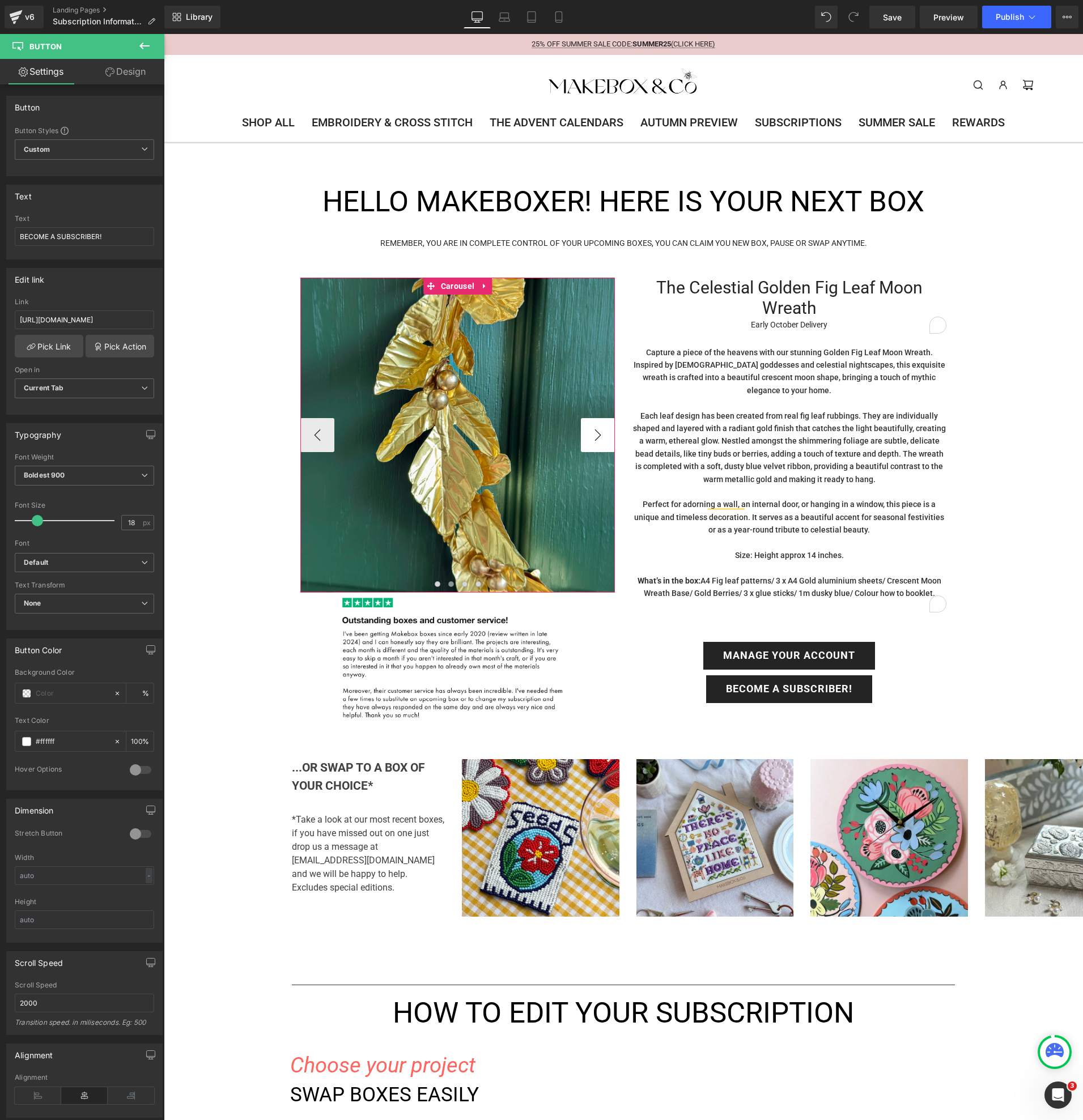
click at [600, 440] on button "›" at bounding box center [598, 435] width 34 height 34
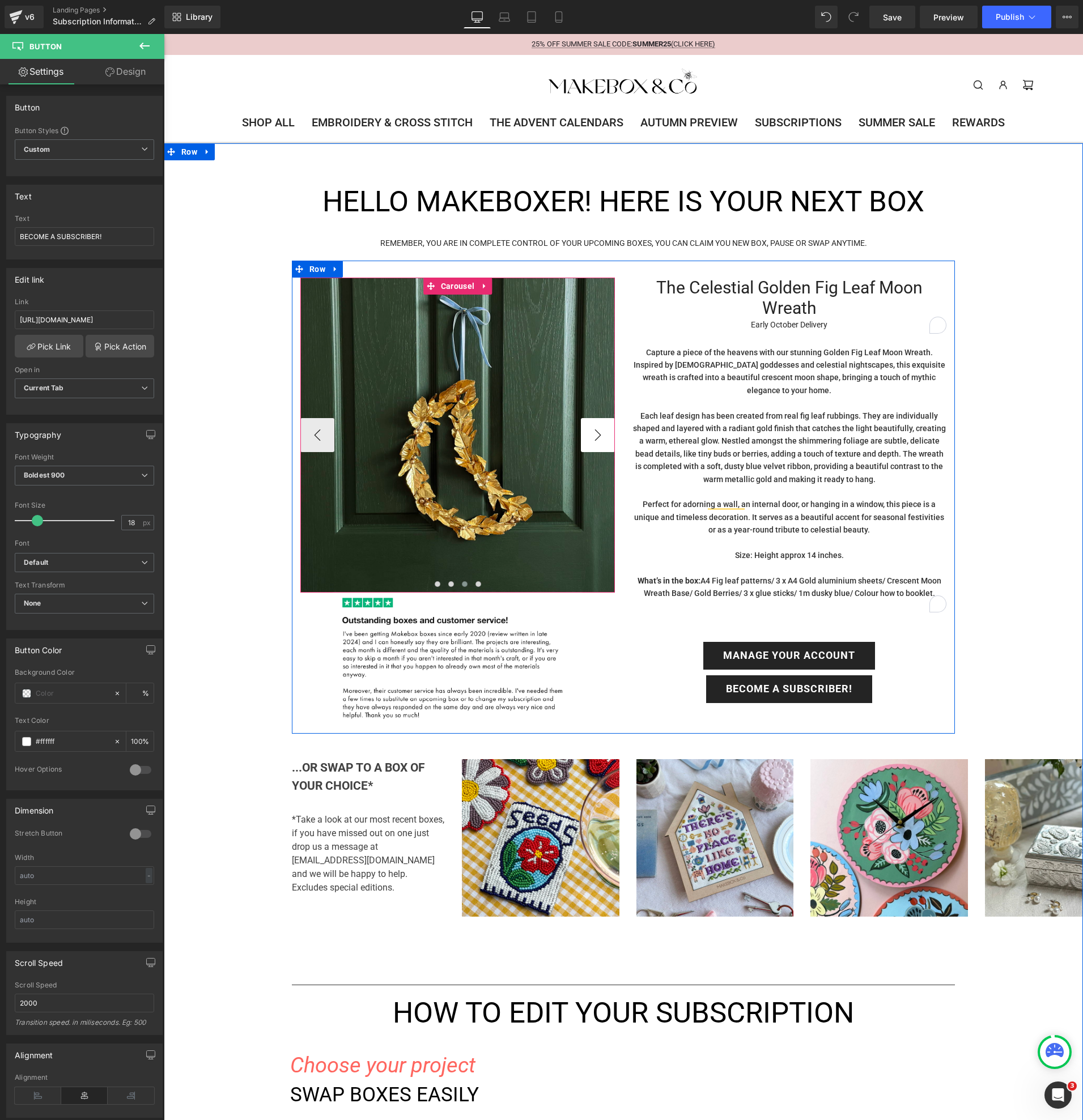
click at [600, 440] on button "›" at bounding box center [598, 435] width 34 height 34
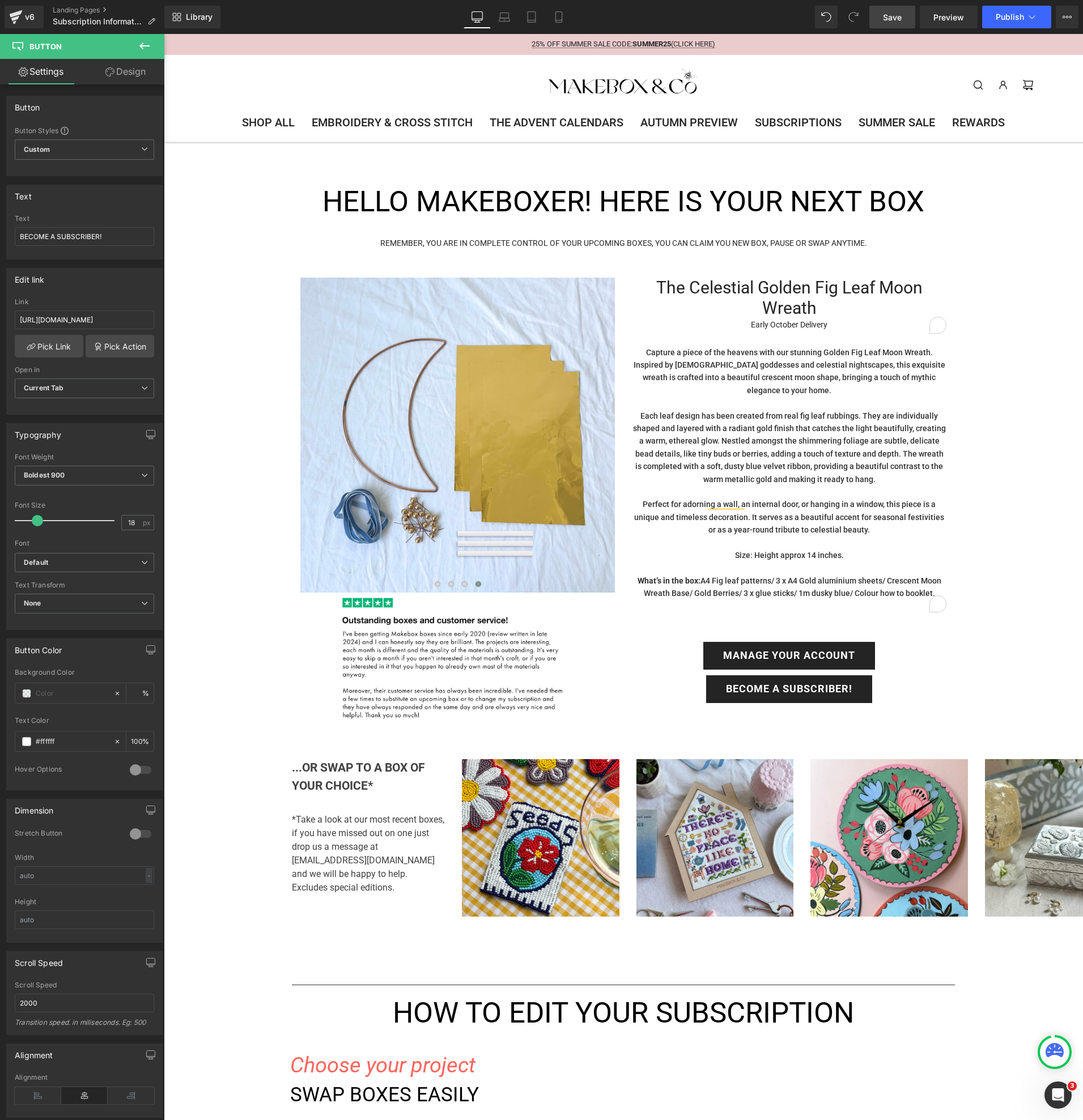
click at [900, 19] on span "Save" at bounding box center [892, 17] width 19 height 12
click at [1005, 16] on span "Publish" at bounding box center [1009, 16] width 29 height 9
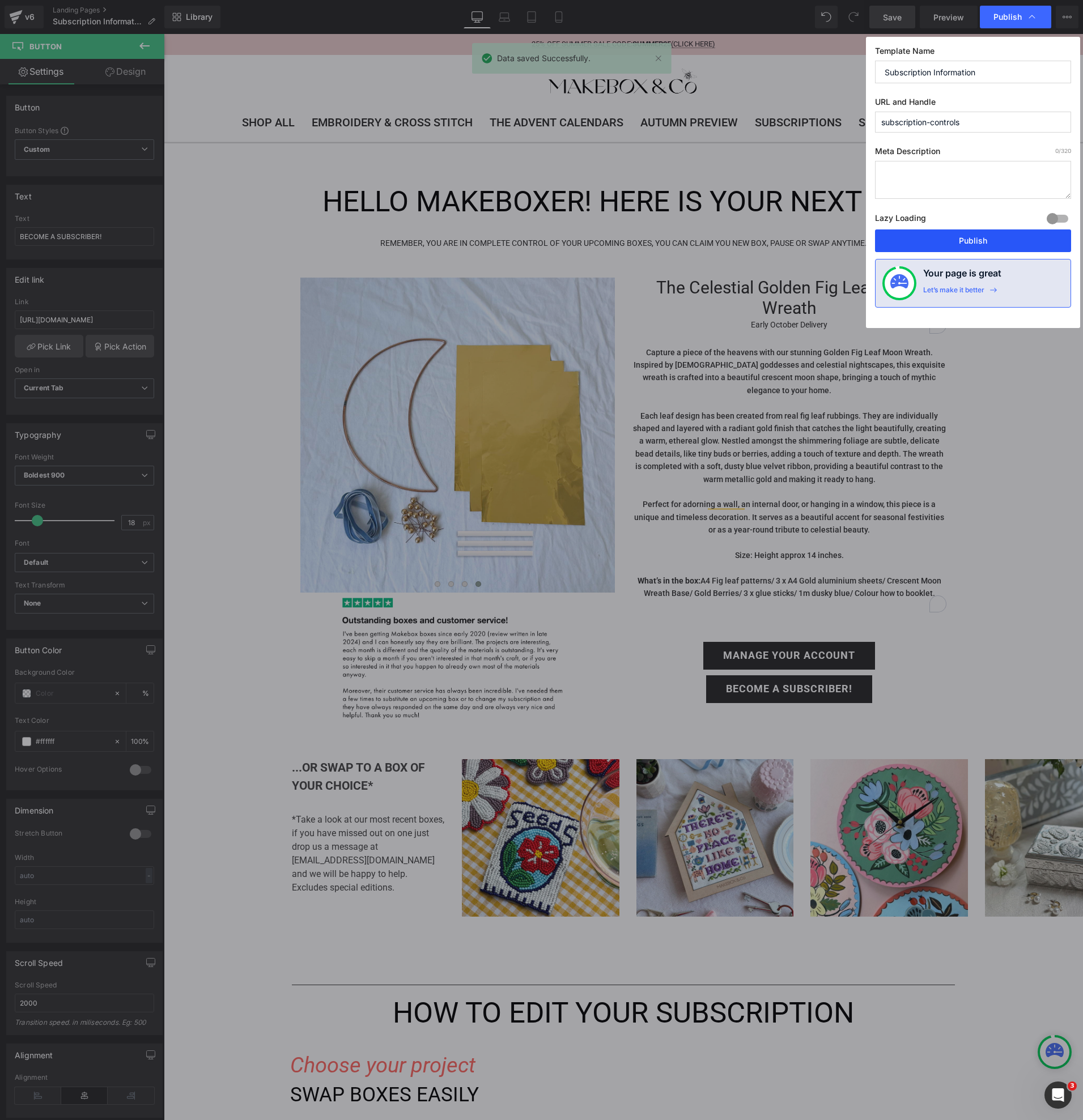
click at [955, 241] on button "Publish" at bounding box center [973, 241] width 196 height 23
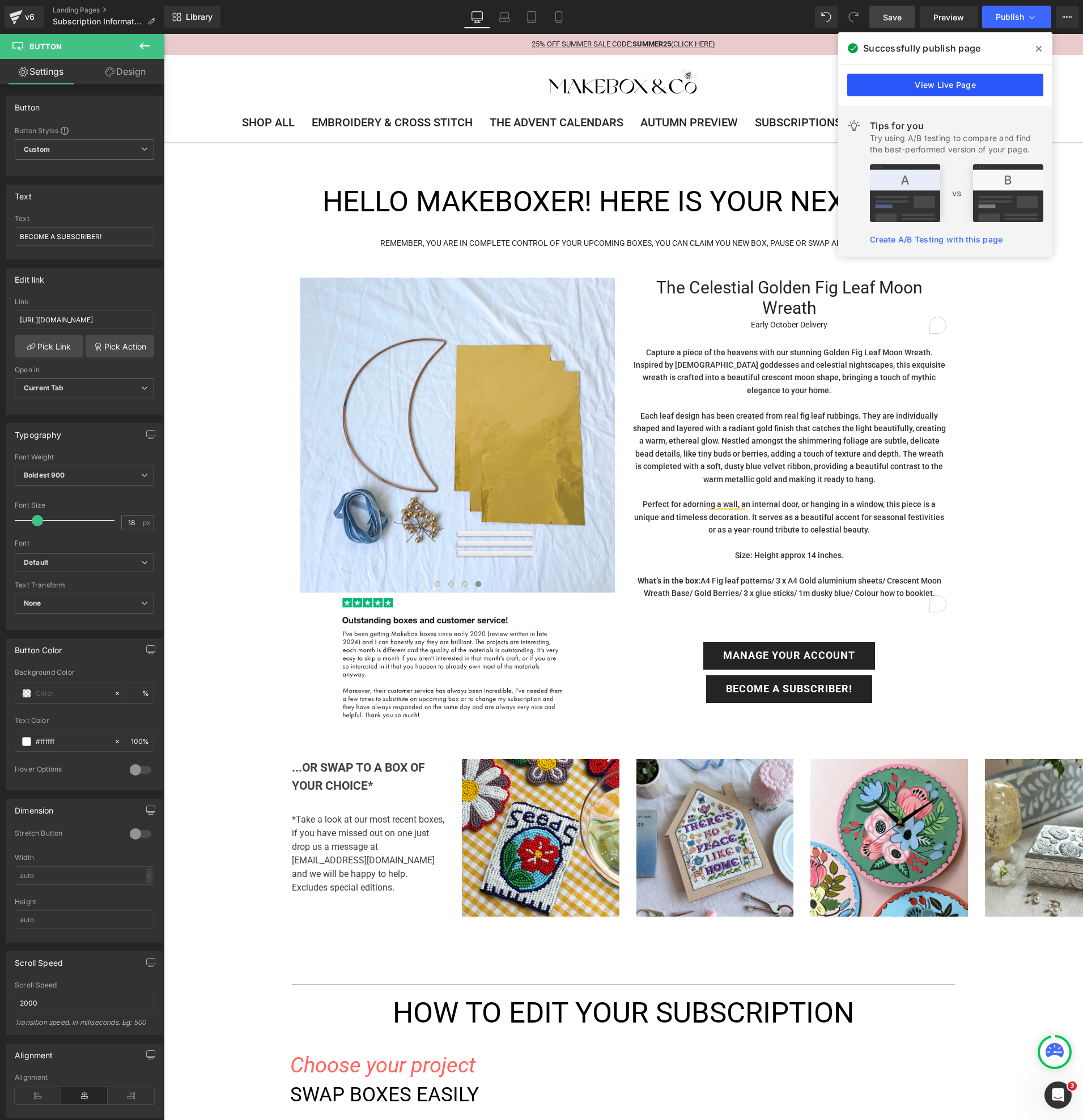
click at [982, 79] on link "View Live Page" at bounding box center [946, 85] width 196 height 23
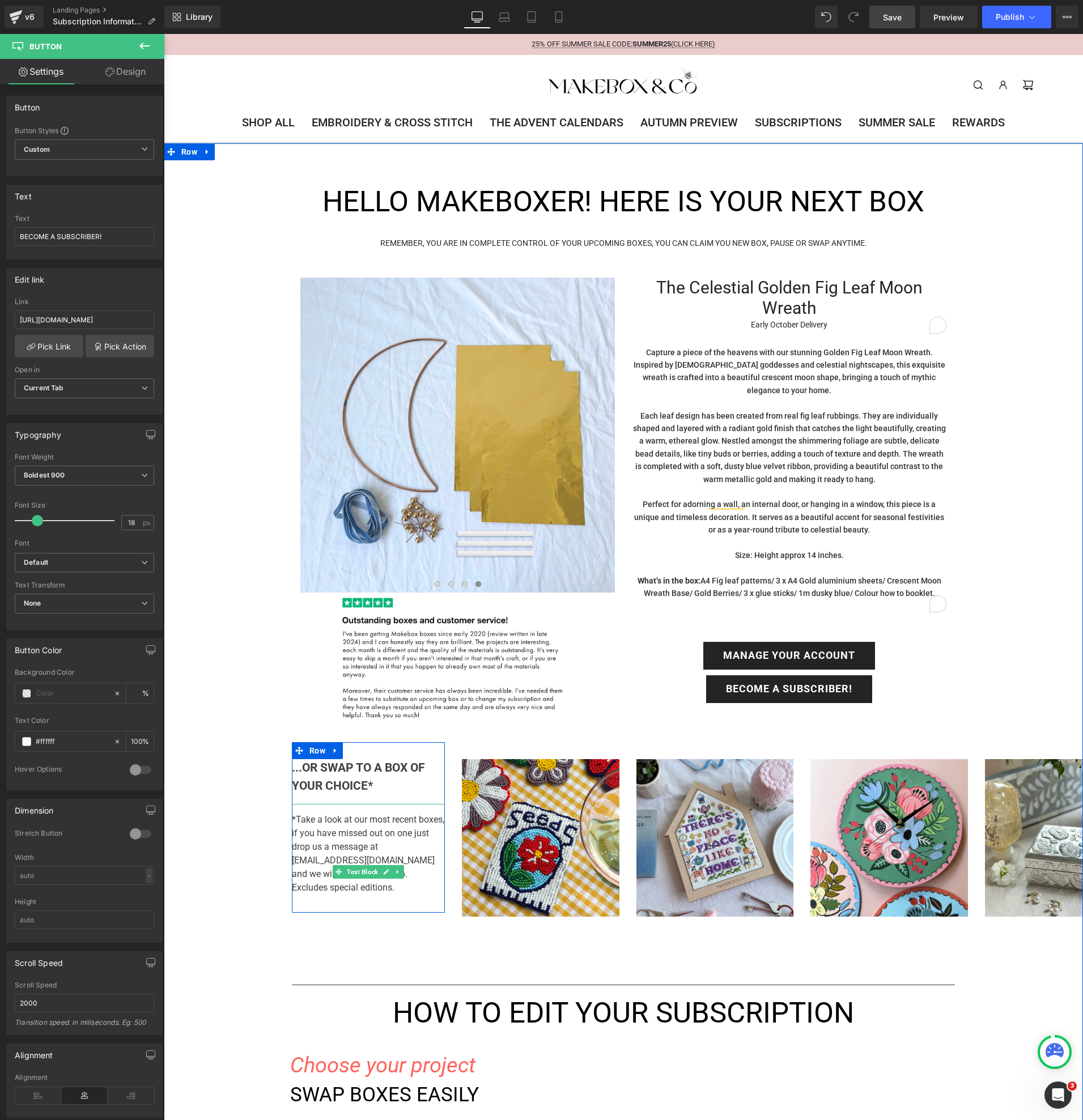
click at [346, 818] on p "*Take a look at our most recent boxes, if you have missed out on one just drop …" at bounding box center [368, 854] width 153 height 82
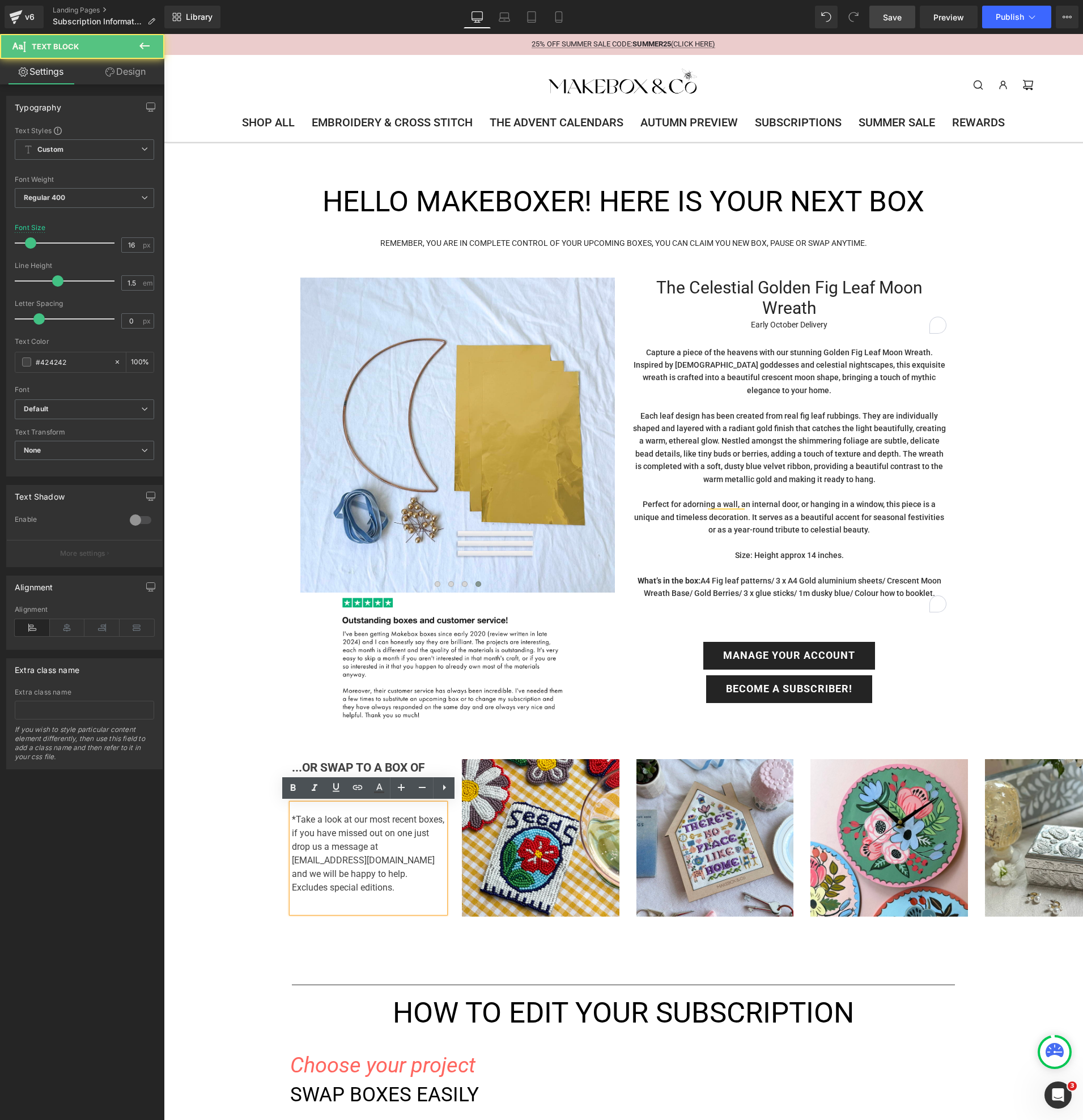
click at [355, 819] on p "*Take a look at our most recent boxes, if you have missed out on one just drop …" at bounding box center [368, 854] width 153 height 82
drag, startPoint x: 404, startPoint y: 821, endPoint x: 318, endPoint y: 830, distance: 86.5
click at [318, 830] on p "*Take a look at some of our most recent boxes, if you have missed out on one ju…" at bounding box center [368, 854] width 153 height 82
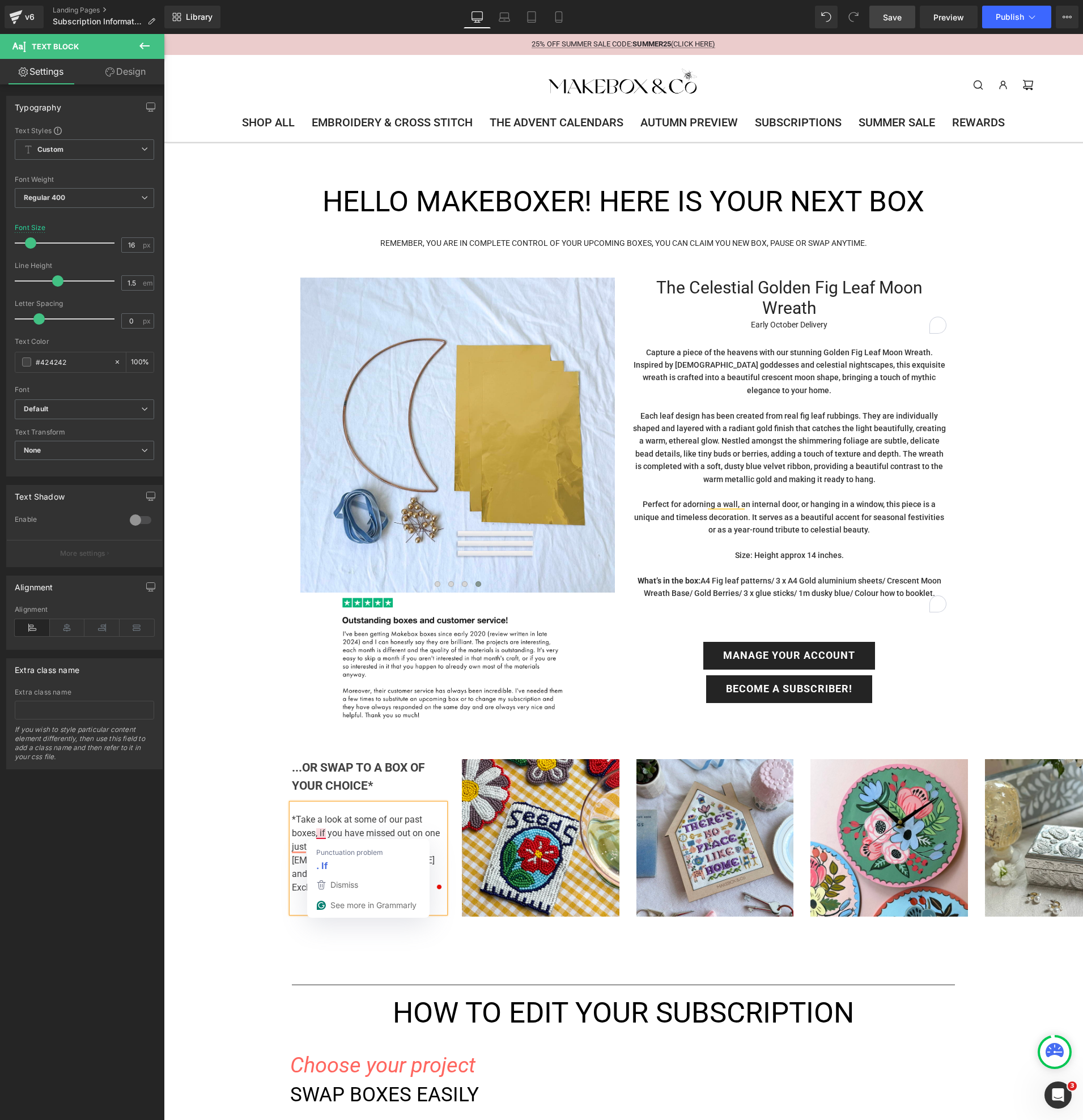
click at [326, 833] on p "*Take a look at some of our past boxes, if you have missed out on one just drop…" at bounding box center [368, 854] width 153 height 82
click at [321, 833] on p "*Take a look at some of our past boxes, if you have missed out on one just drop…" at bounding box center [368, 854] width 153 height 82
click at [326, 860] on strong ". If" at bounding box center [322, 865] width 11 height 14
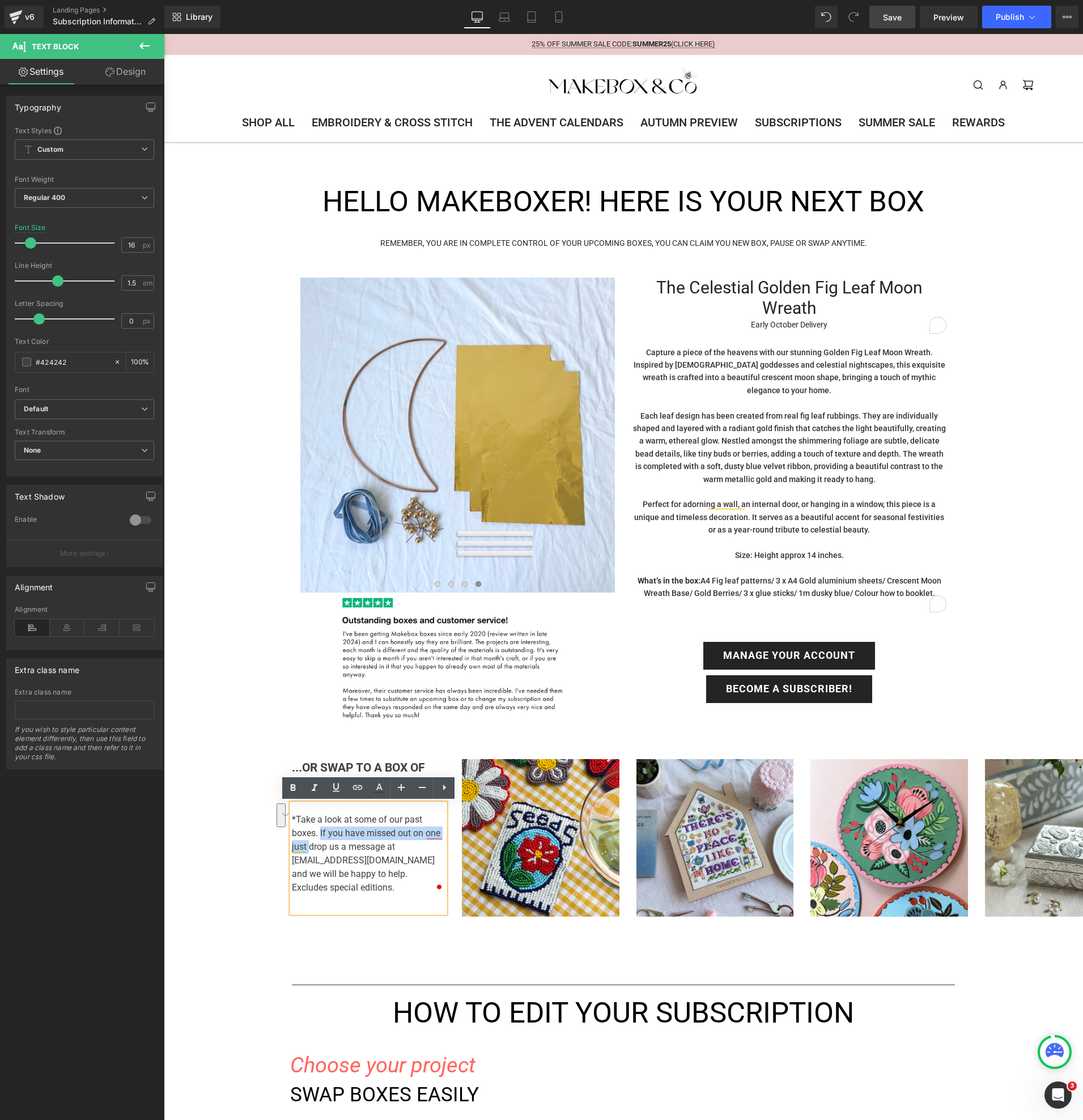
drag, startPoint x: 321, startPoint y: 834, endPoint x: 309, endPoint y: 844, distance: 15.6
click at [309, 844] on p "*Take a look at some of our past boxes. If you have missed out on one just drop…" at bounding box center [368, 854] width 153 height 82
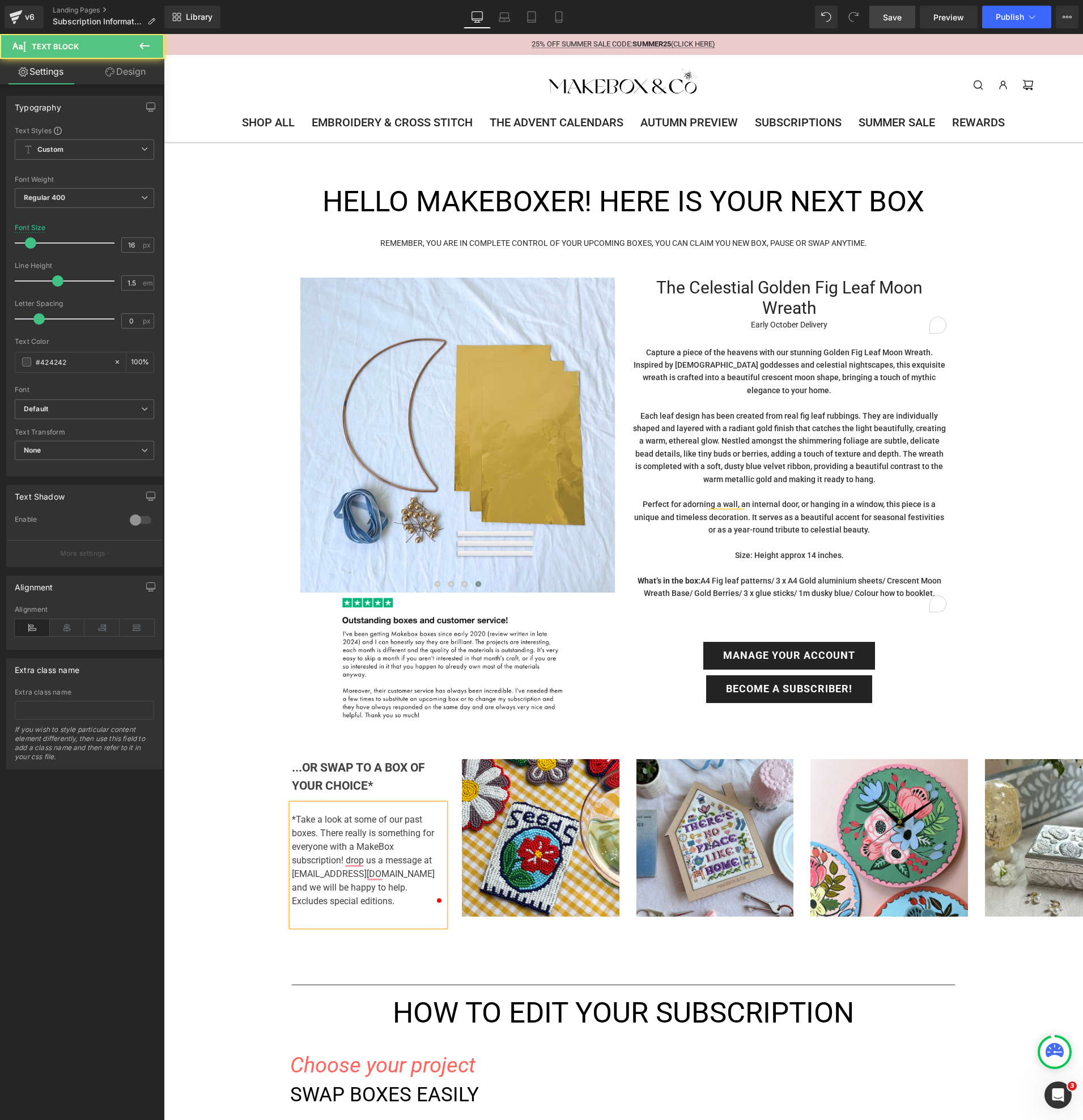
click at [342, 892] on p "*Take a look at some of our past boxes. There really is something for everyone …" at bounding box center [368, 861] width 153 height 95
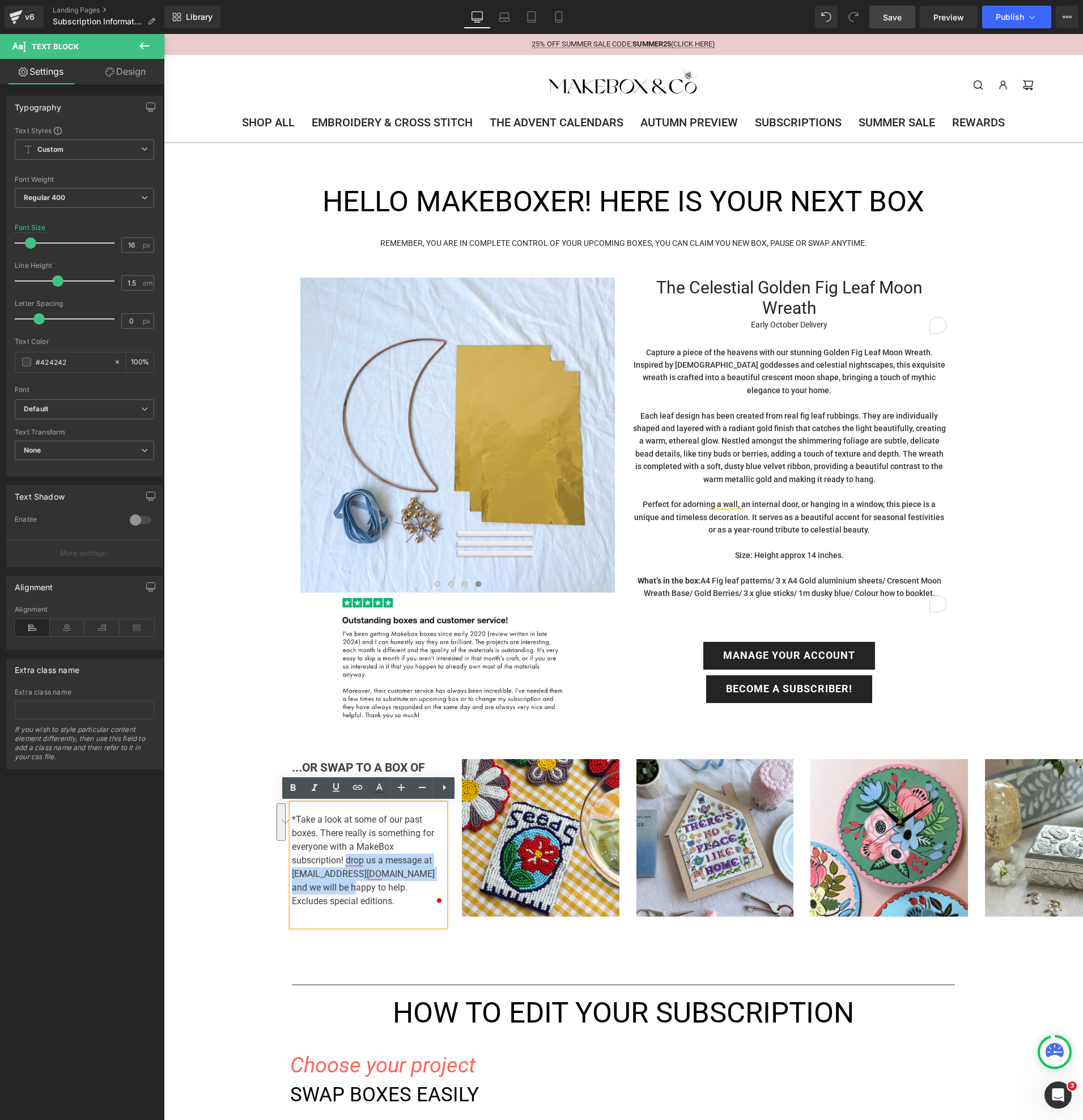
drag, startPoint x: 345, startPoint y: 860, endPoint x: 348, endPoint y: 883, distance: 23.2
click at [348, 883] on p "*Take a look at some of our past boxes. There really is something for everyone …" at bounding box center [368, 861] width 153 height 95
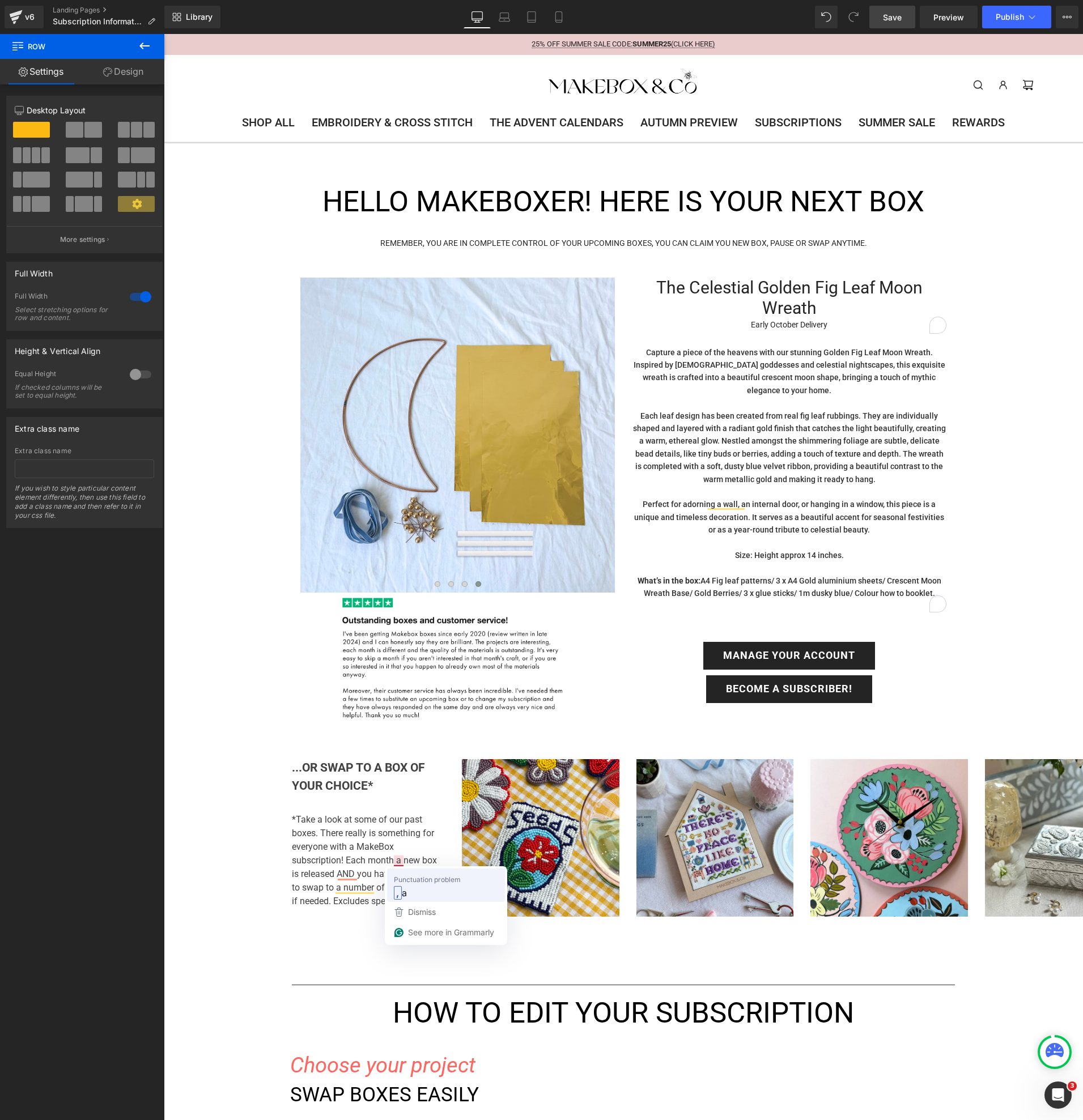
click at [414, 897] on div ", a" at bounding box center [446, 893] width 109 height 18
click at [1009, 8] on button "Publish" at bounding box center [1016, 17] width 70 height 23
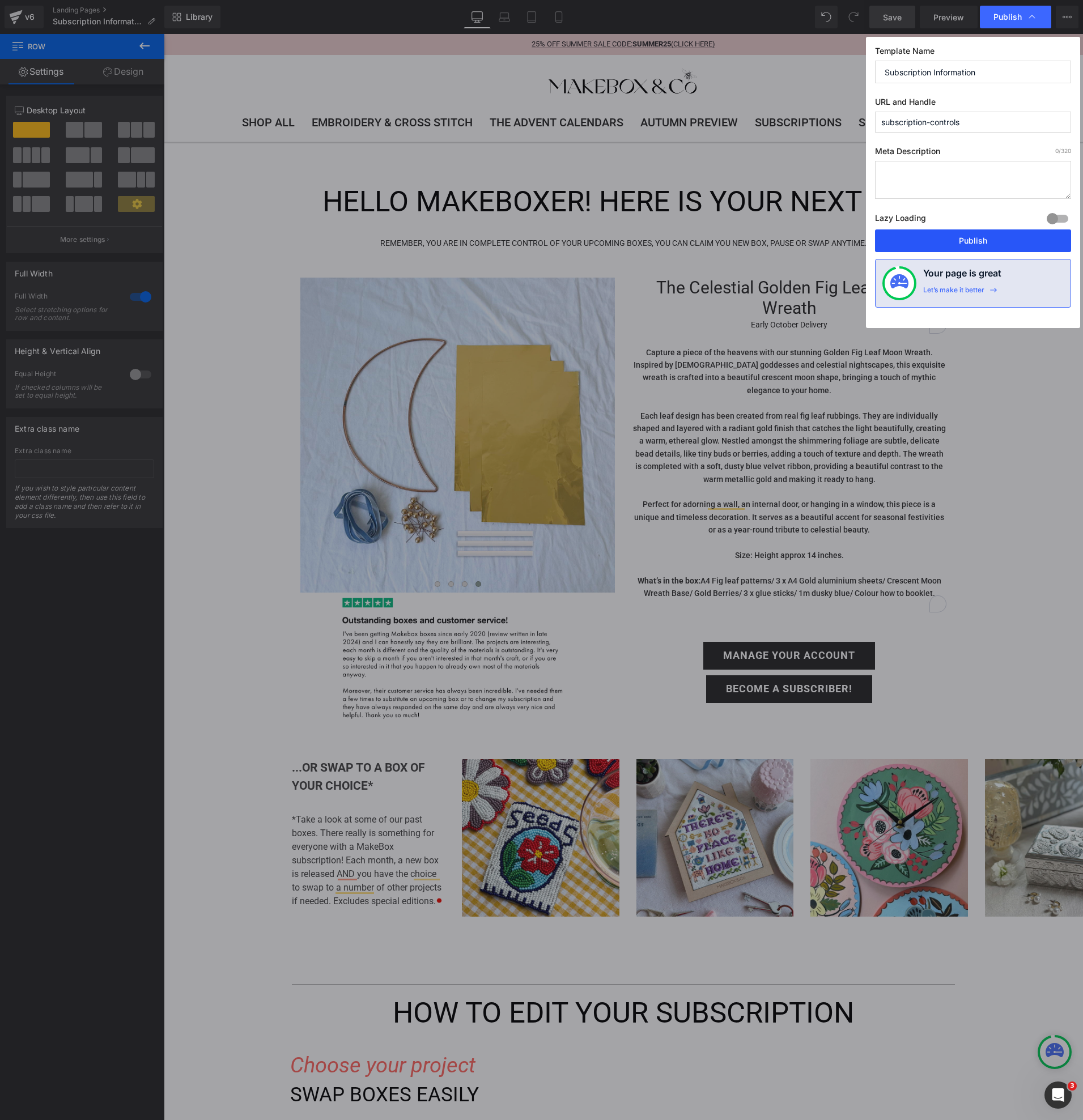
click at [978, 235] on button "Publish" at bounding box center [973, 241] width 196 height 23
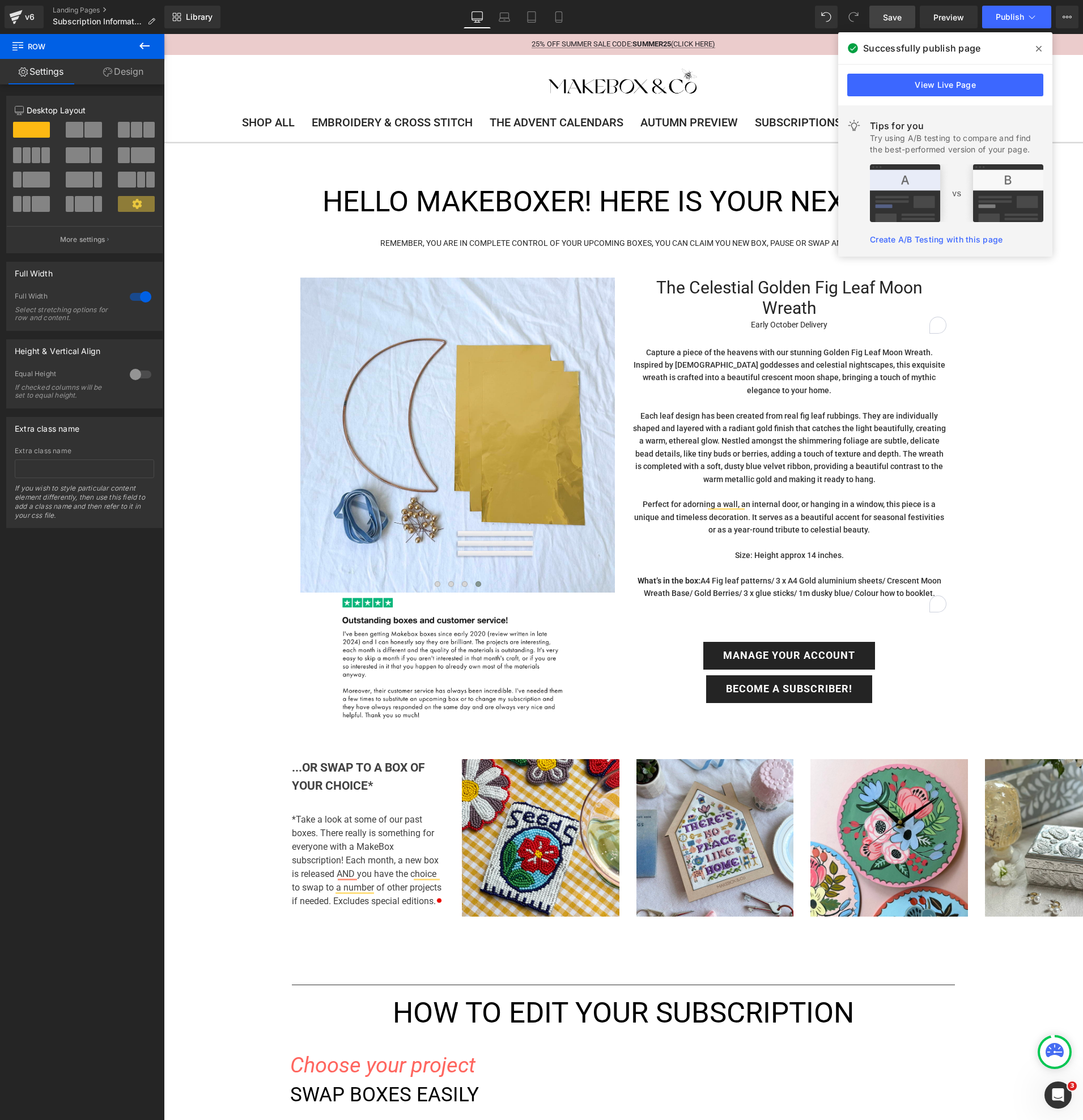
click at [604, 79] on img at bounding box center [623, 85] width 161 height 39
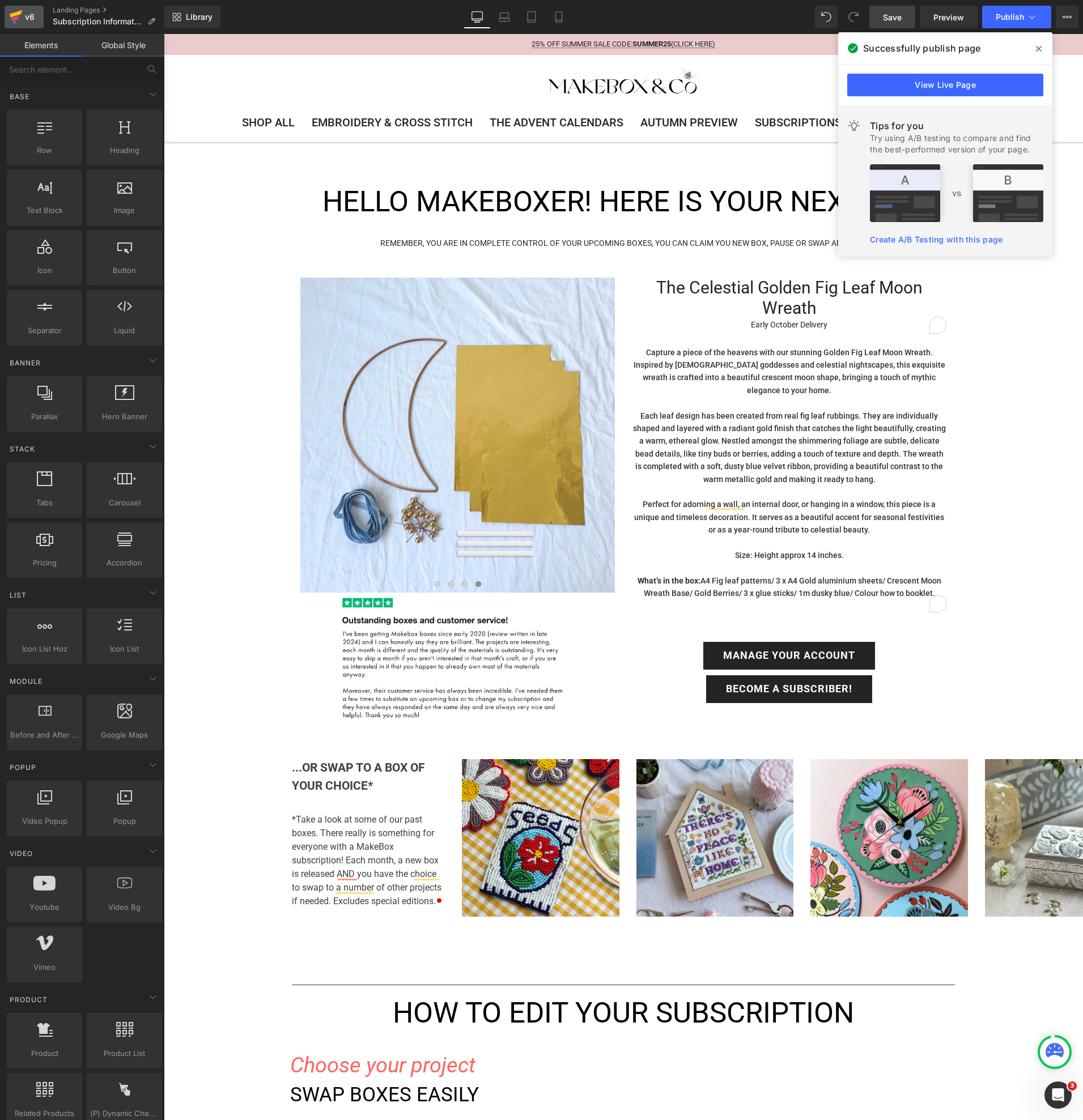
click at [17, 15] on icon at bounding box center [16, 13] width 13 height 7
